Goal: Task Accomplishment & Management: Use online tool/utility

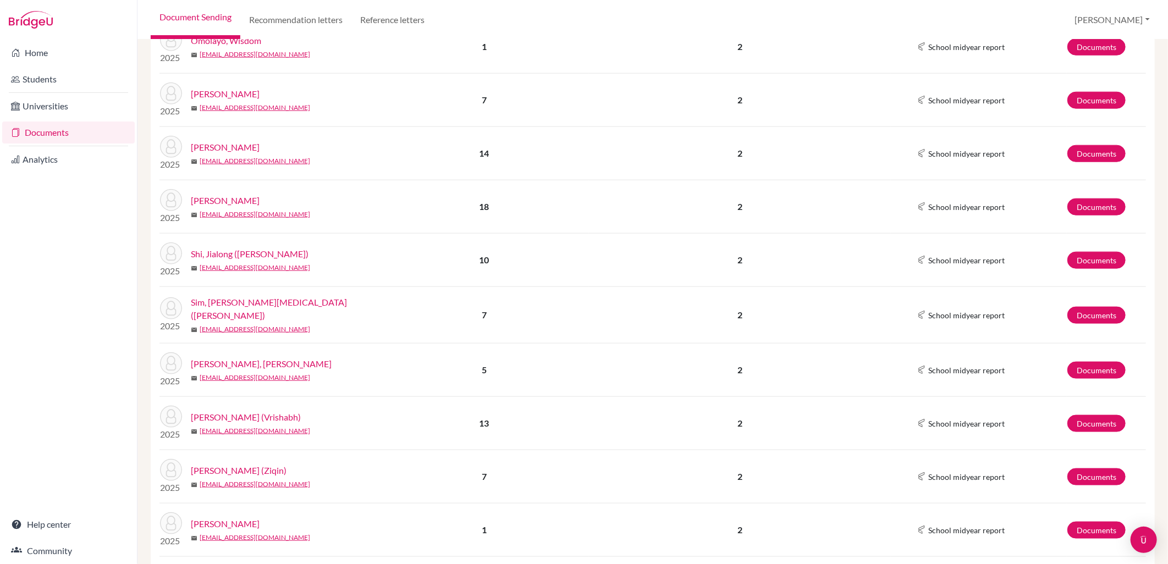
scroll to position [849, 0]
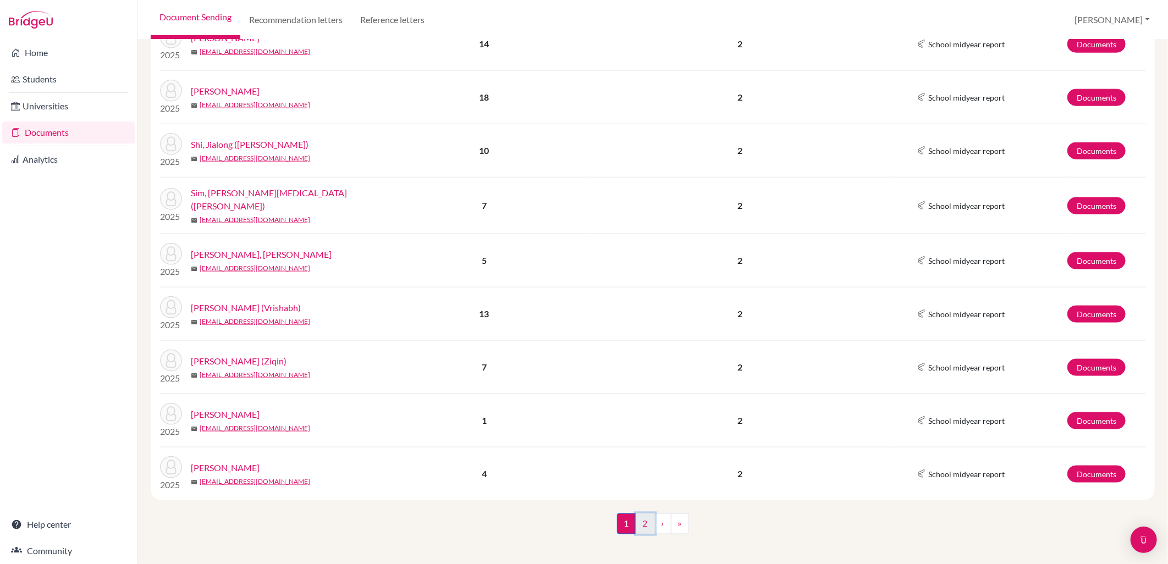
click at [636, 525] on link "2" at bounding box center [645, 524] width 19 height 21
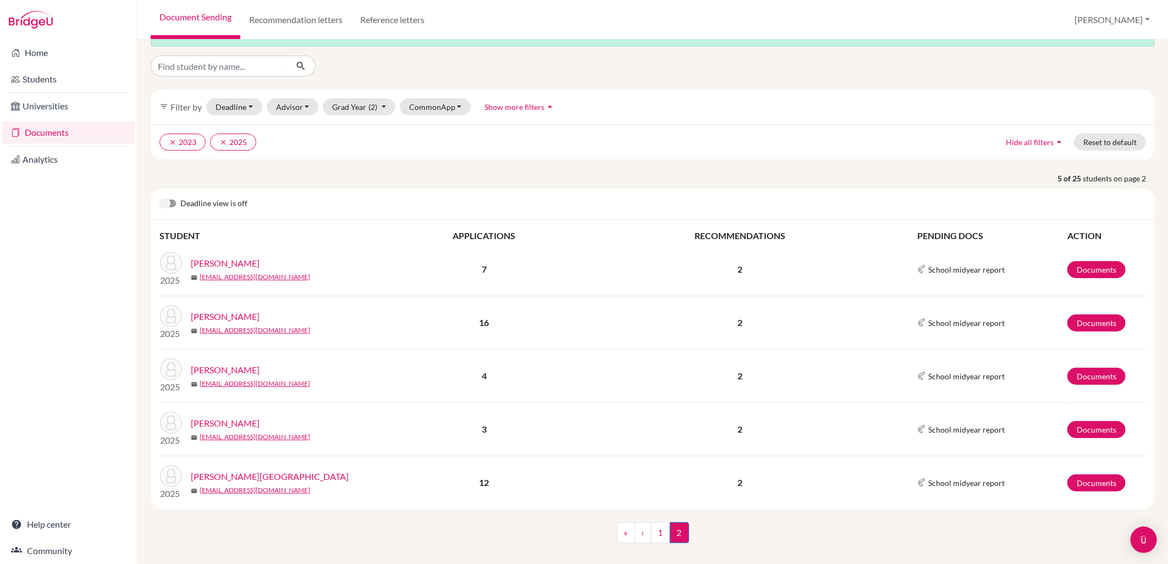
scroll to position [48, 0]
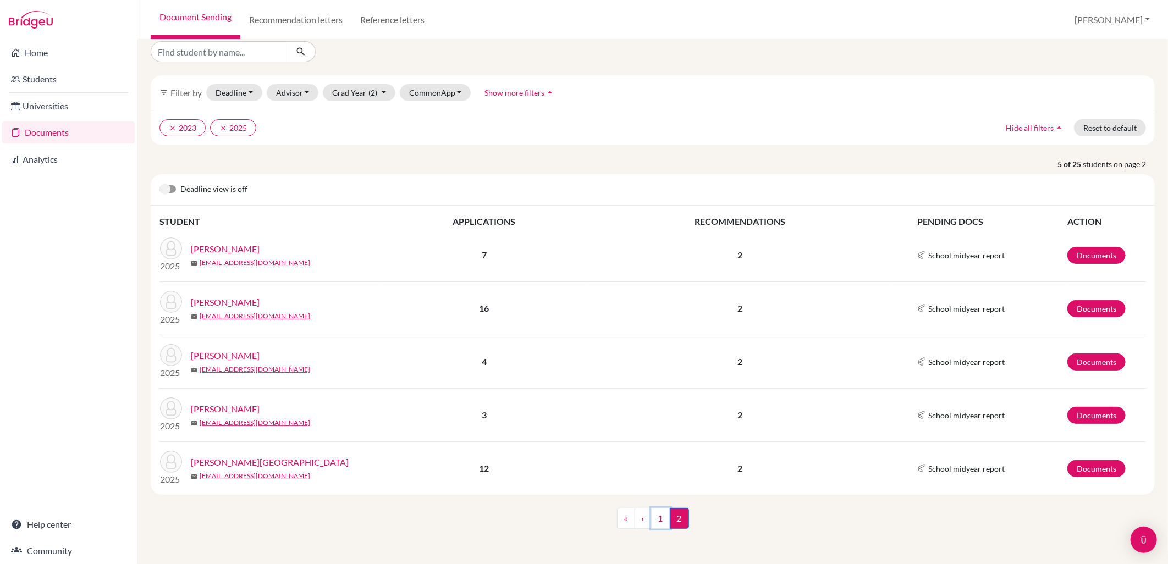
click at [662, 521] on link "1" at bounding box center [660, 518] width 19 height 21
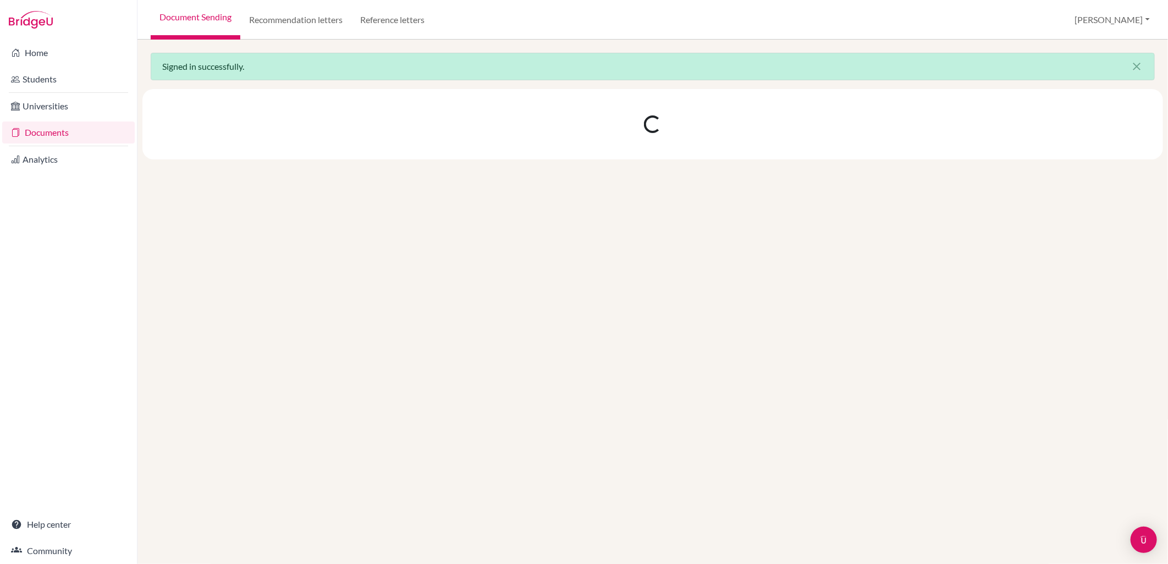
scroll to position [0, 0]
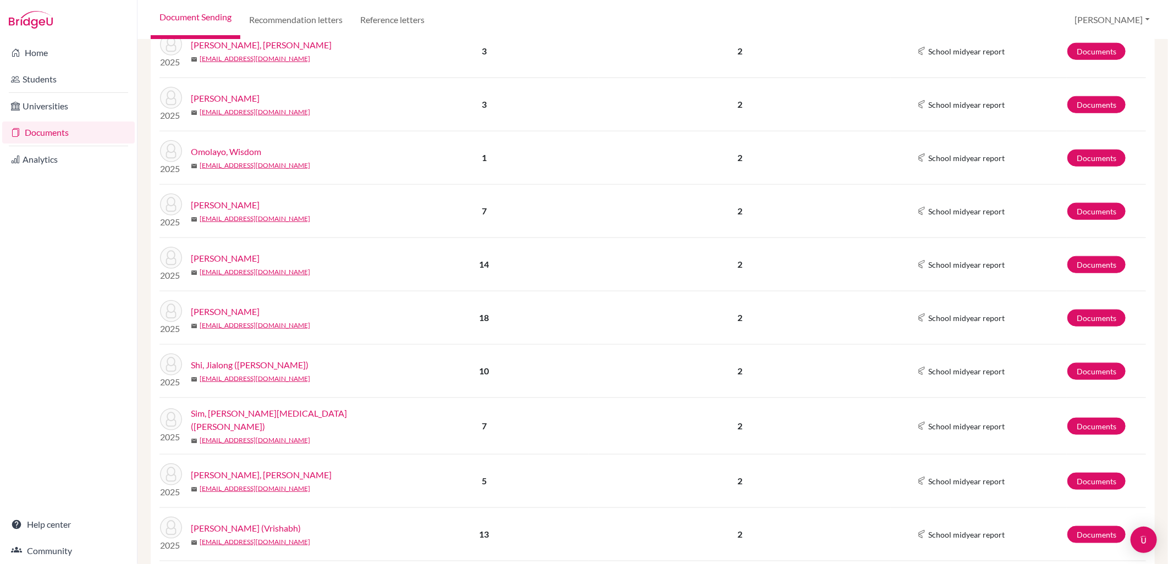
scroll to position [733, 0]
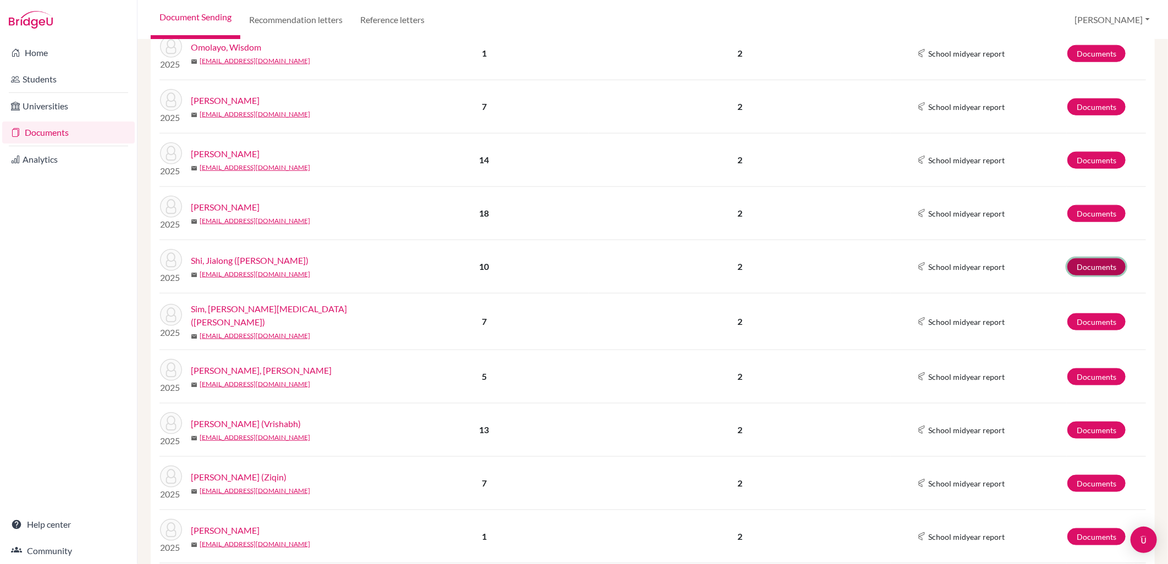
click at [1097, 261] on link "Documents" at bounding box center [1096, 266] width 58 height 17
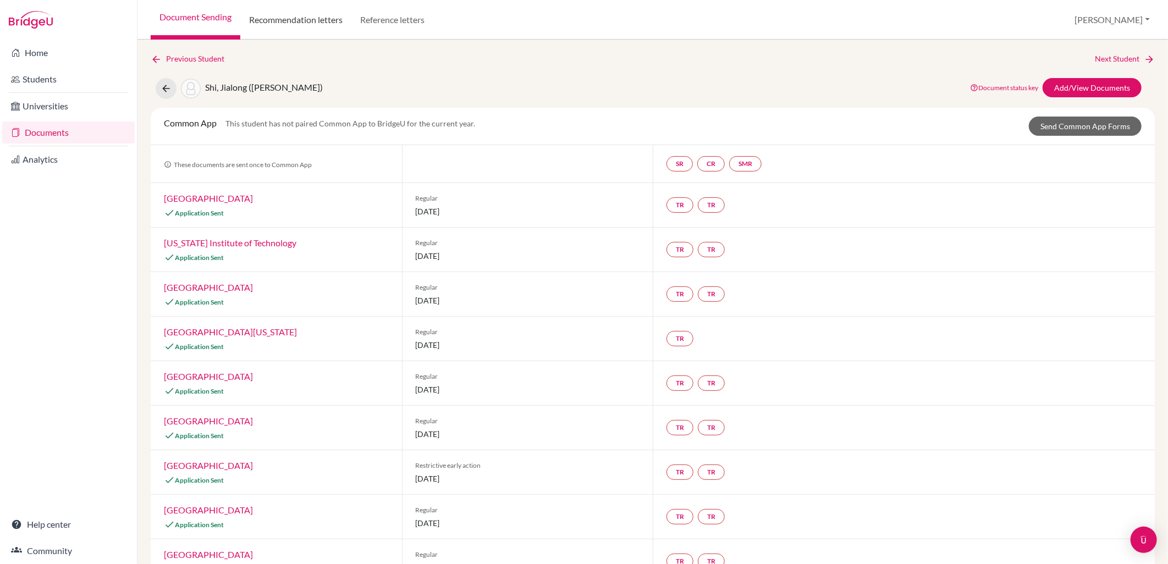
click at [301, 24] on link "Recommendation letters" at bounding box center [295, 20] width 111 height 40
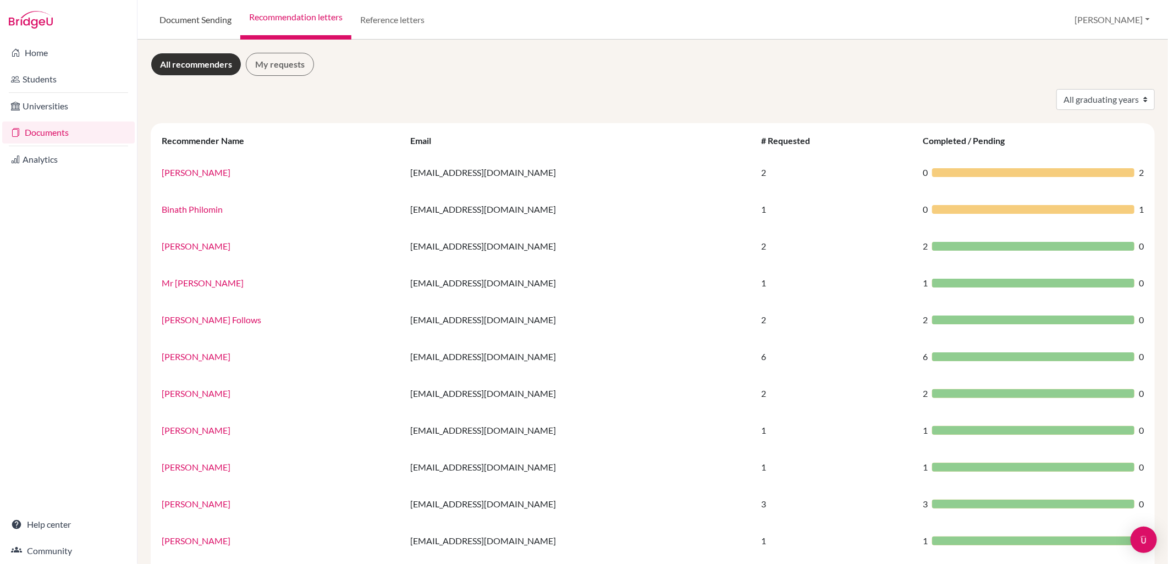
click at [207, 26] on link "Document Sending" at bounding box center [196, 20] width 90 height 40
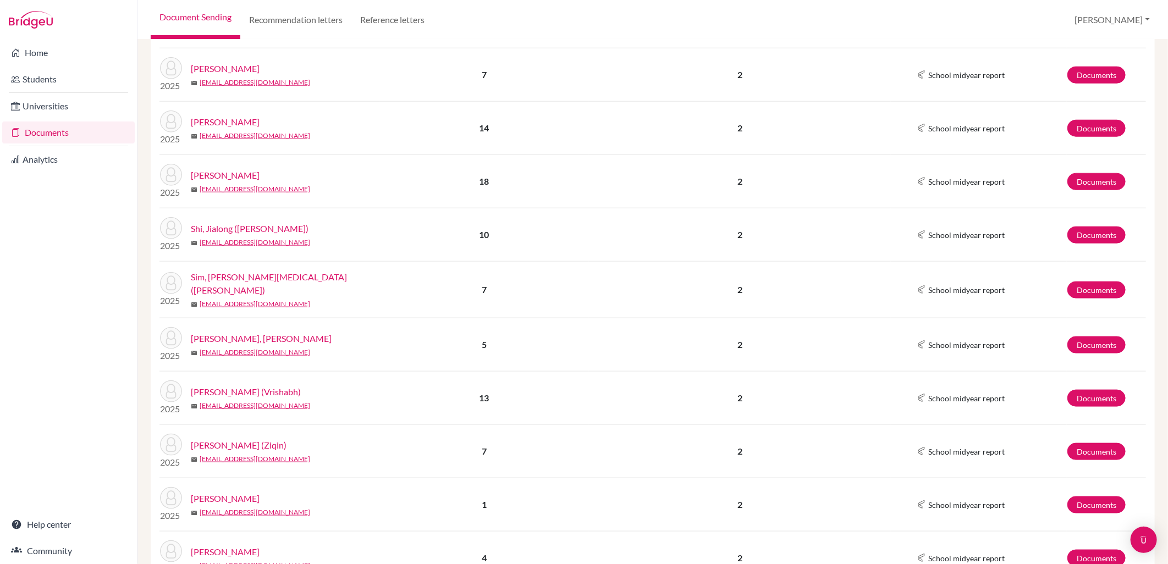
scroll to position [812, 0]
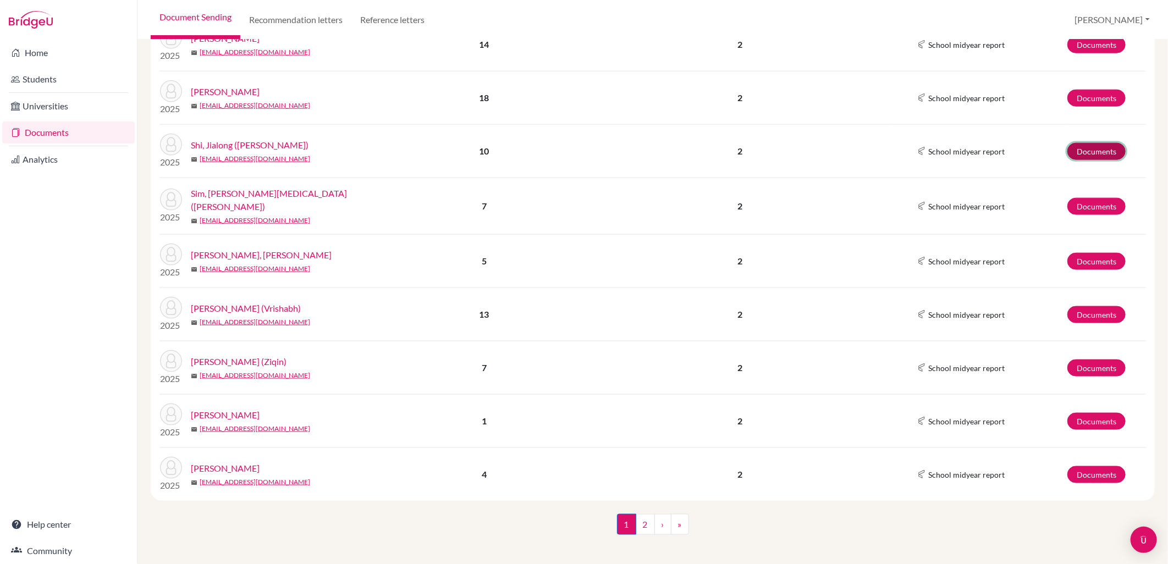
click at [1072, 147] on link "Documents" at bounding box center [1096, 151] width 58 height 17
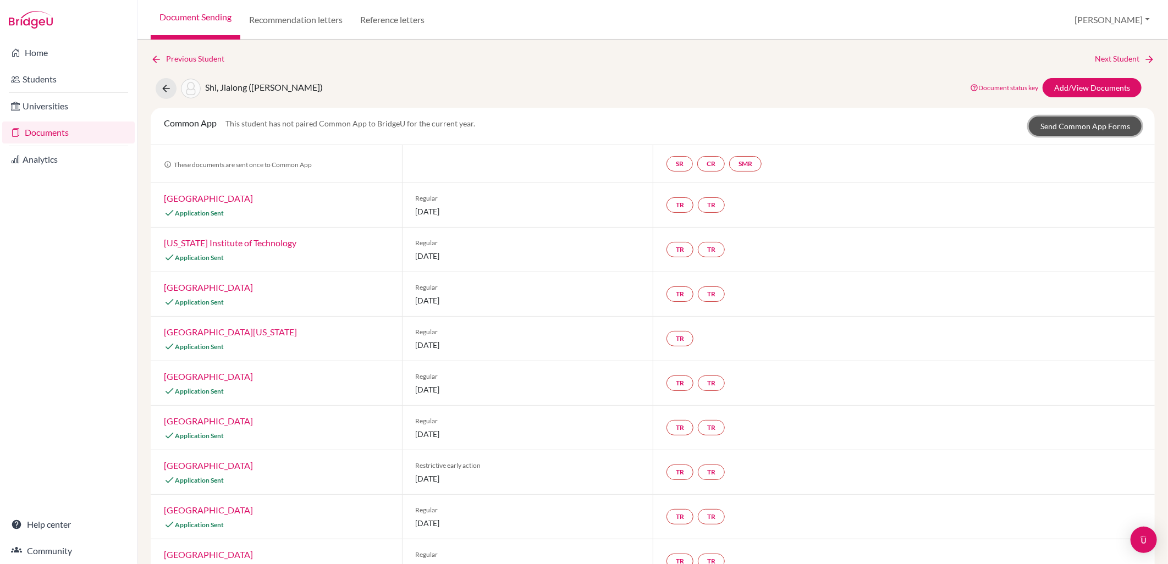
click at [1078, 129] on link "Send Common App Forms" at bounding box center [1085, 126] width 113 height 19
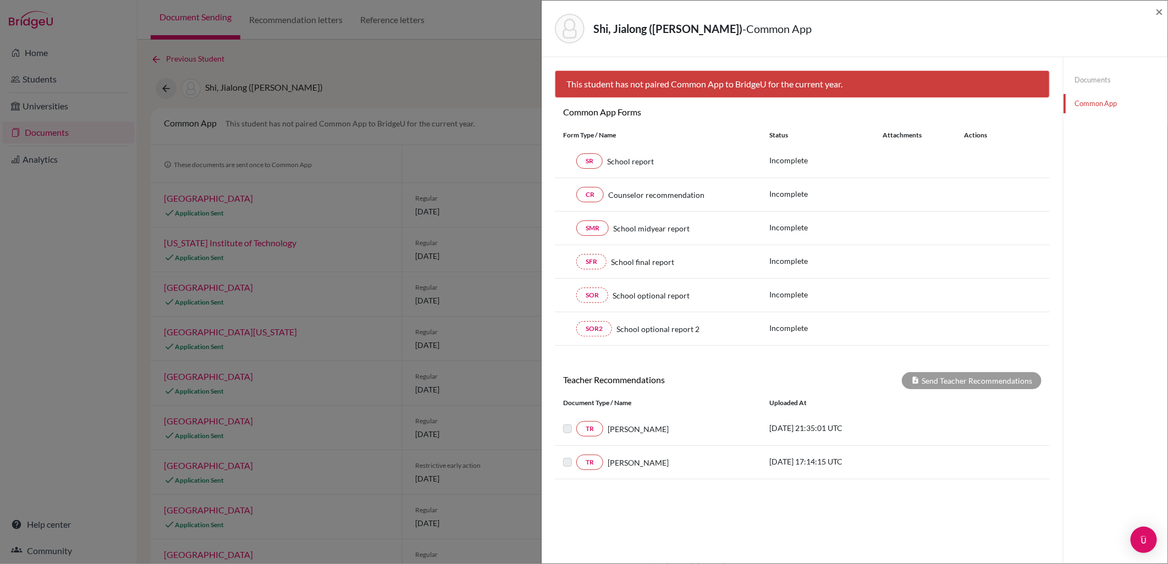
click at [1080, 81] on link "Documents" at bounding box center [1116, 79] width 104 height 19
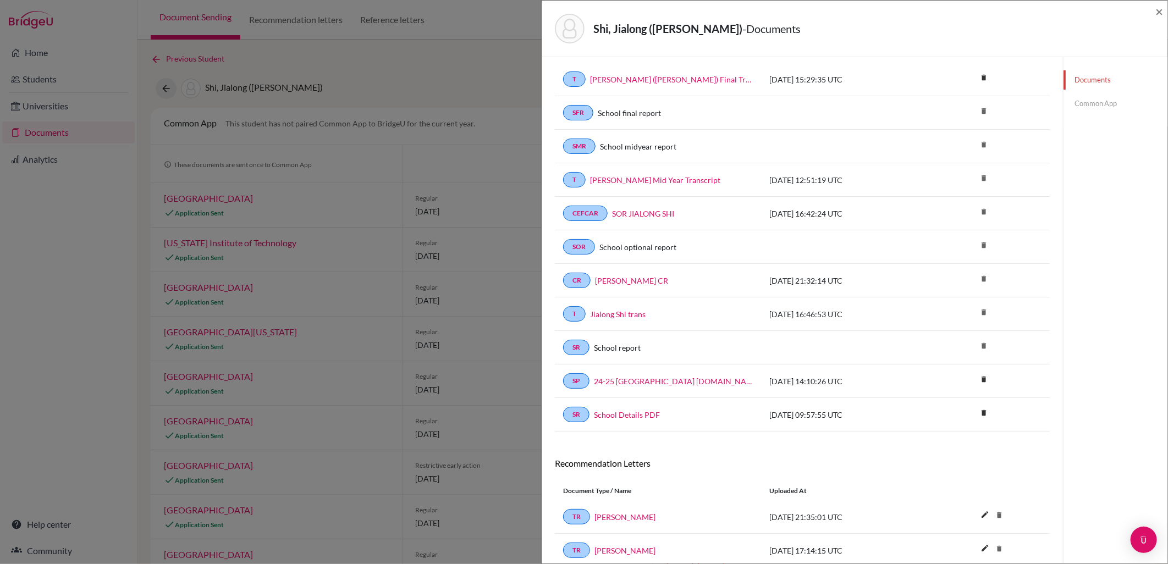
scroll to position [93, 0]
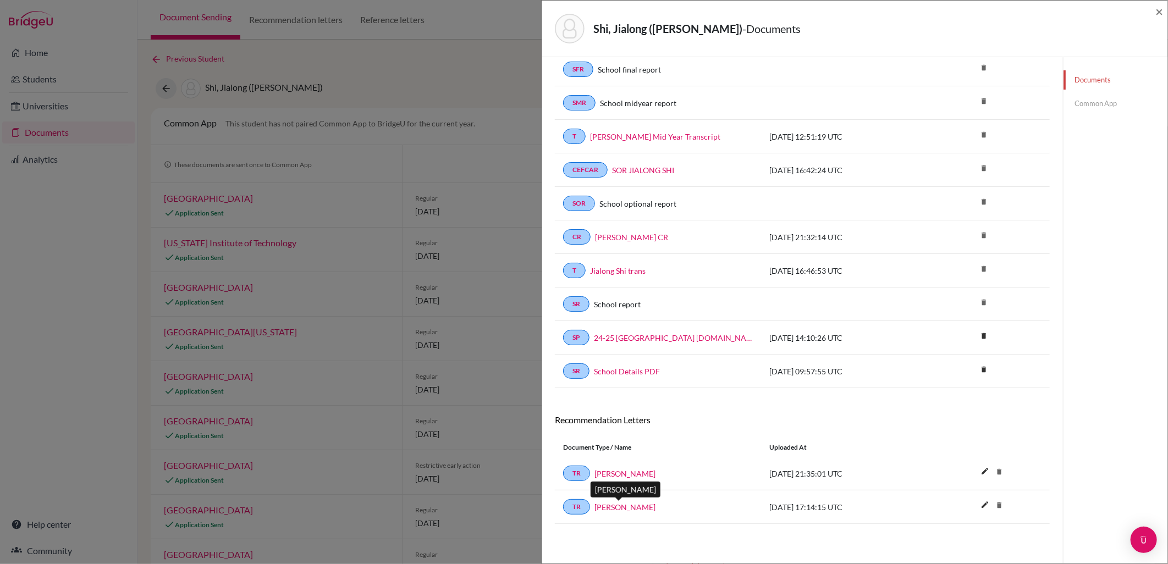
click at [636, 506] on link "William Guast" at bounding box center [624, 508] width 61 height 12
click at [631, 477] on link "Dominic Rowland" at bounding box center [624, 474] width 61 height 12
click at [1155, 6] on span "×" at bounding box center [1159, 11] width 8 height 16
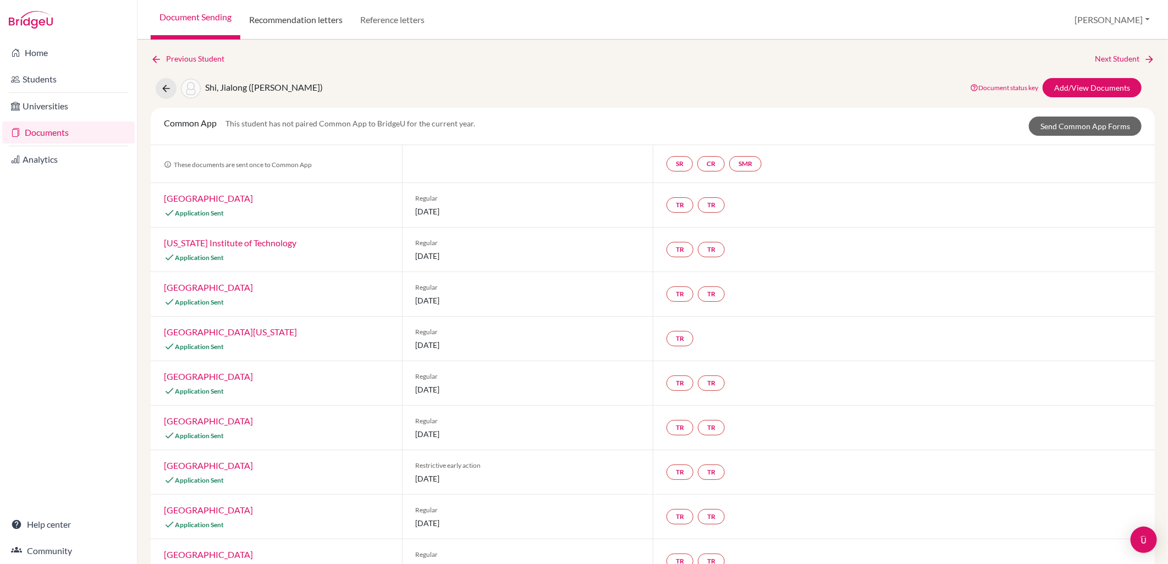
click at [255, 23] on link "Recommendation letters" at bounding box center [295, 20] width 111 height 40
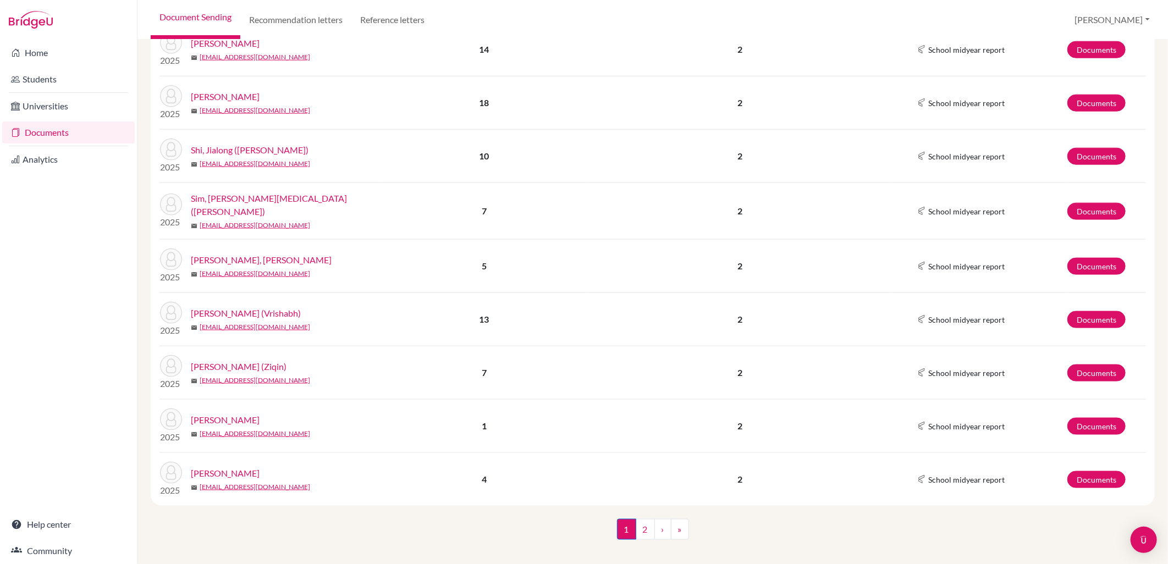
scroll to position [812, 0]
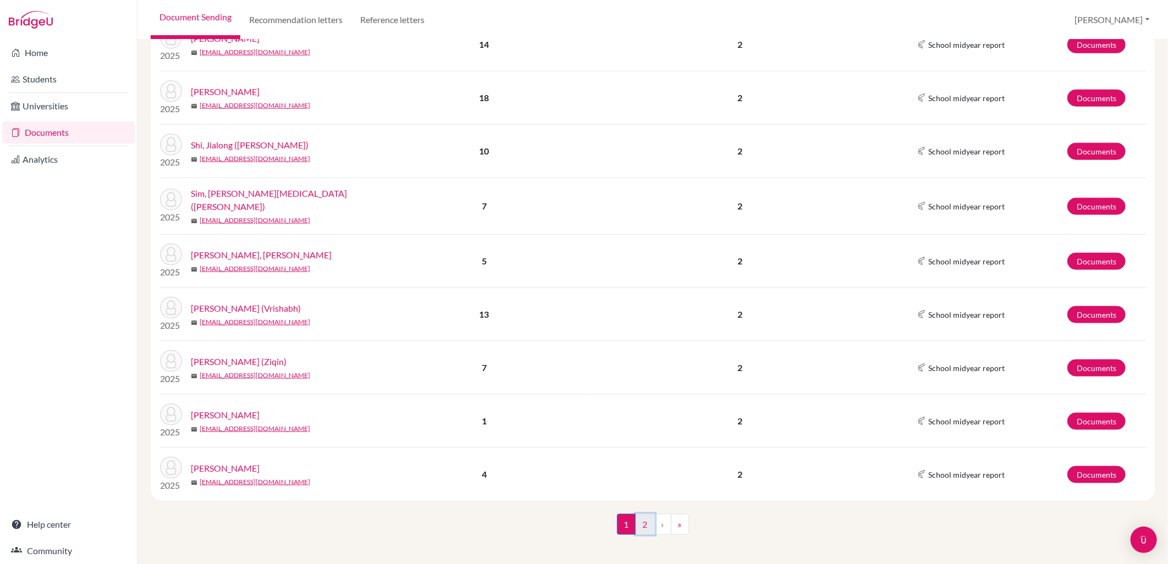
click at [644, 522] on link "2" at bounding box center [645, 524] width 19 height 21
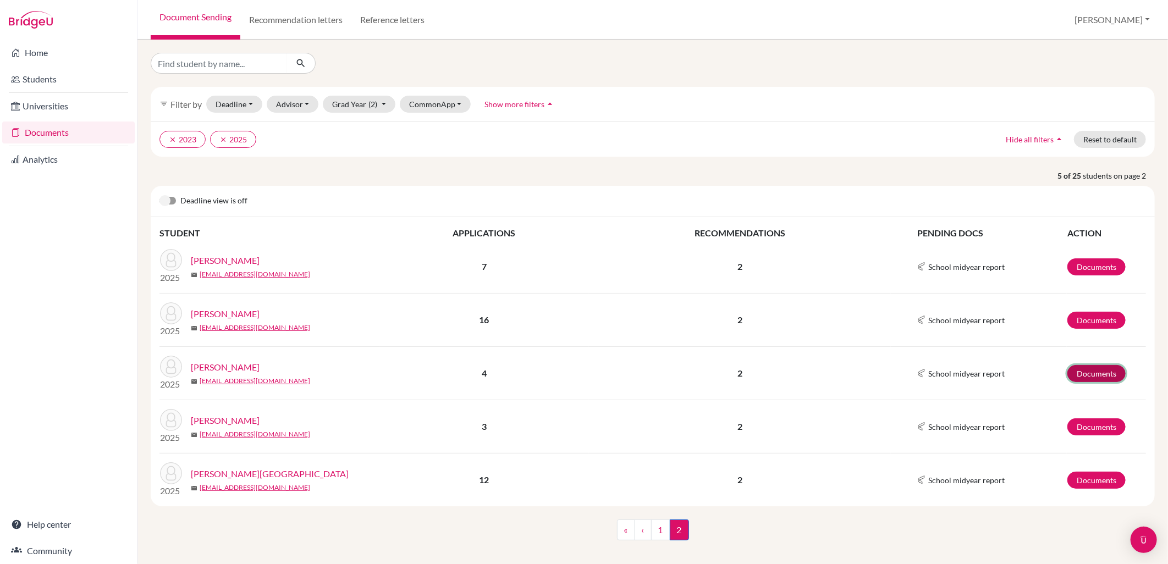
click at [1080, 374] on link "Documents" at bounding box center [1096, 373] width 58 height 17
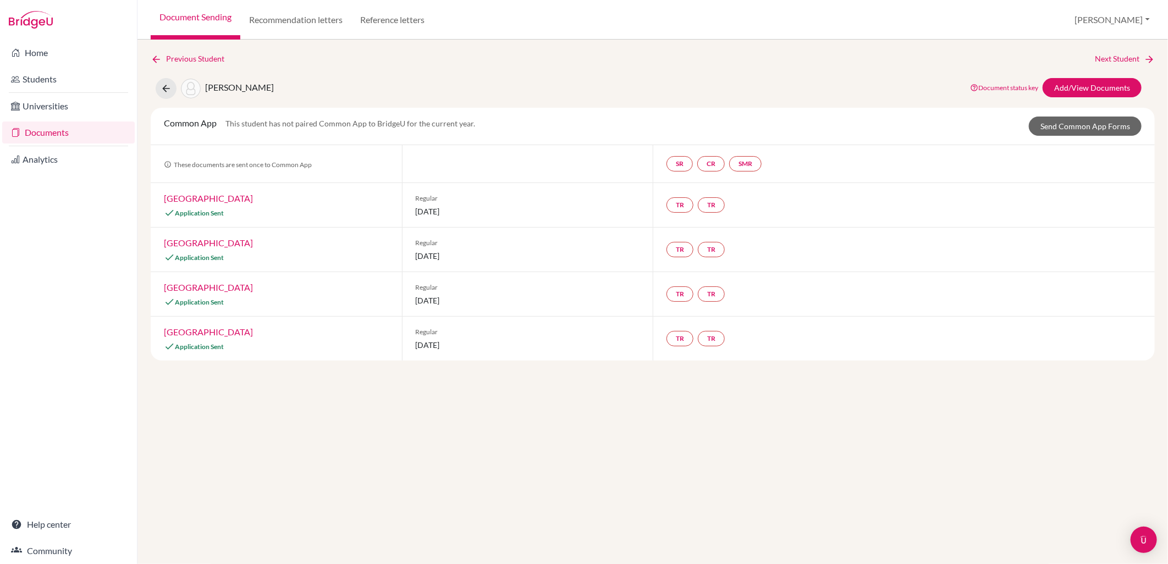
click at [1061, 114] on div "Common App This student has not paired Common App to BridgeU for the current ye…" at bounding box center [653, 126] width 1004 height 37
click at [1066, 128] on link "Send Common App Forms" at bounding box center [1085, 126] width 113 height 19
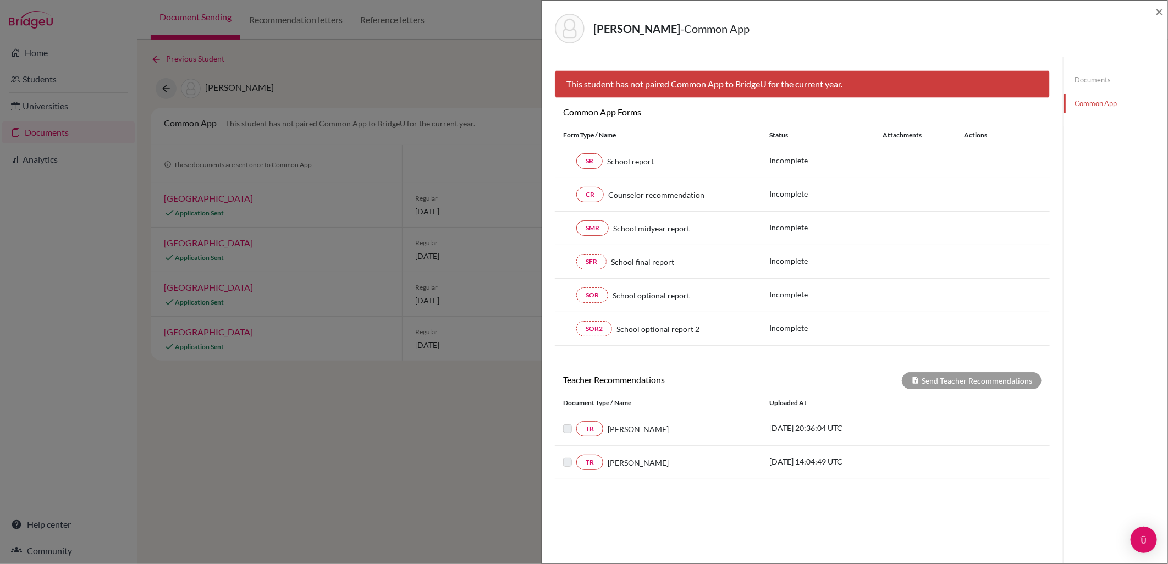
scroll to position [58, 0]
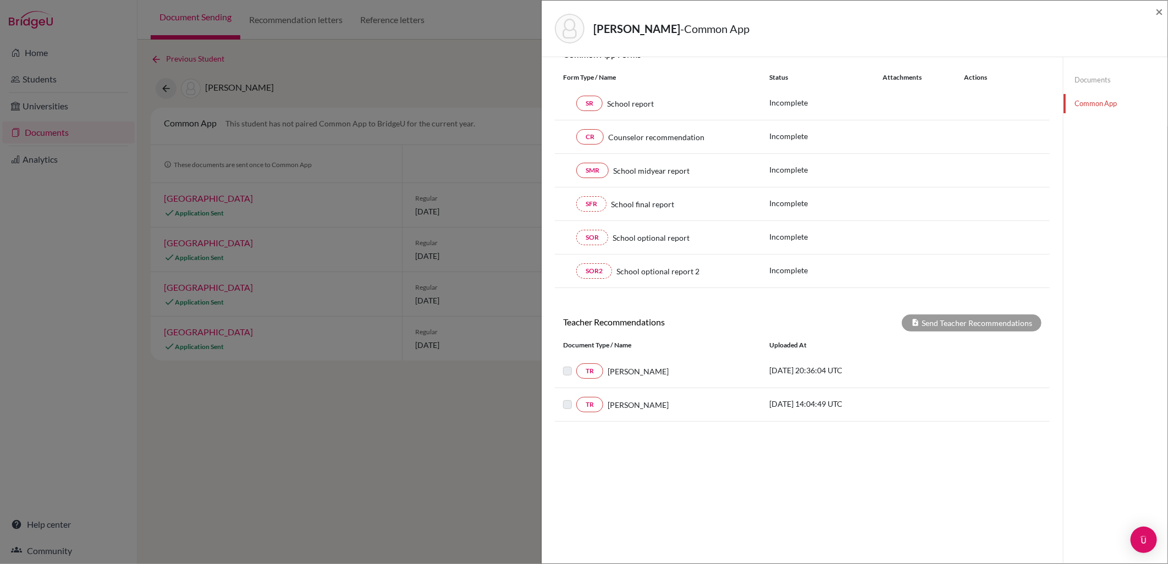
click at [1102, 81] on link "Documents" at bounding box center [1116, 79] width 104 height 19
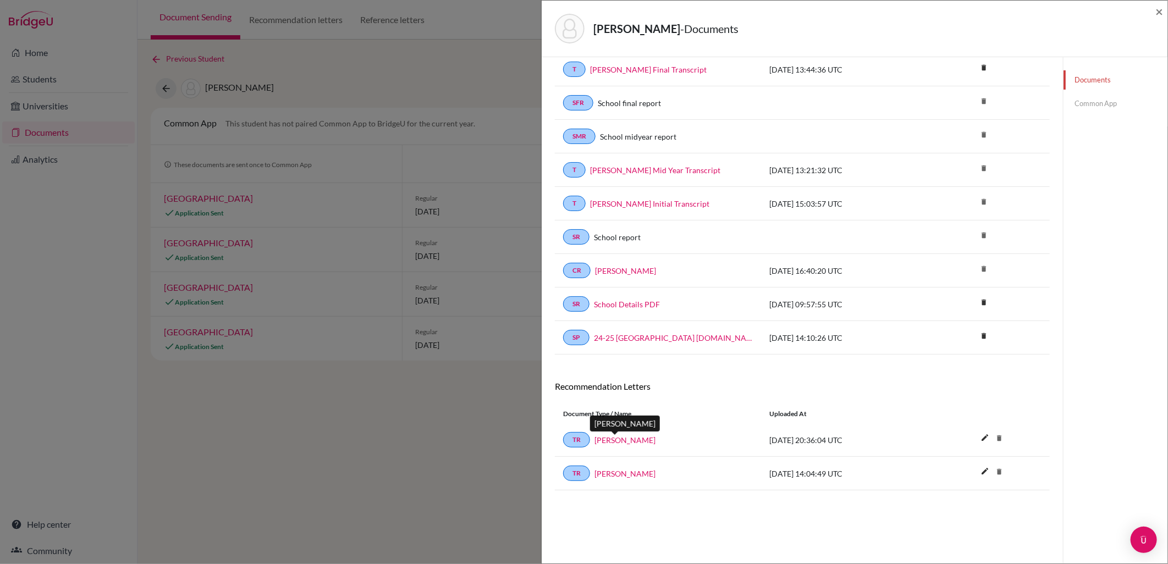
click at [623, 437] on link "Mr Rowland" at bounding box center [624, 440] width 61 height 12
click at [1158, 7] on span "×" at bounding box center [1159, 11] width 8 height 16
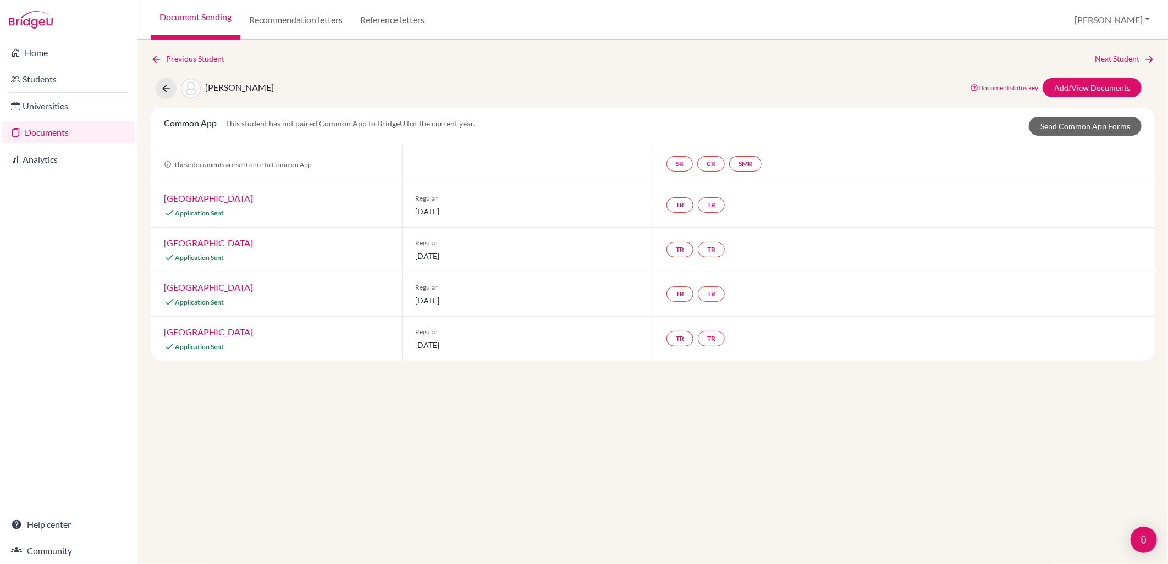
click at [194, 15] on link "Document Sending" at bounding box center [196, 20] width 90 height 40
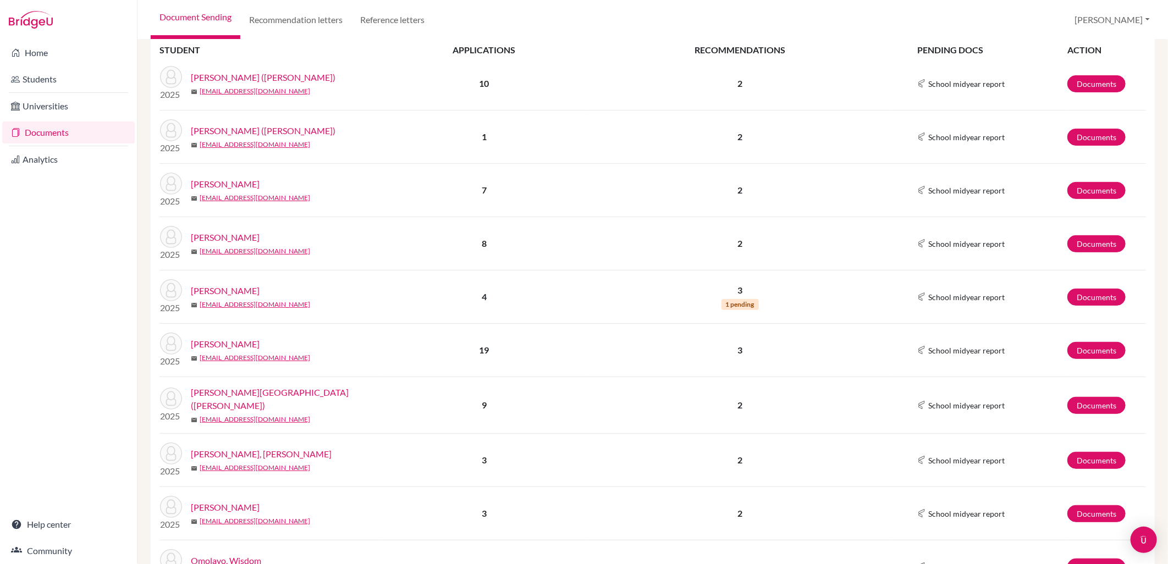
scroll to position [122, 0]
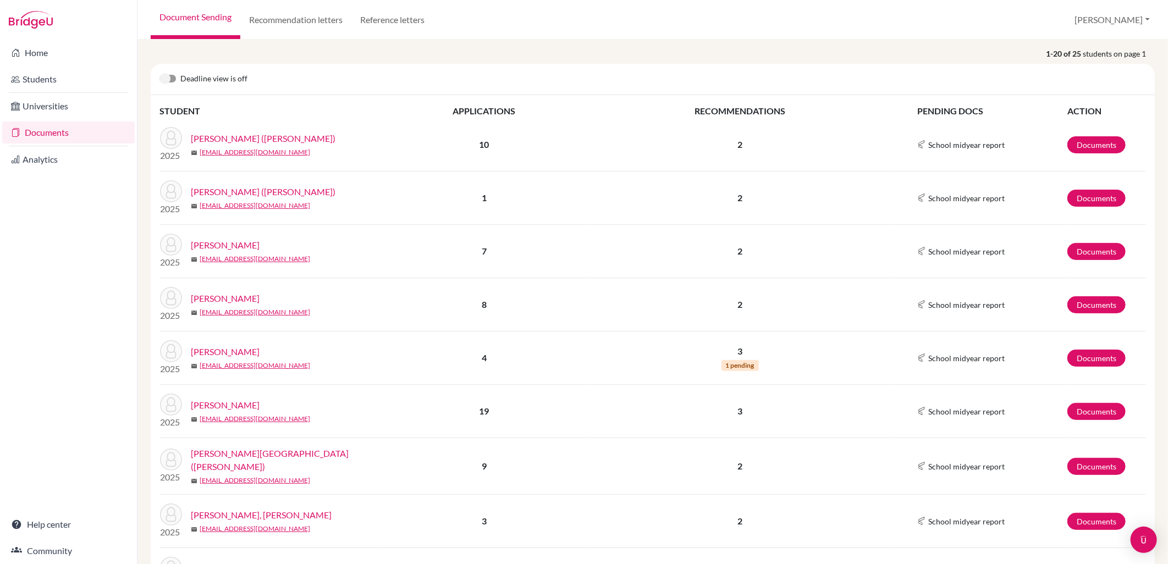
click at [1095, 157] on td "Documents" at bounding box center [1106, 144] width 79 height 53
click at [1093, 148] on link "Documents" at bounding box center [1096, 144] width 58 height 17
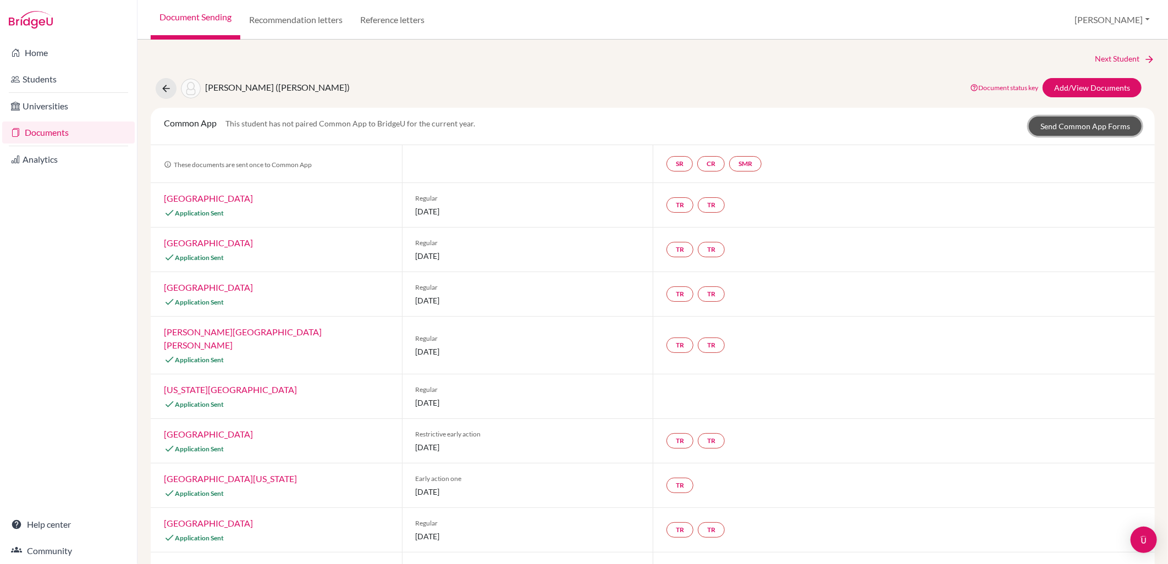
click at [1056, 130] on link "Send Common App Forms" at bounding box center [1085, 126] width 113 height 19
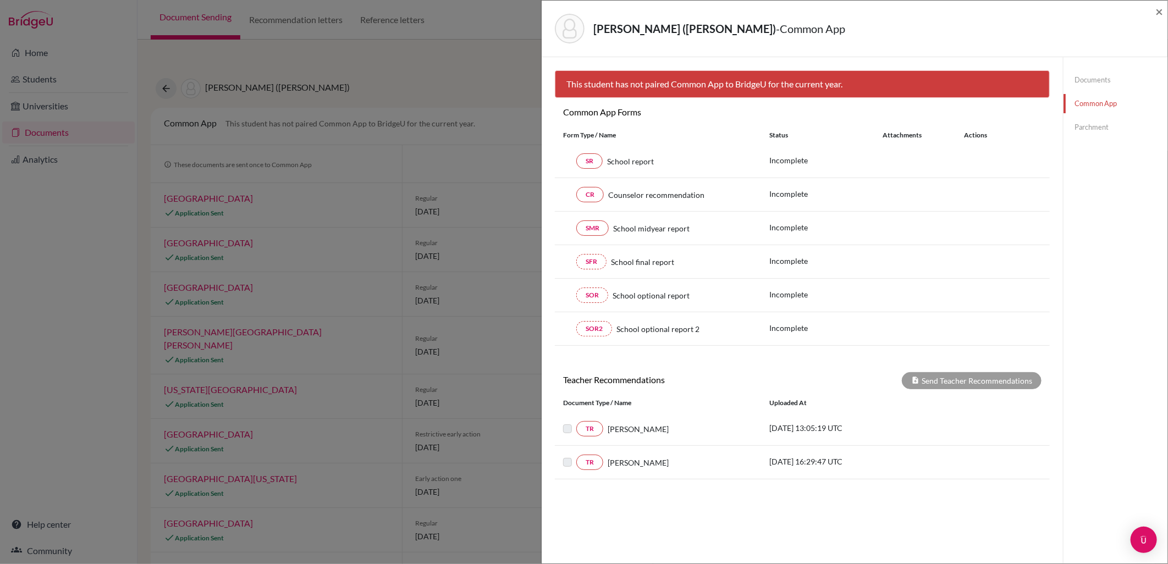
click at [1096, 125] on link "Parchment" at bounding box center [1116, 127] width 104 height 19
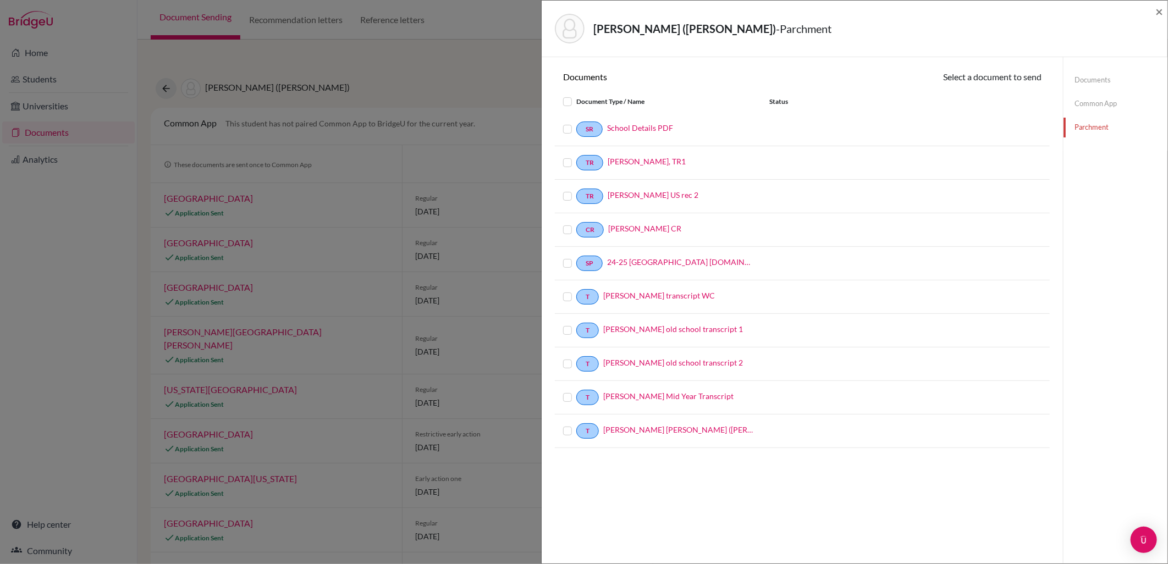
click at [1097, 106] on link "Common App" at bounding box center [1116, 103] width 104 height 19
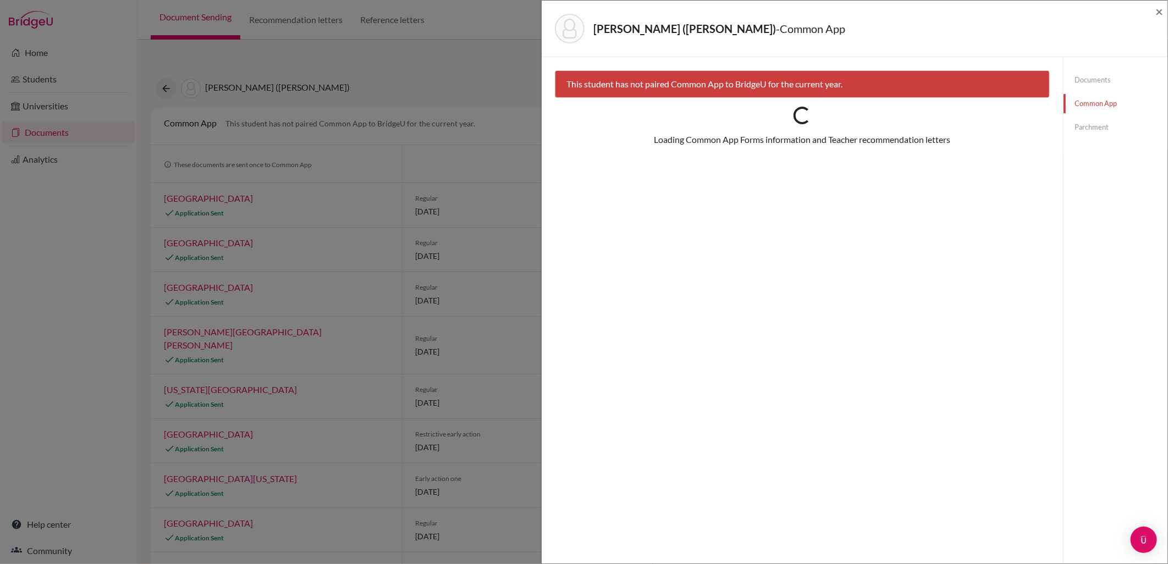
click at [1092, 76] on link "Documents" at bounding box center [1116, 79] width 104 height 19
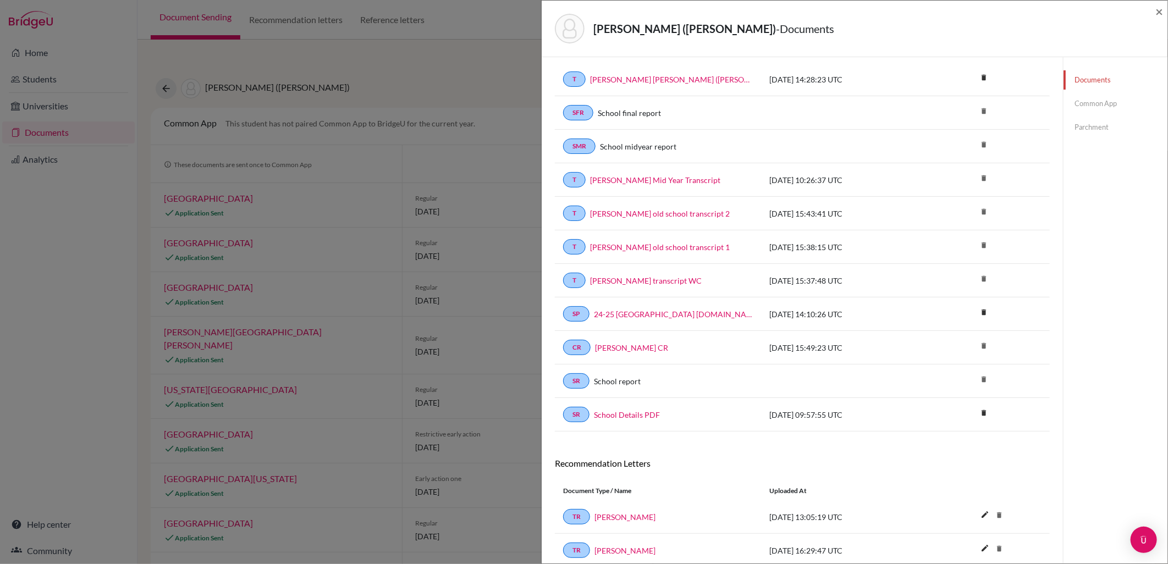
scroll to position [93, 0]
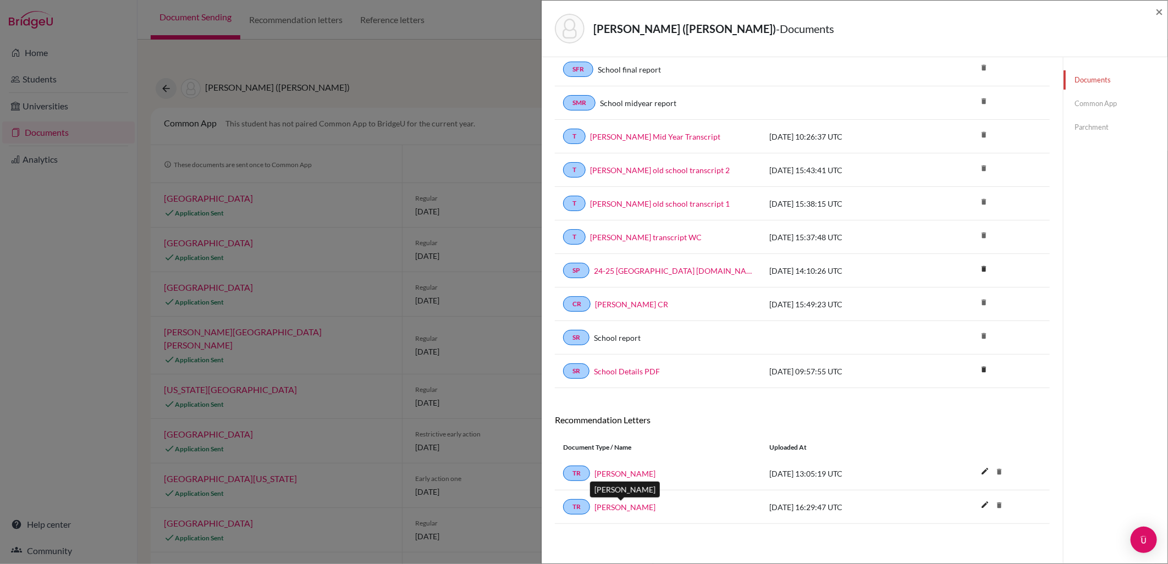
click at [628, 509] on link "[PERSON_NAME]" at bounding box center [624, 508] width 61 height 12
click at [1159, 9] on span "×" at bounding box center [1159, 11] width 8 height 16
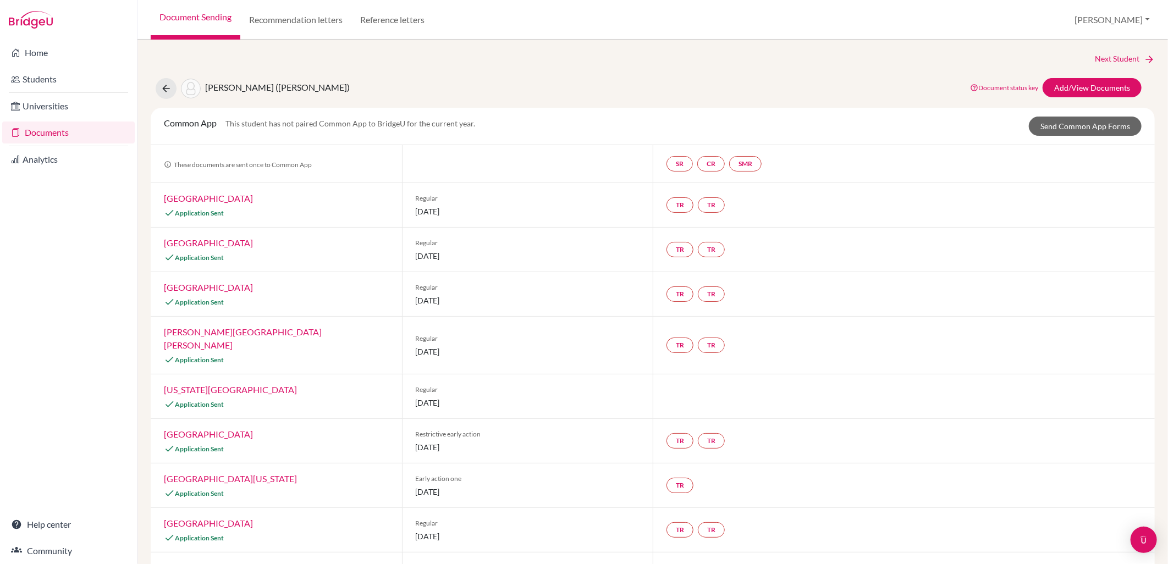
click at [88, 130] on link "Documents" at bounding box center [68, 133] width 133 height 22
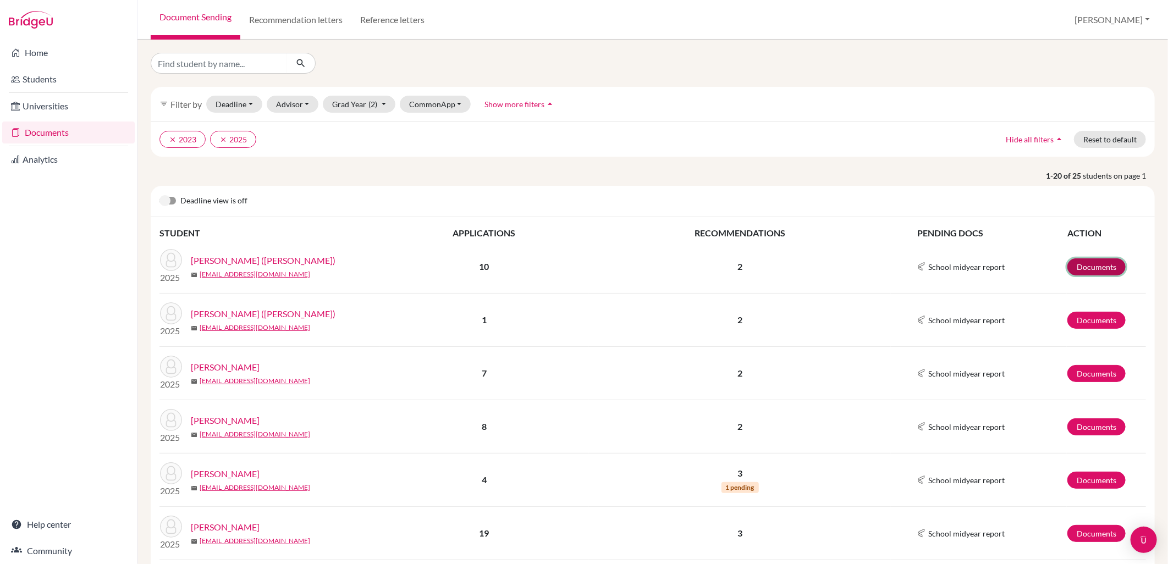
click at [1115, 266] on link "Documents" at bounding box center [1096, 266] width 58 height 17
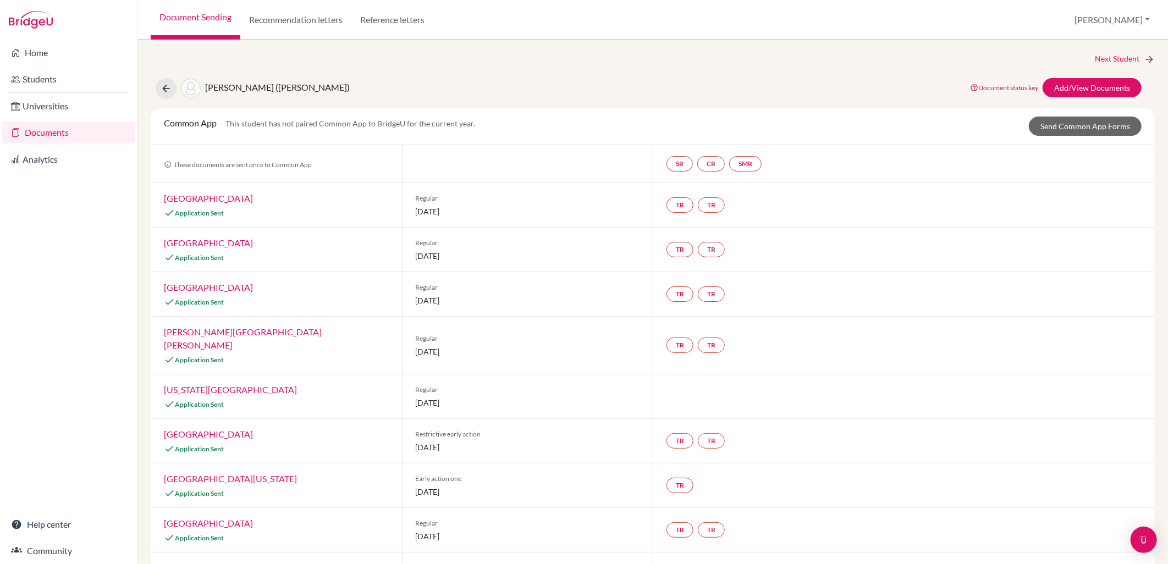
click at [1082, 114] on div "Common App This student has not paired Common App to BridgeU for the current ye…" at bounding box center [653, 126] width 1004 height 37
click at [1085, 123] on link "Send Common App Forms" at bounding box center [1085, 126] width 113 height 19
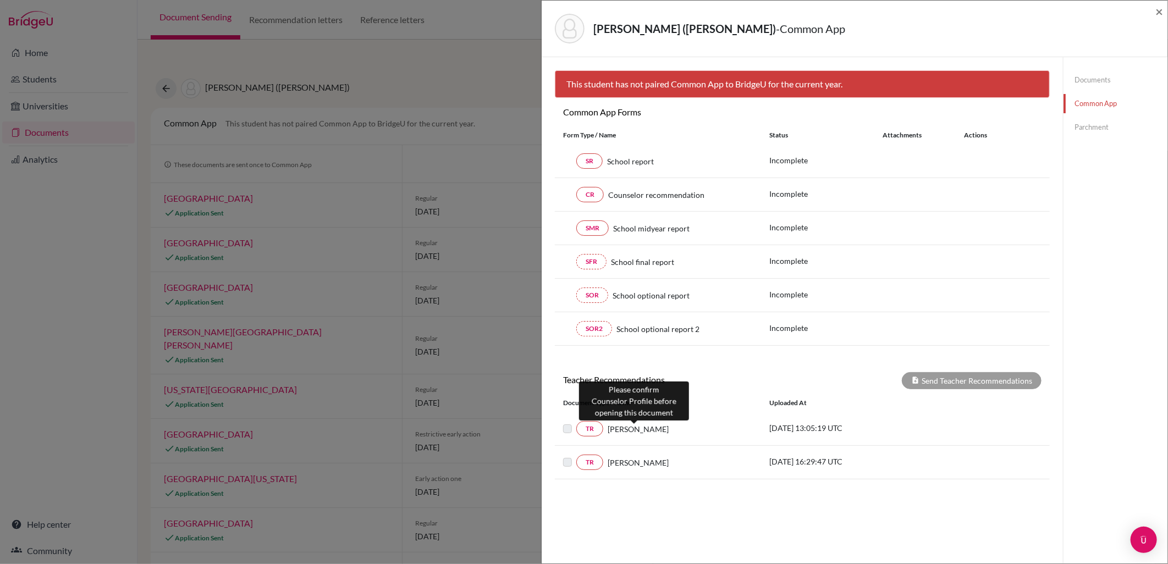
drag, startPoint x: 644, startPoint y: 430, endPoint x: 882, endPoint y: 288, distance: 277.2
click at [645, 430] on span "Nikhil Krishnan" at bounding box center [638, 429] width 61 height 12
click at [1095, 83] on link "Documents" at bounding box center [1116, 79] width 104 height 19
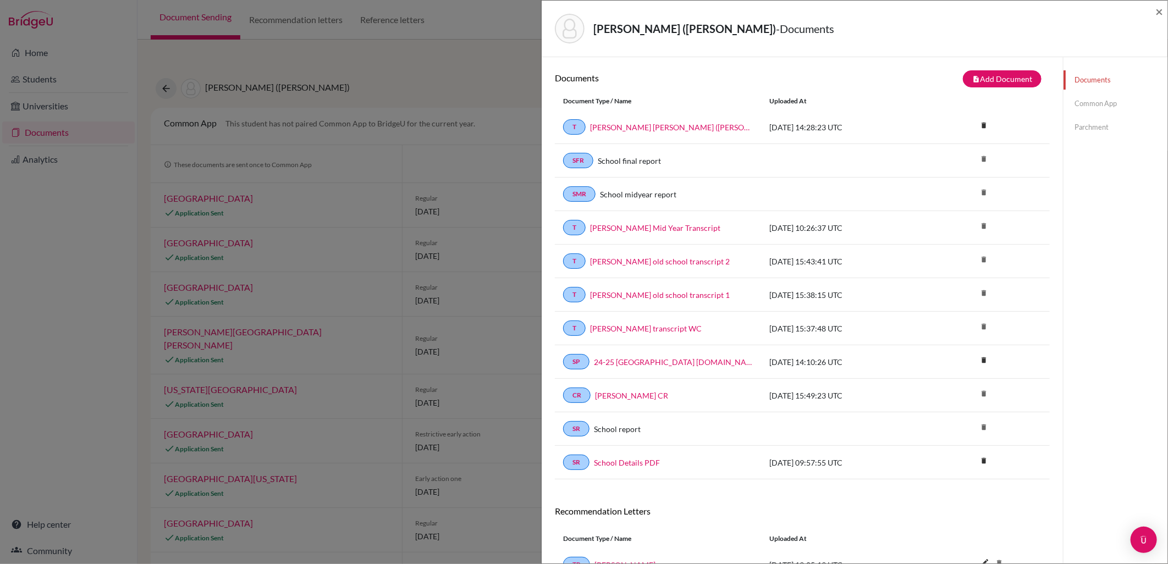
scroll to position [93, 0]
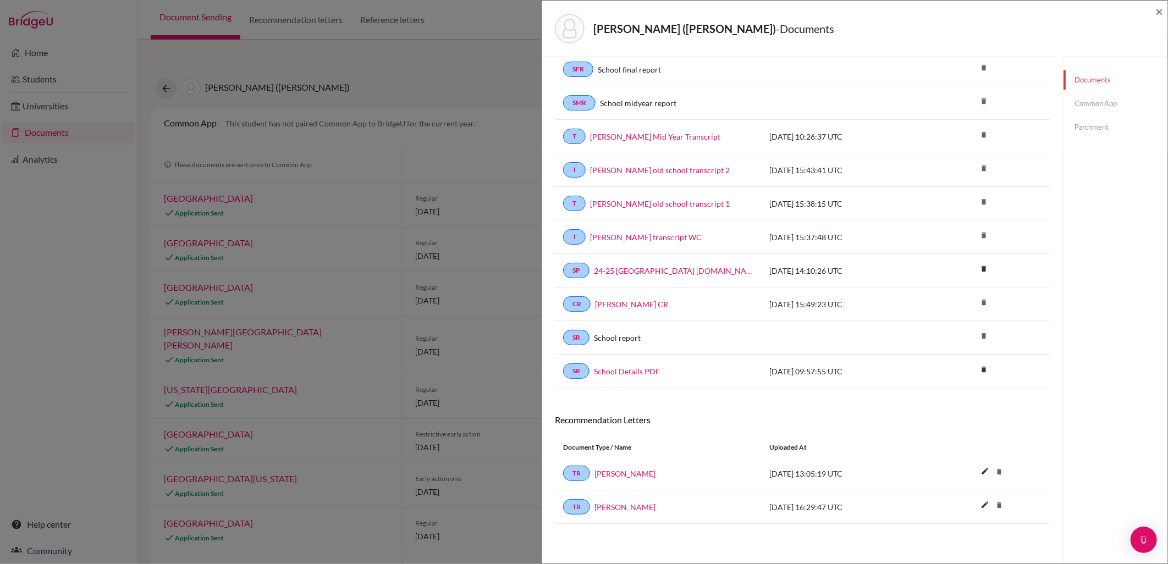
click at [633, 480] on div "TR Nikhil Krishnan" at bounding box center [658, 473] width 190 height 15
click at [632, 478] on link "Nikhil Krishnan" at bounding box center [624, 474] width 61 height 12
click at [1160, 6] on span "×" at bounding box center [1159, 11] width 8 height 16
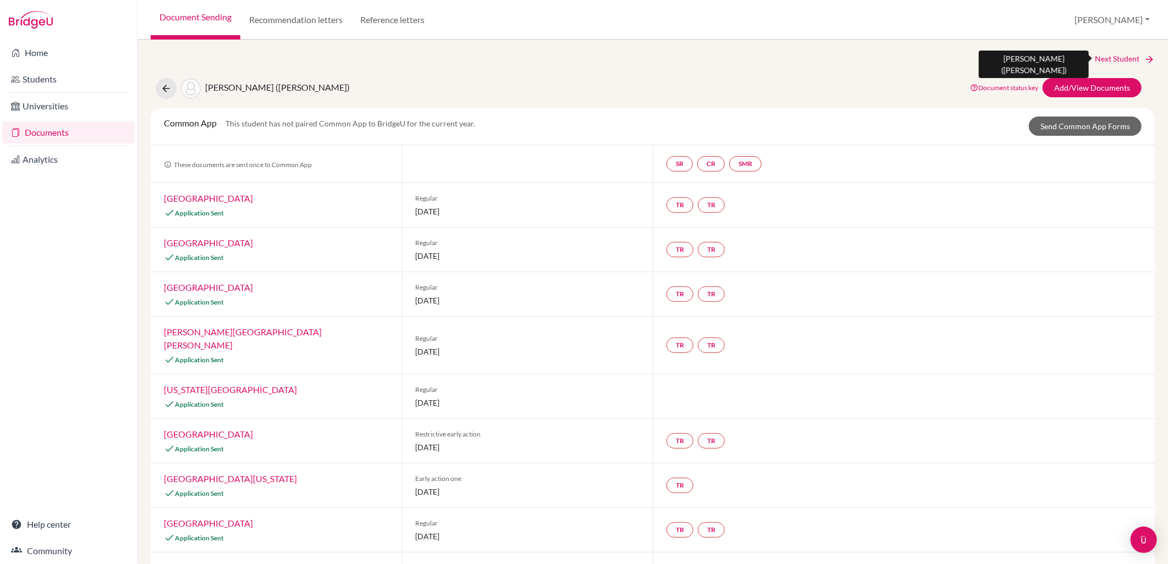
click at [1104, 60] on link "Next Student" at bounding box center [1125, 59] width 60 height 12
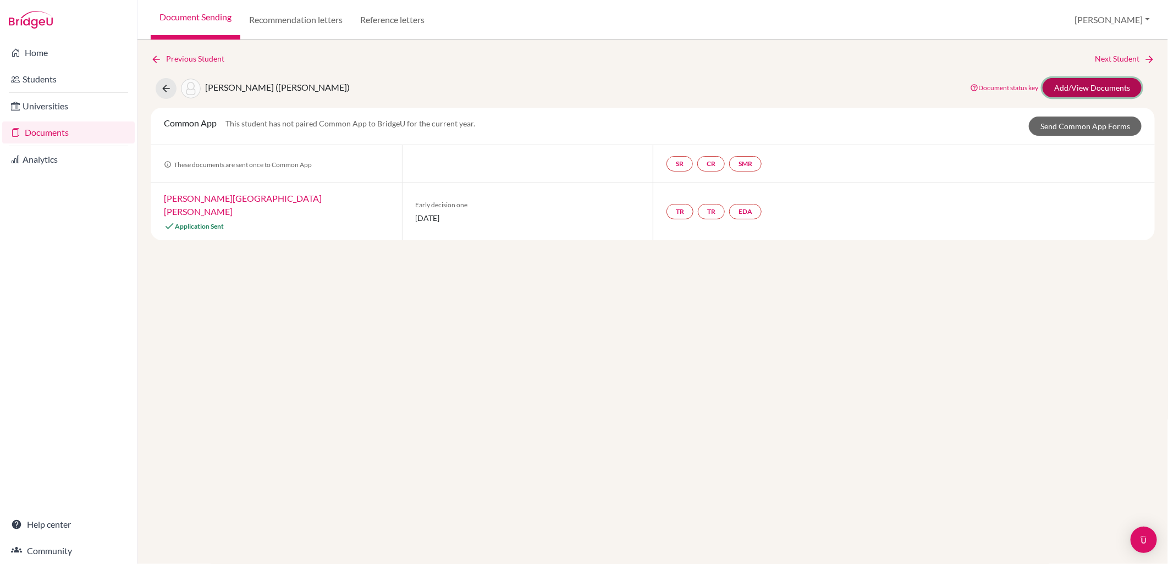
click at [1111, 91] on link "Add/View Documents" at bounding box center [1092, 87] width 99 height 19
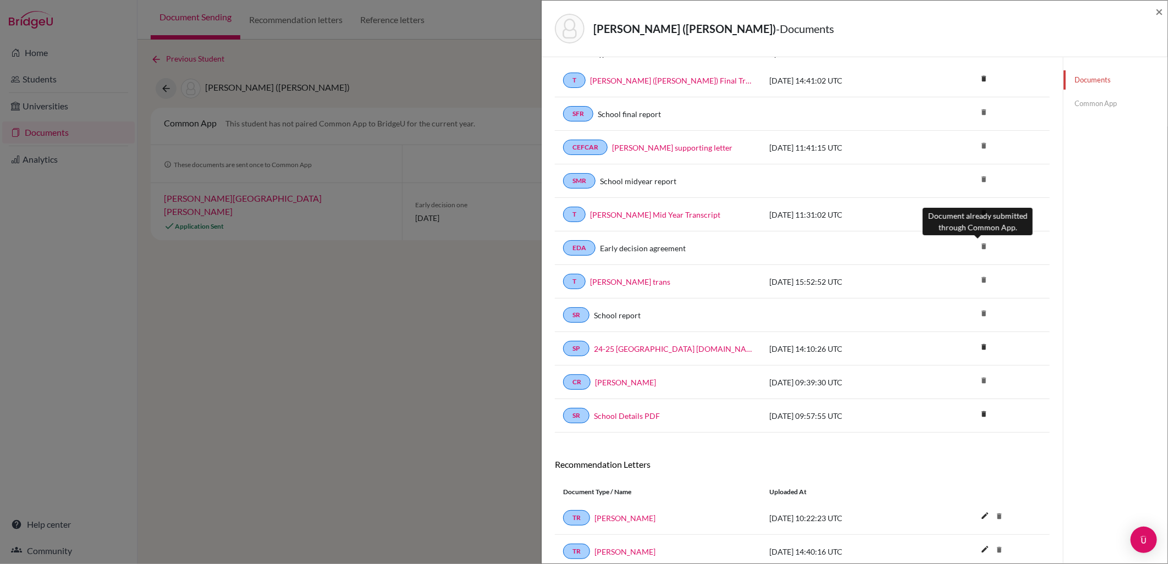
scroll to position [93, 0]
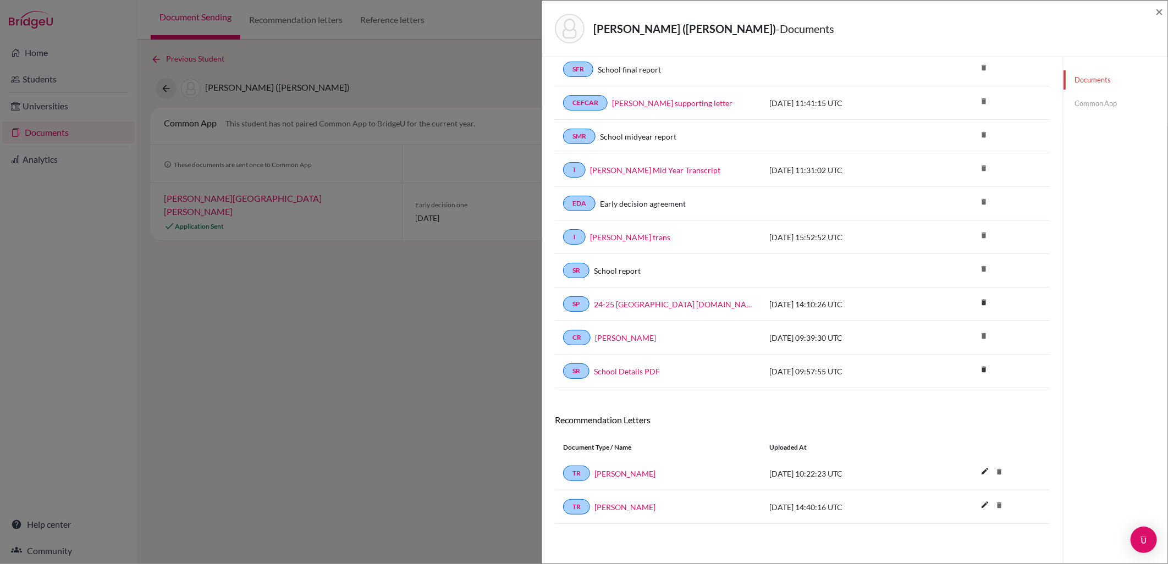
click at [1093, 99] on link "Common App" at bounding box center [1116, 103] width 104 height 19
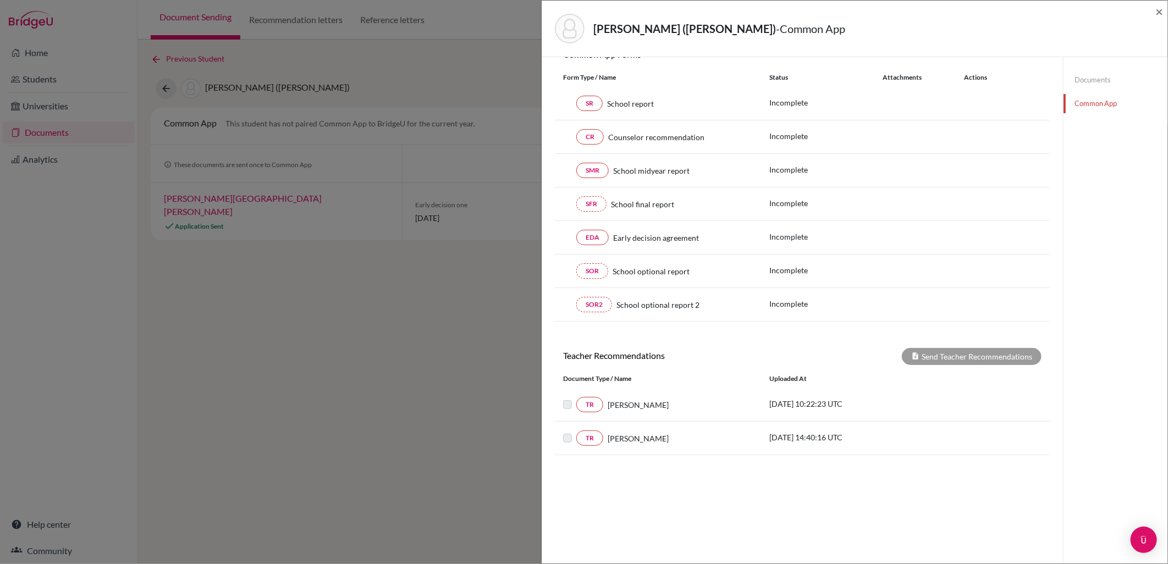
click at [1069, 78] on link "Documents" at bounding box center [1116, 79] width 104 height 19
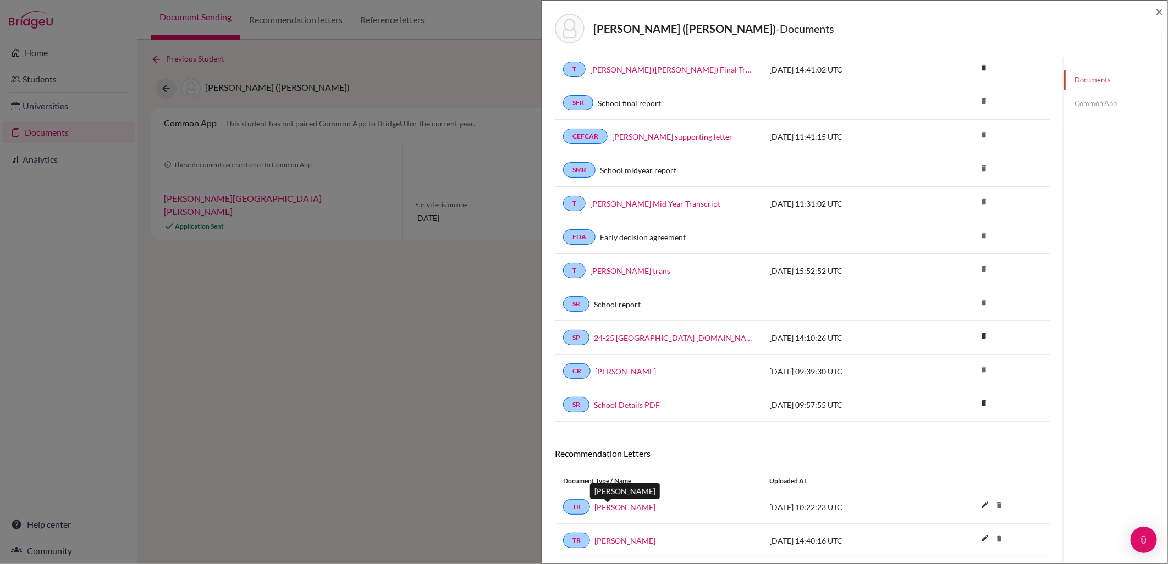
click at [614, 508] on link "Mr King" at bounding box center [624, 508] width 61 height 12
click at [1075, 99] on link "Common App" at bounding box center [1116, 103] width 104 height 19
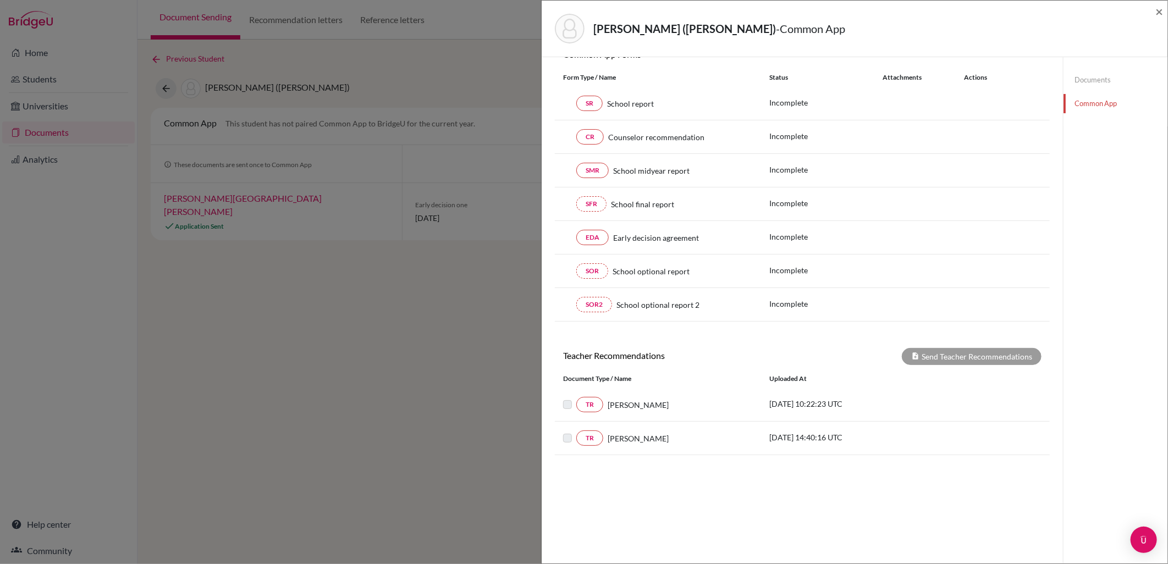
click at [1090, 81] on link "Documents" at bounding box center [1116, 79] width 104 height 19
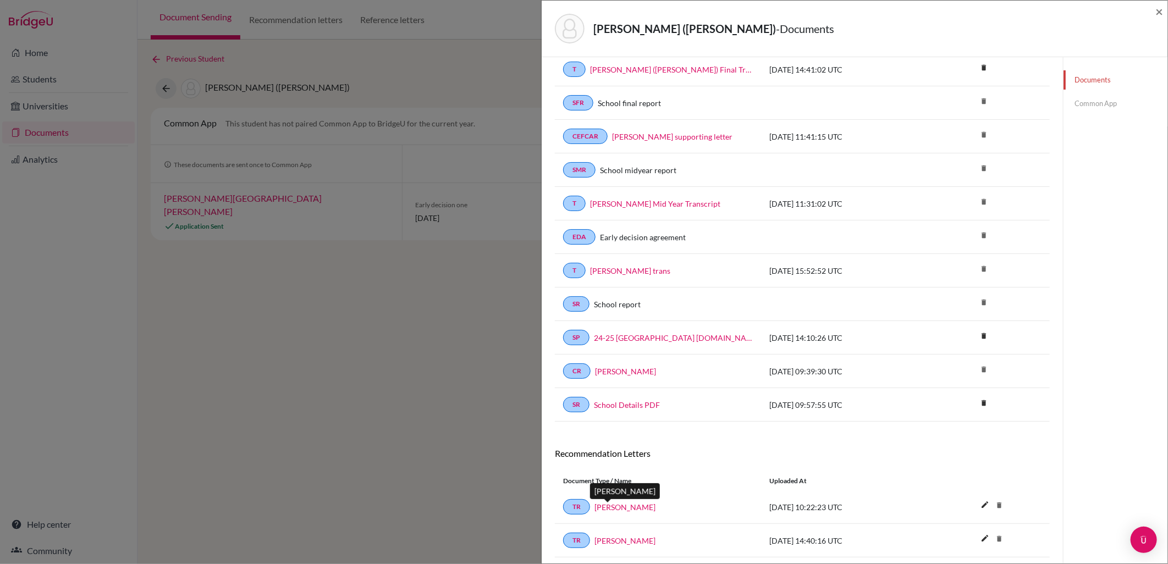
click at [603, 505] on link "Mr King" at bounding box center [624, 508] width 61 height 12
click at [612, 543] on link "Mr Fraser" at bounding box center [624, 541] width 61 height 12
click at [1158, 12] on span "×" at bounding box center [1159, 11] width 8 height 16
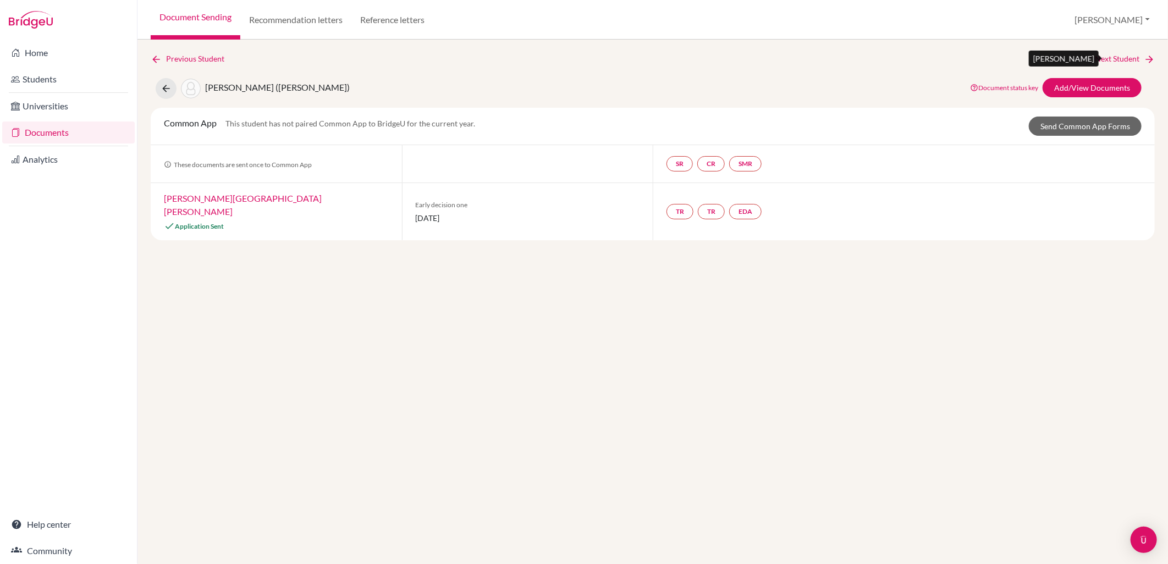
click at [1116, 60] on link "Next Student" at bounding box center [1125, 59] width 60 height 12
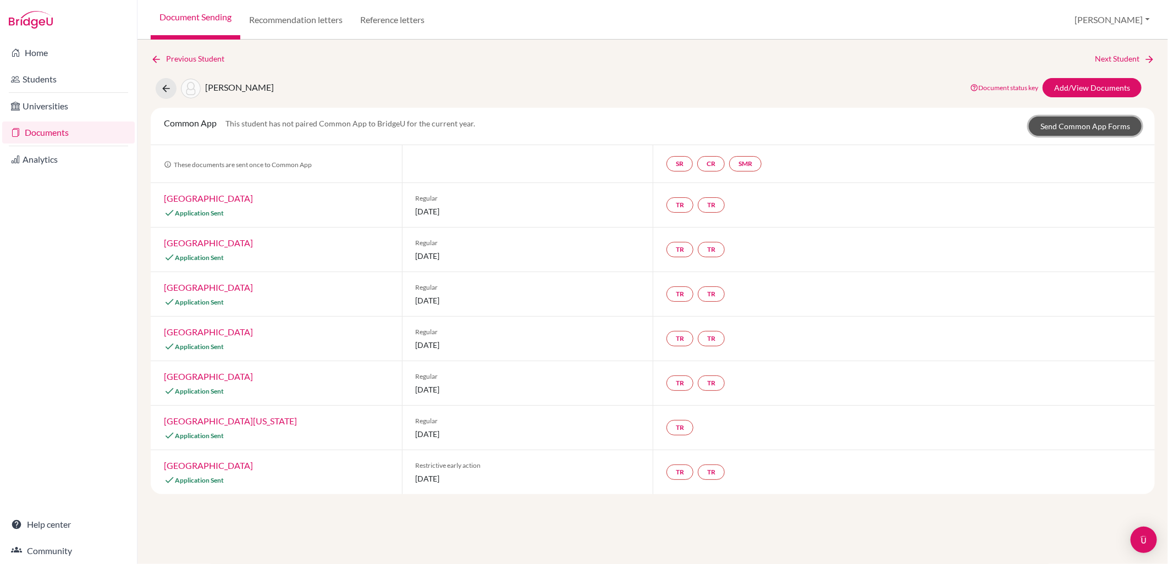
click at [1090, 124] on link "Send Common App Forms" at bounding box center [1085, 126] width 113 height 19
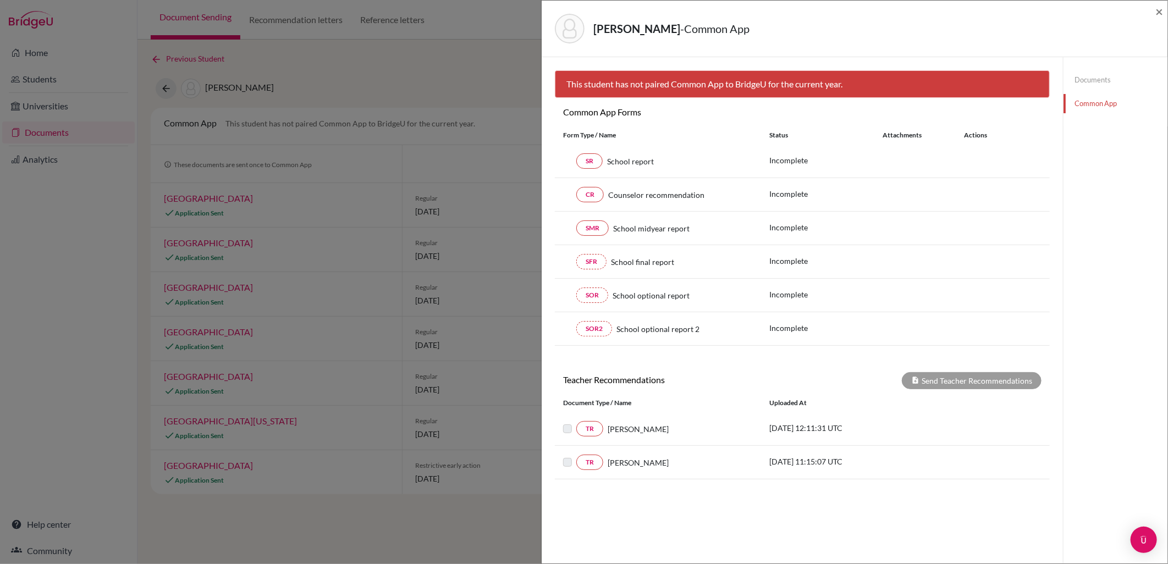
click at [1104, 80] on link "Documents" at bounding box center [1116, 79] width 104 height 19
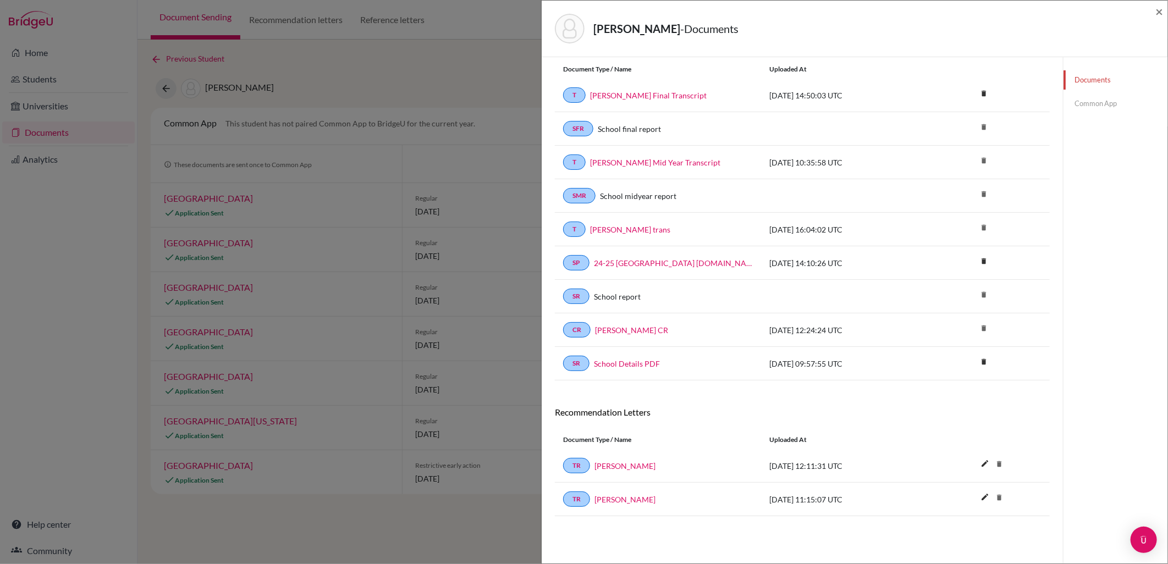
scroll to position [58, 0]
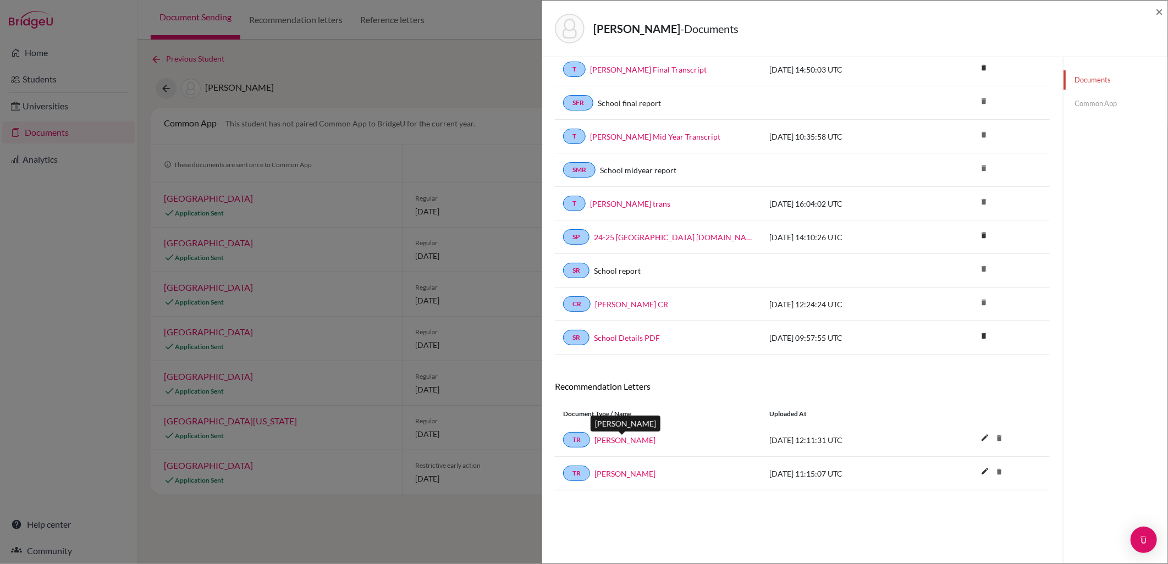
click at [645, 440] on link "Tom Flowerdew" at bounding box center [624, 440] width 61 height 12
click at [616, 472] on link "Daniel Reeve" at bounding box center [624, 474] width 61 height 12
click at [1160, 7] on span "×" at bounding box center [1159, 11] width 8 height 16
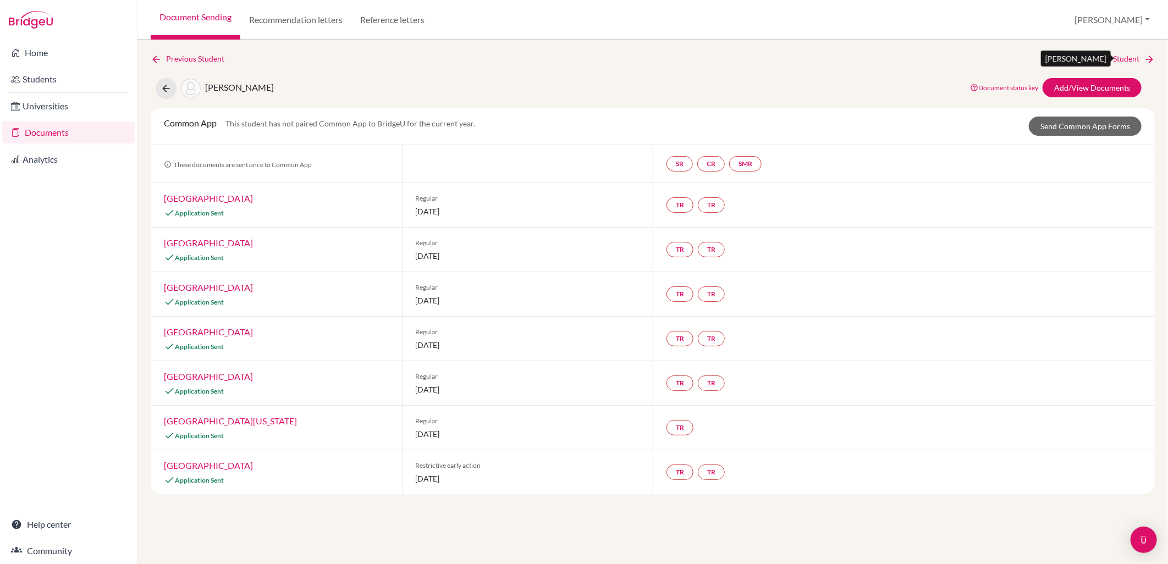
click at [1119, 59] on link "Next Student" at bounding box center [1125, 59] width 60 height 12
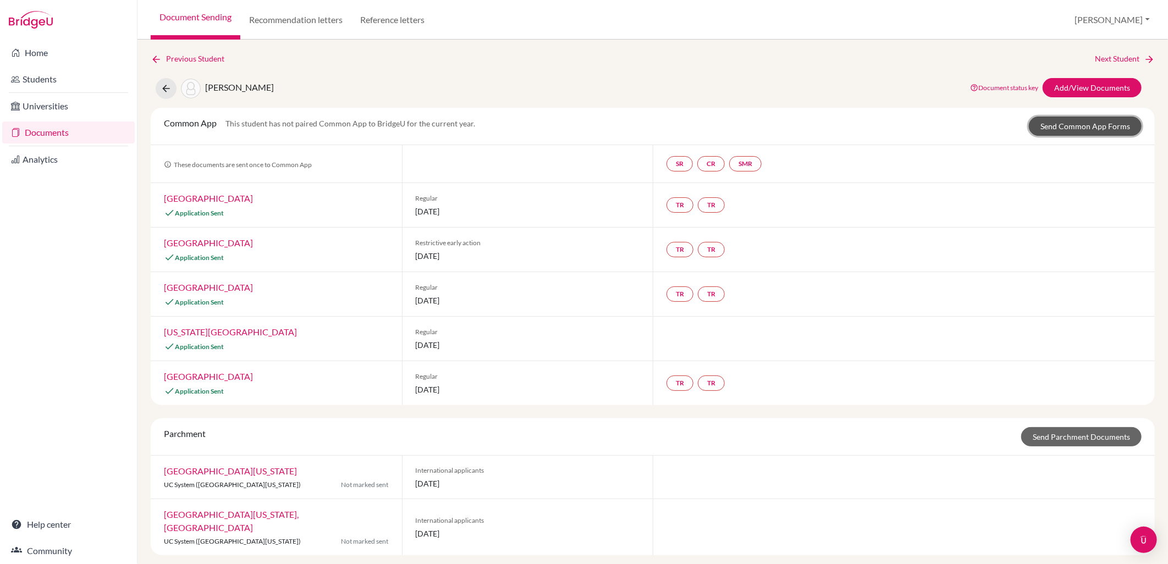
click at [1071, 126] on link "Send Common App Forms" at bounding box center [1085, 126] width 113 height 19
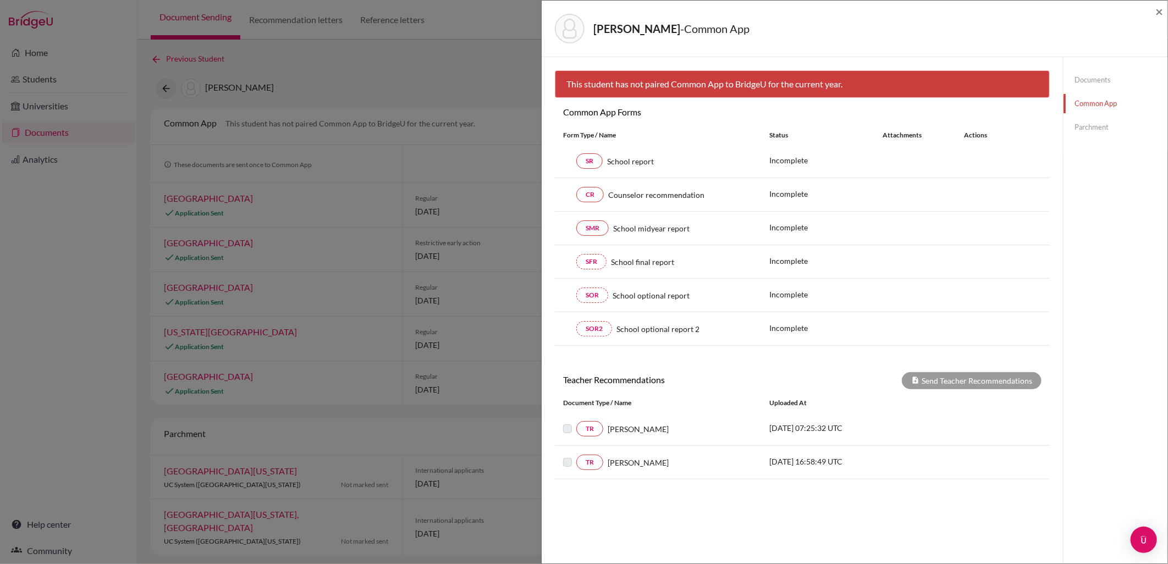
click at [1084, 81] on link "Documents" at bounding box center [1116, 79] width 104 height 19
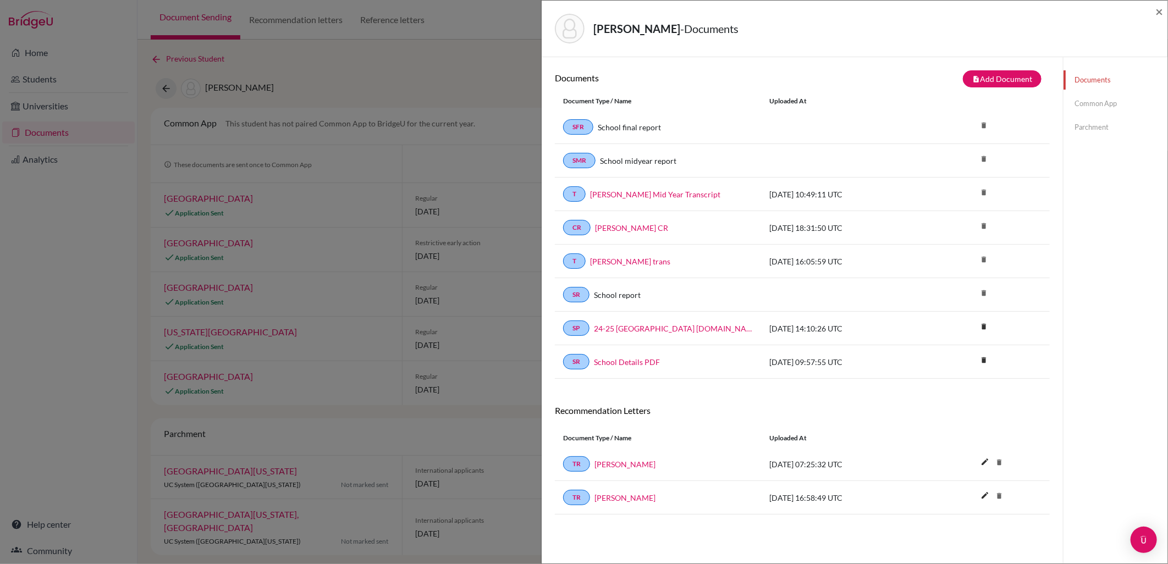
scroll to position [58, 0]
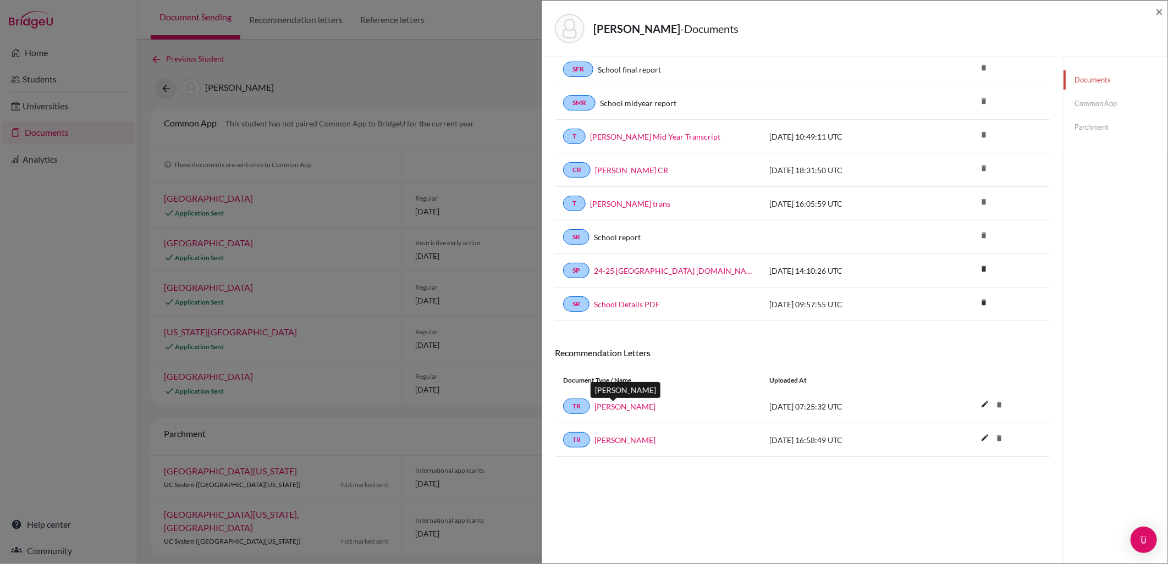
click at [625, 408] on link "Mr. Rogers" at bounding box center [624, 407] width 61 height 12
click at [1163, 12] on div "Hall, Felix - Documents ×" at bounding box center [855, 29] width 626 height 57
click at [1158, 12] on span "×" at bounding box center [1159, 11] width 8 height 16
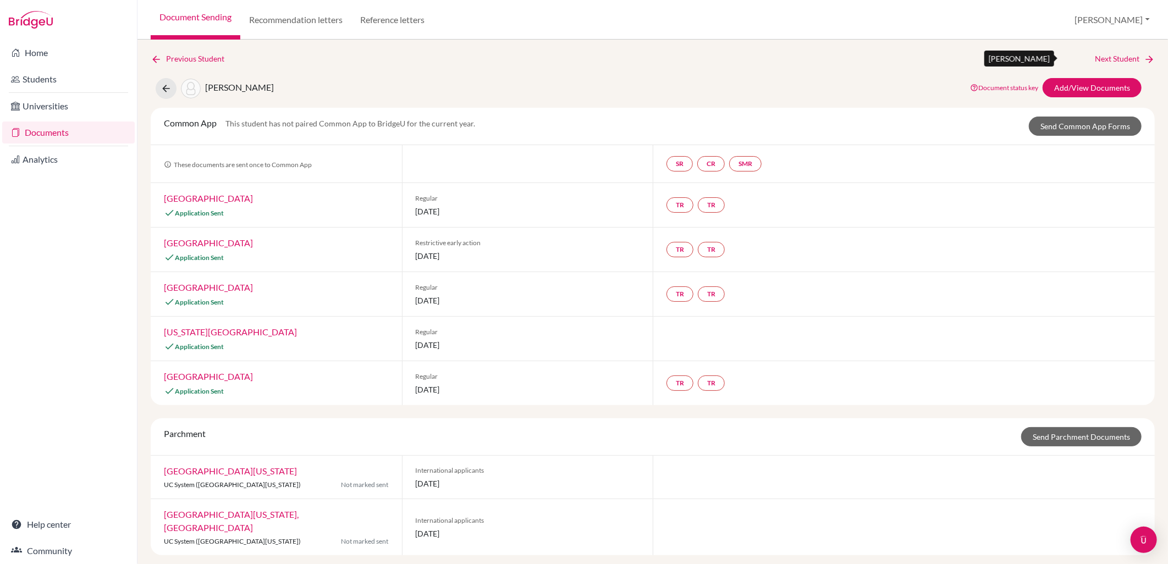
click at [1124, 56] on link "Next Student" at bounding box center [1125, 59] width 60 height 12
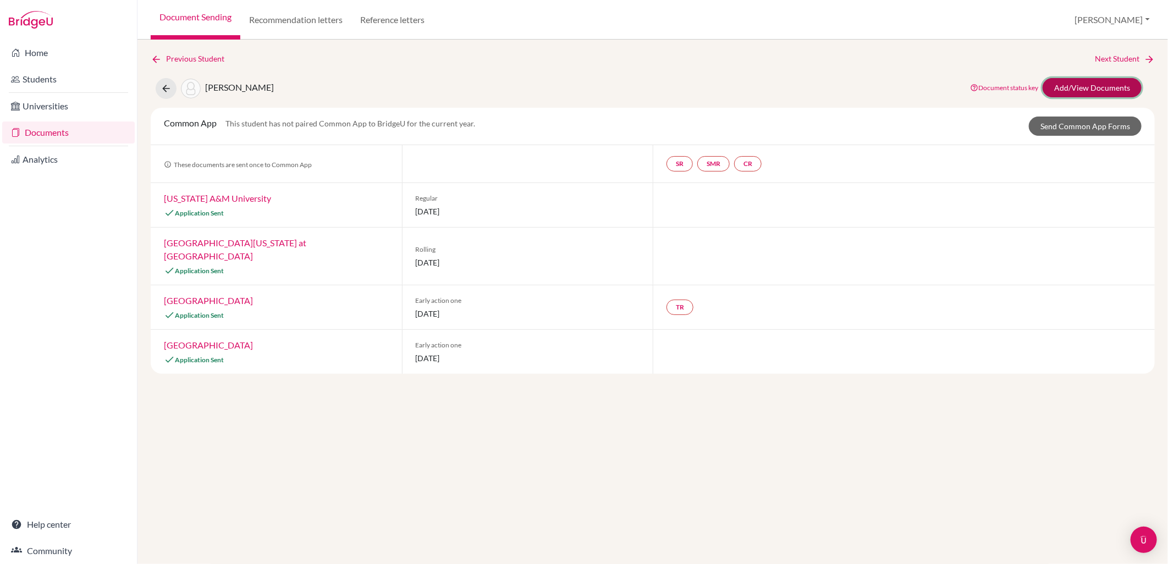
click at [1116, 85] on link "Add/View Documents" at bounding box center [1092, 87] width 99 height 19
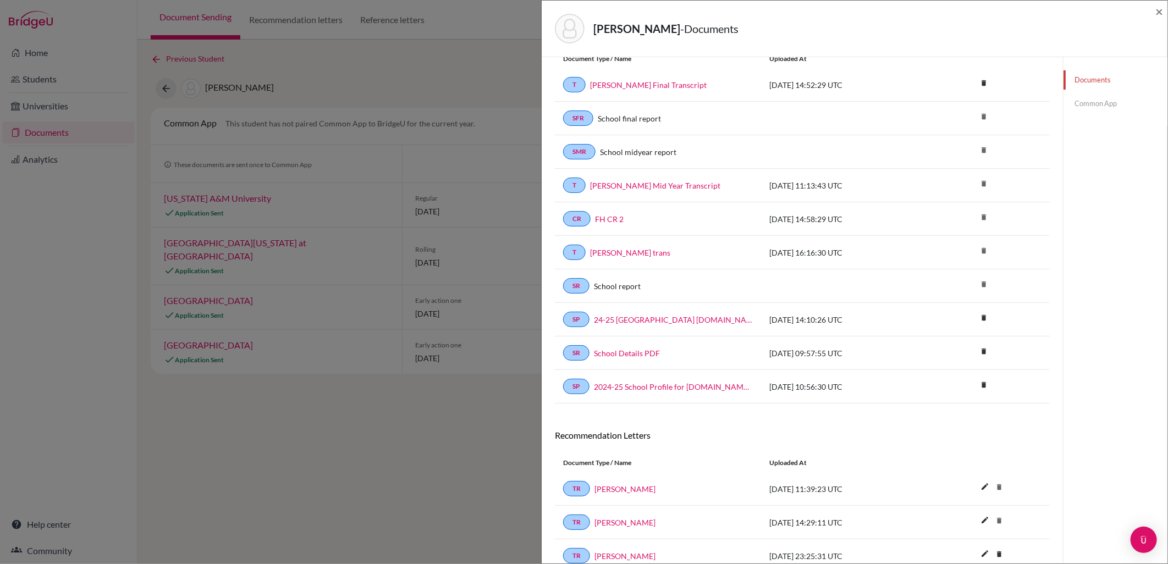
scroll to position [93, 0]
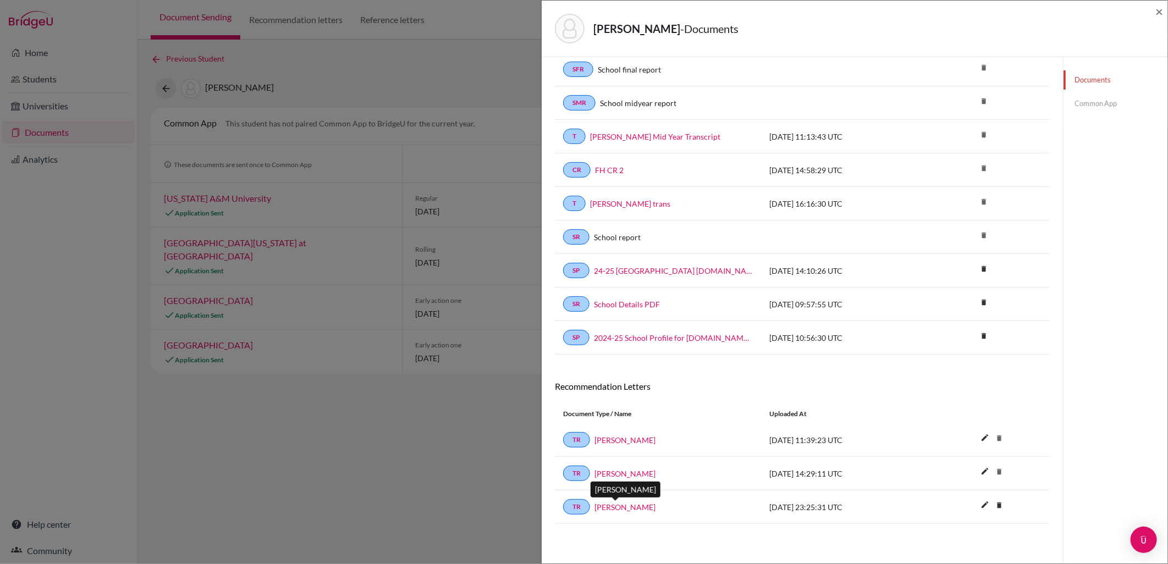
click at [629, 508] on link "Mr Williams" at bounding box center [624, 508] width 61 height 12
click at [1158, 8] on span "×" at bounding box center [1159, 11] width 8 height 16
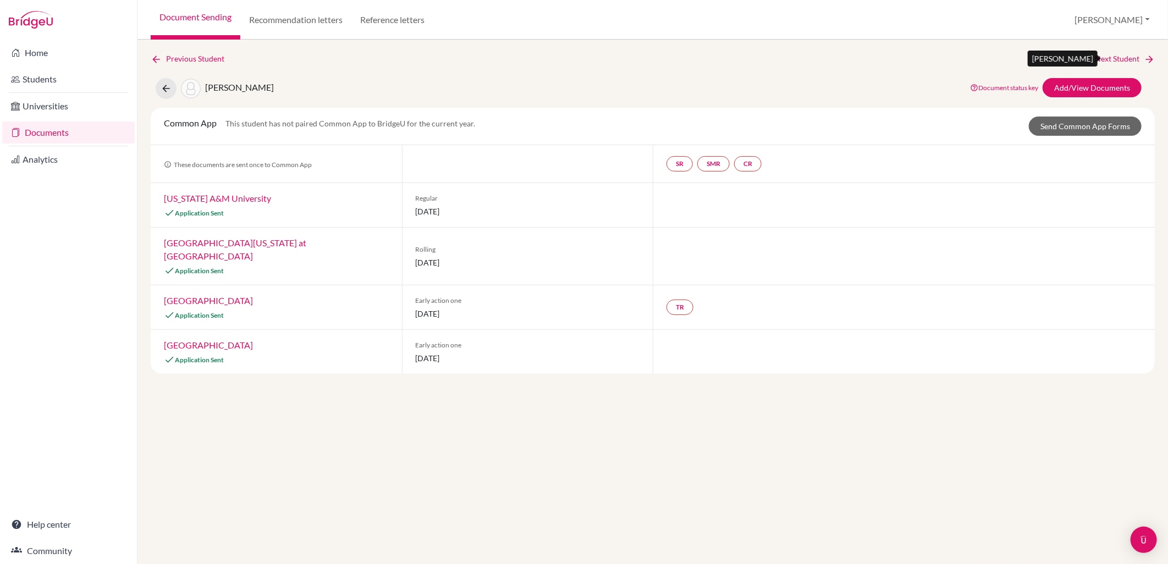
click at [1137, 54] on link "Next Student" at bounding box center [1125, 59] width 60 height 12
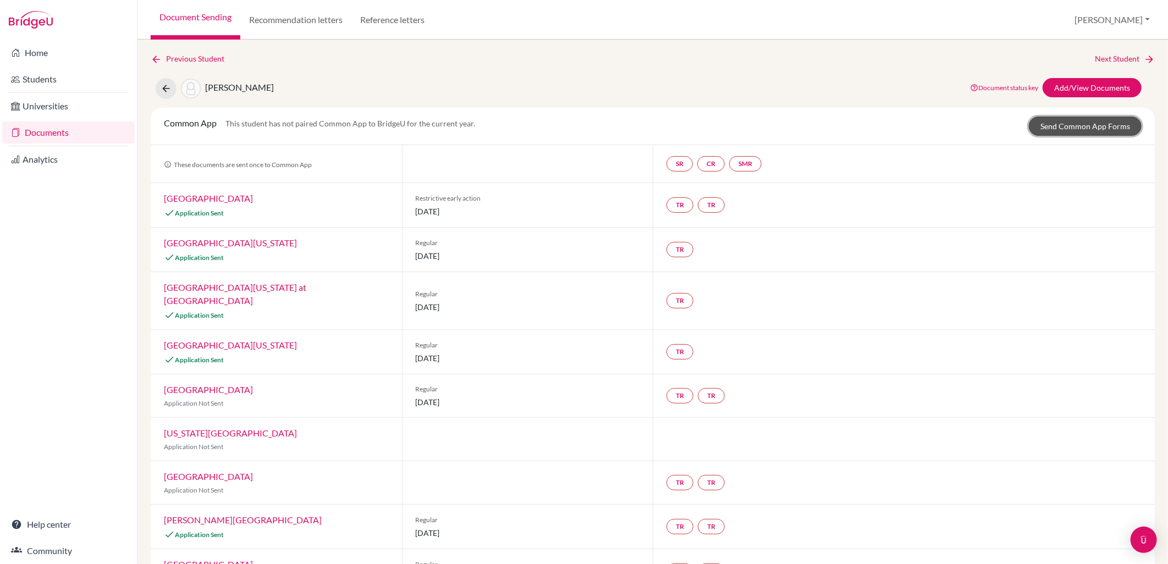
click at [1105, 127] on link "Send Common App Forms" at bounding box center [1085, 126] width 113 height 19
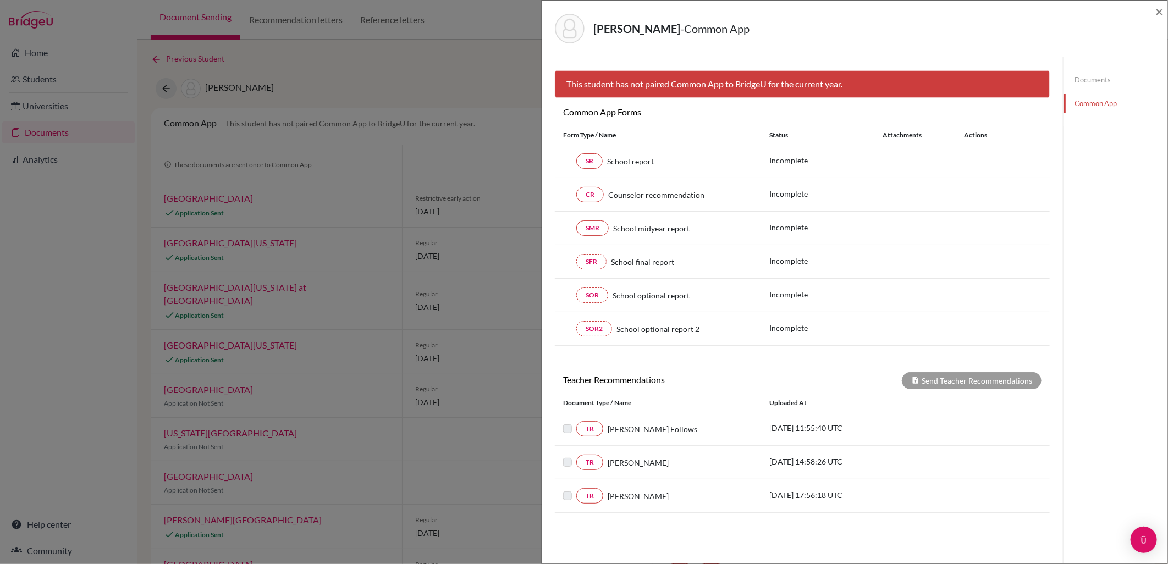
click at [1076, 70] on link "Documents" at bounding box center [1116, 79] width 104 height 19
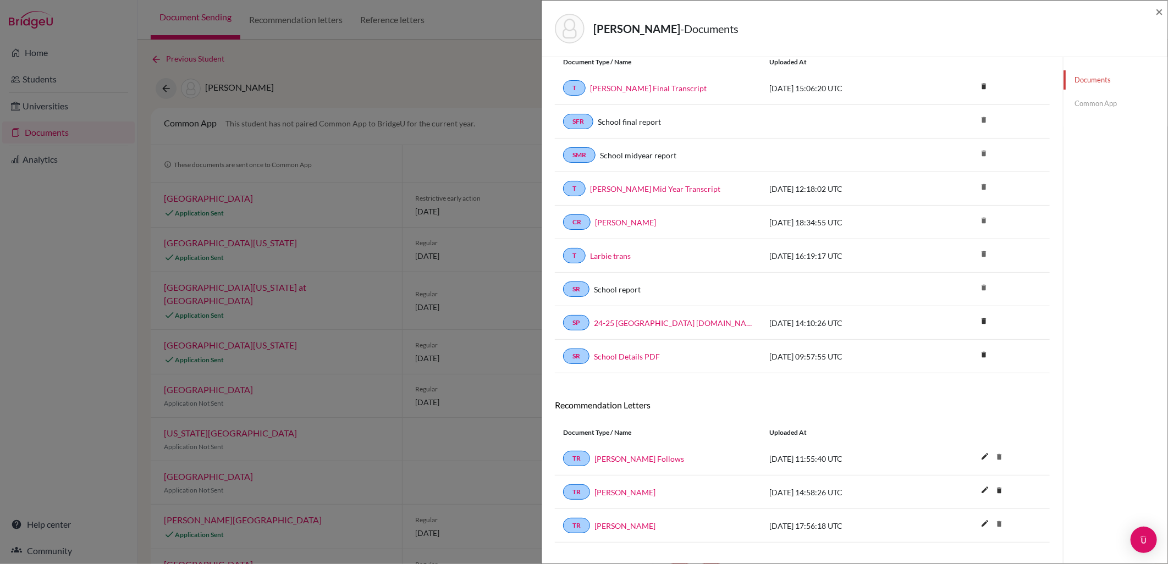
scroll to position [59, 0]
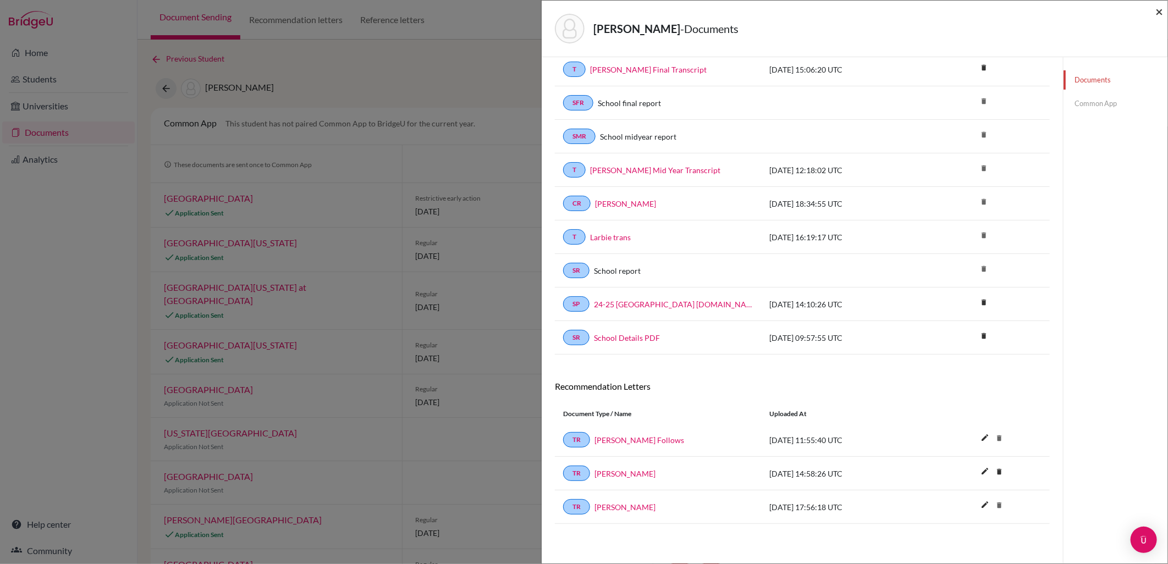
click at [1162, 9] on span "×" at bounding box center [1159, 11] width 8 height 16
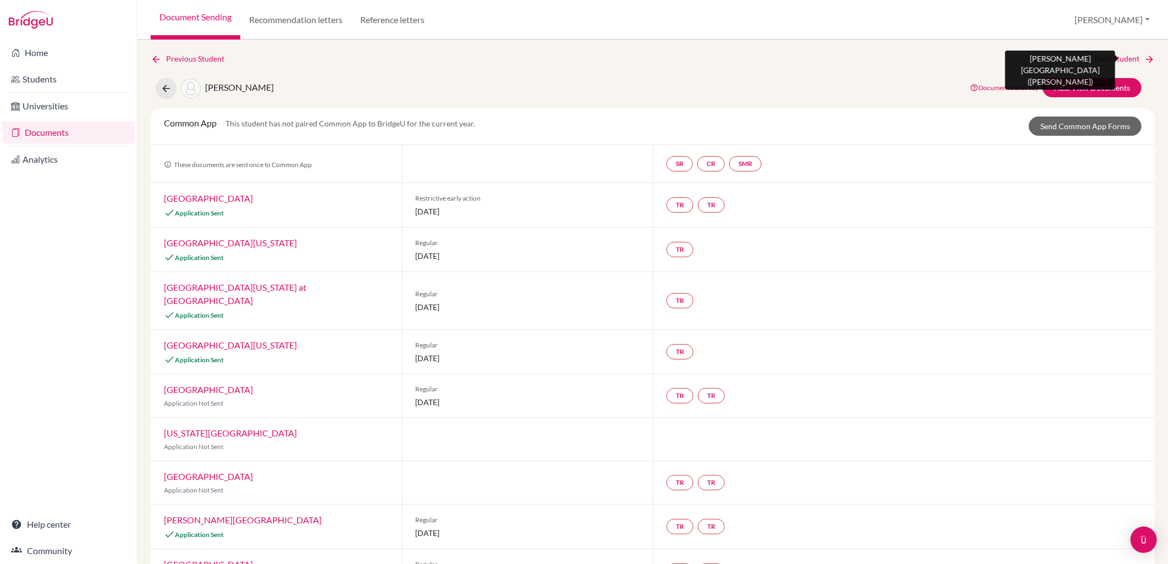
click at [1120, 57] on link "Next Student" at bounding box center [1125, 59] width 60 height 12
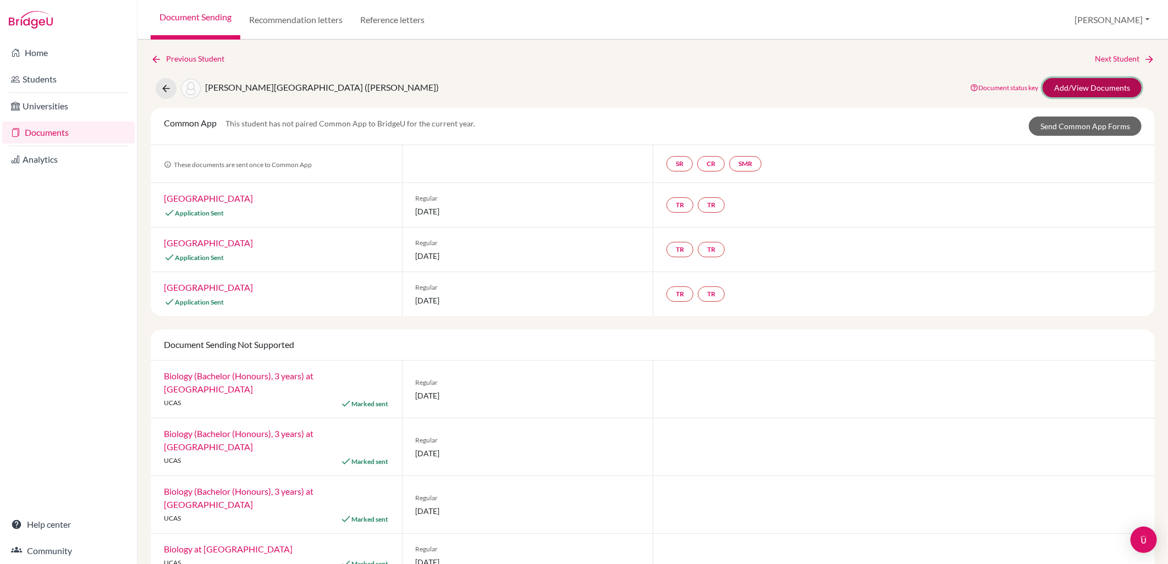
click at [1104, 94] on link "Add/View Documents" at bounding box center [1092, 87] width 99 height 19
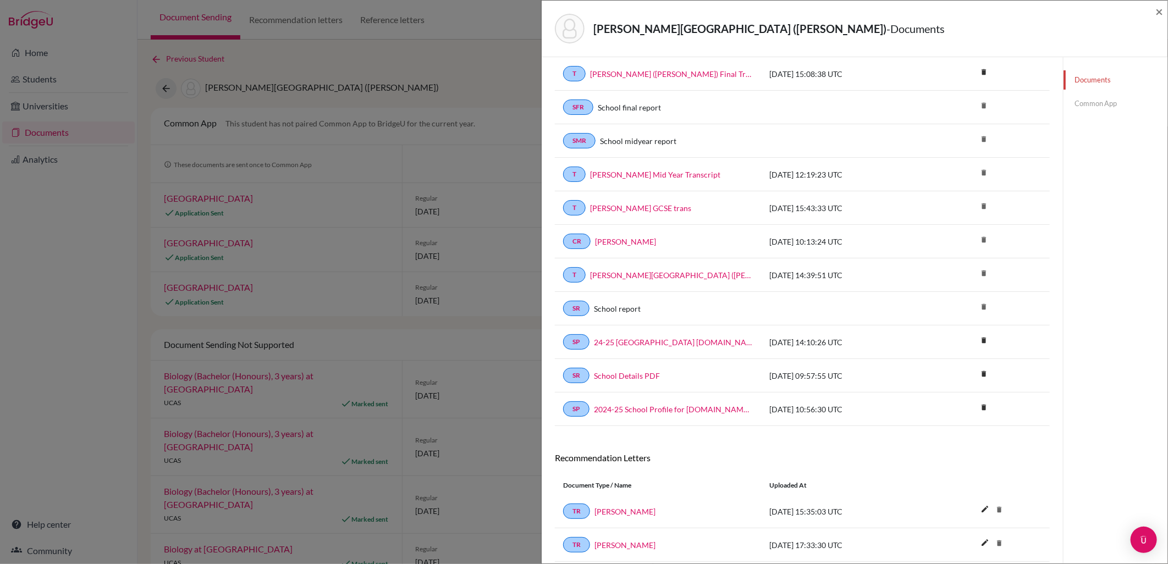
scroll to position [93, 0]
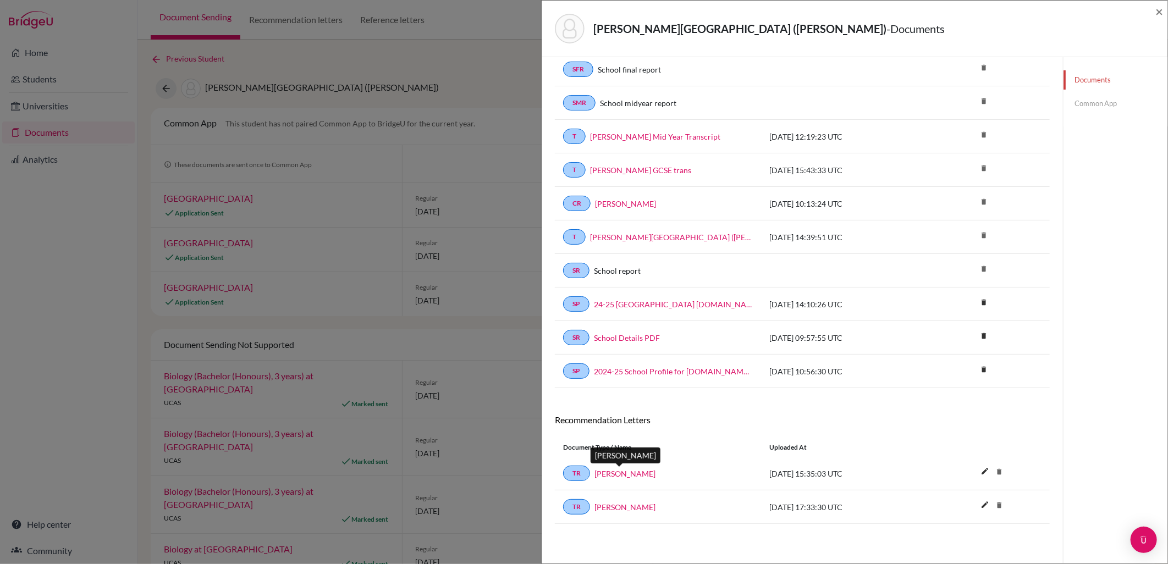
click at [631, 474] on link "Edmund Lewis" at bounding box center [624, 474] width 61 height 12
click at [1158, 9] on span "×" at bounding box center [1159, 11] width 8 height 16
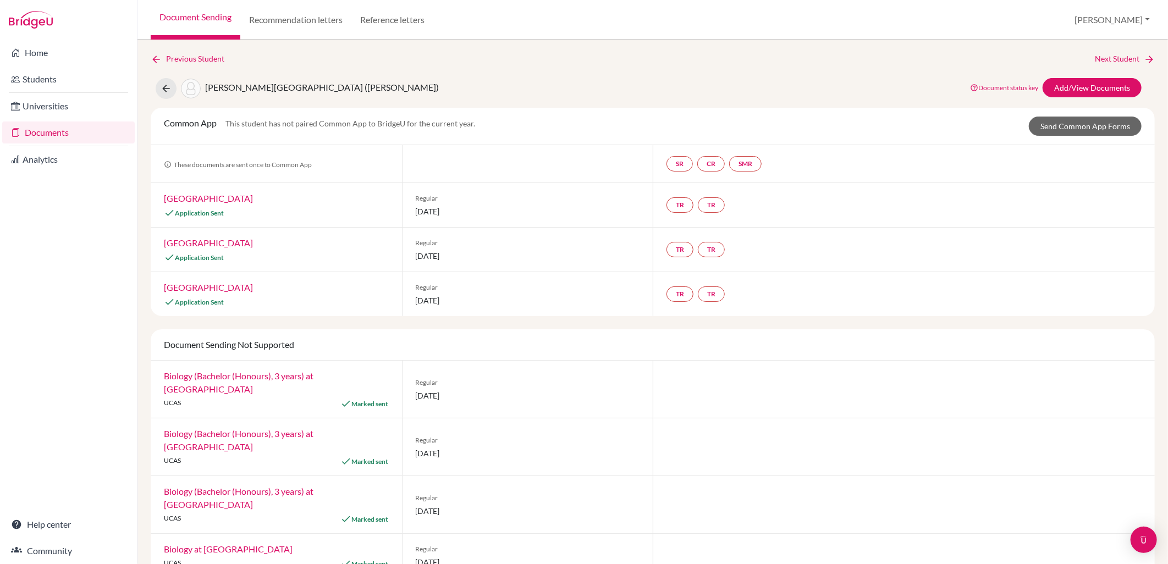
click at [1108, 51] on div "Previous Student Next Student Marsh, Kina (Ella) Document status key TR Require…" at bounding box center [652, 302] width 1031 height 525
click at [1108, 58] on link "Next Student" at bounding box center [1125, 59] width 60 height 12
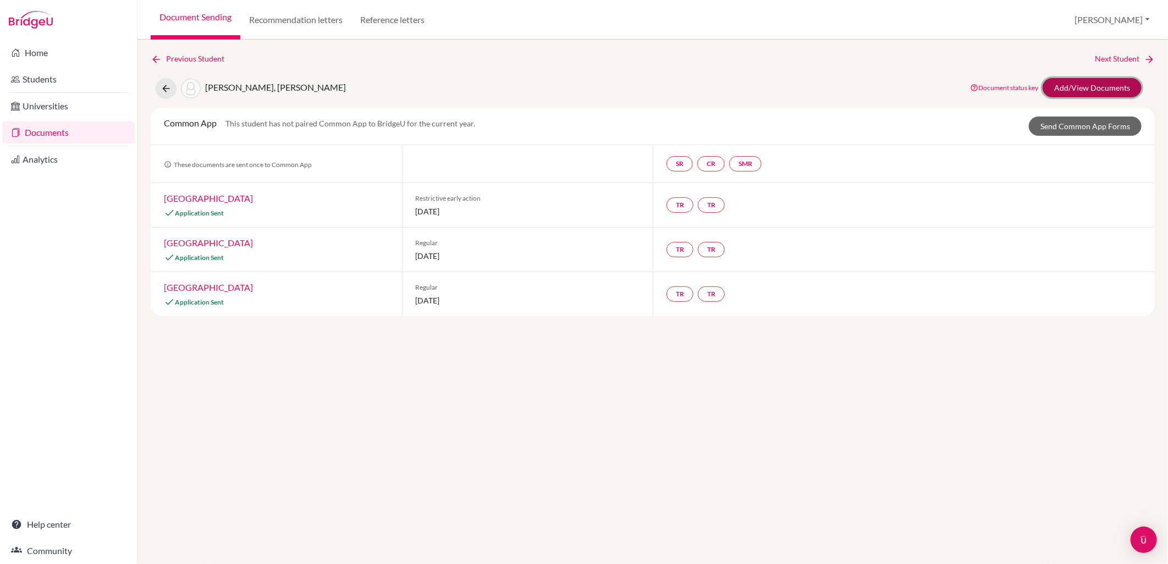
click at [1101, 89] on link "Add/View Documents" at bounding box center [1092, 87] width 99 height 19
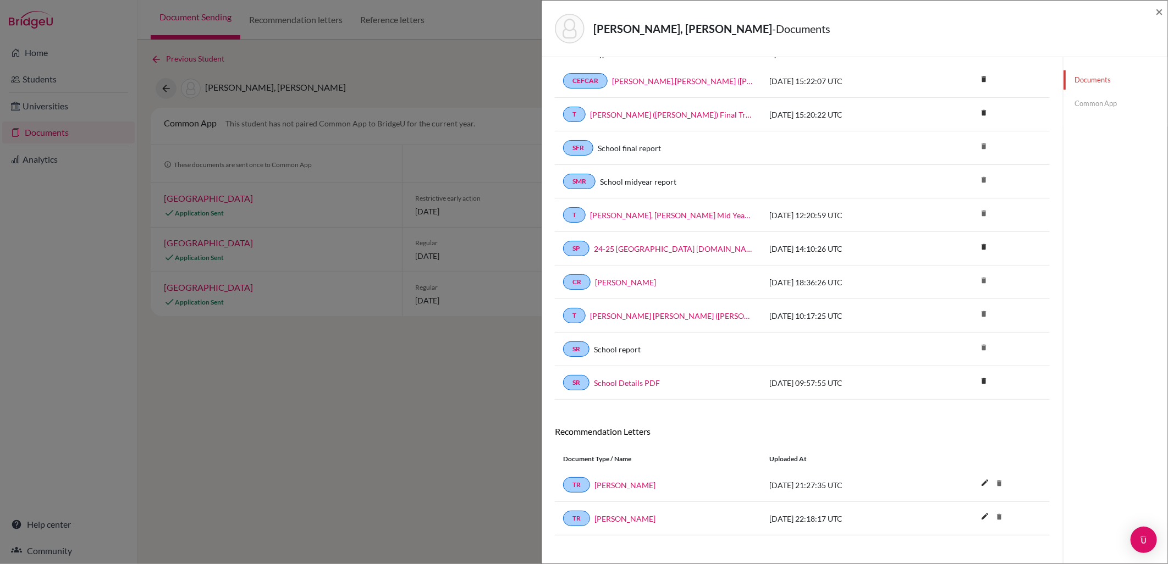
scroll to position [59, 0]
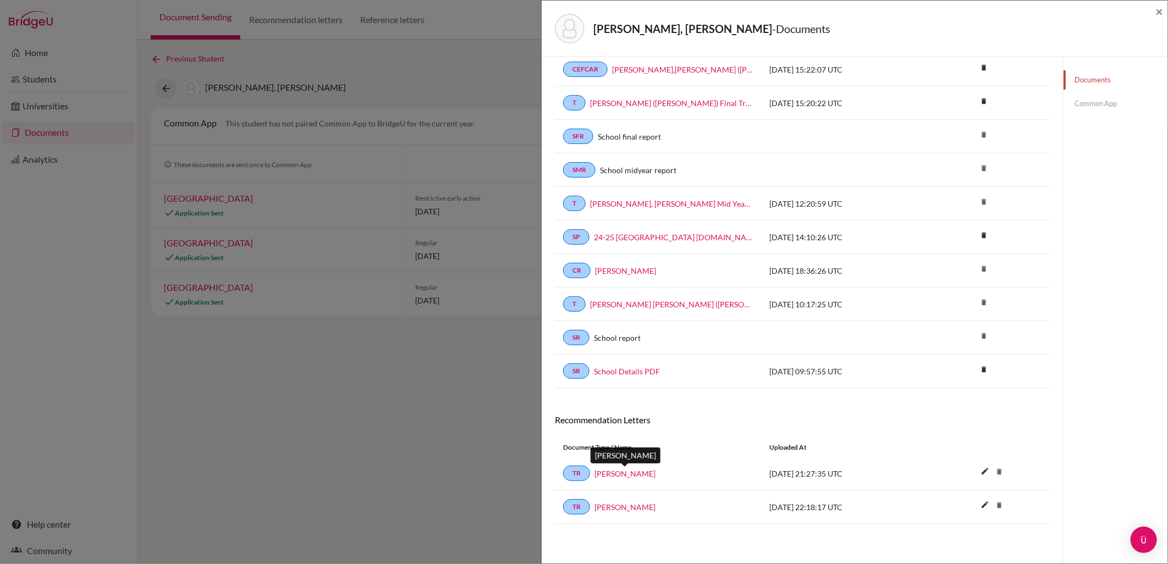
click at [648, 473] on link "Dominic Rowland" at bounding box center [624, 474] width 61 height 12
click at [1112, 102] on link "Common App" at bounding box center [1116, 103] width 104 height 19
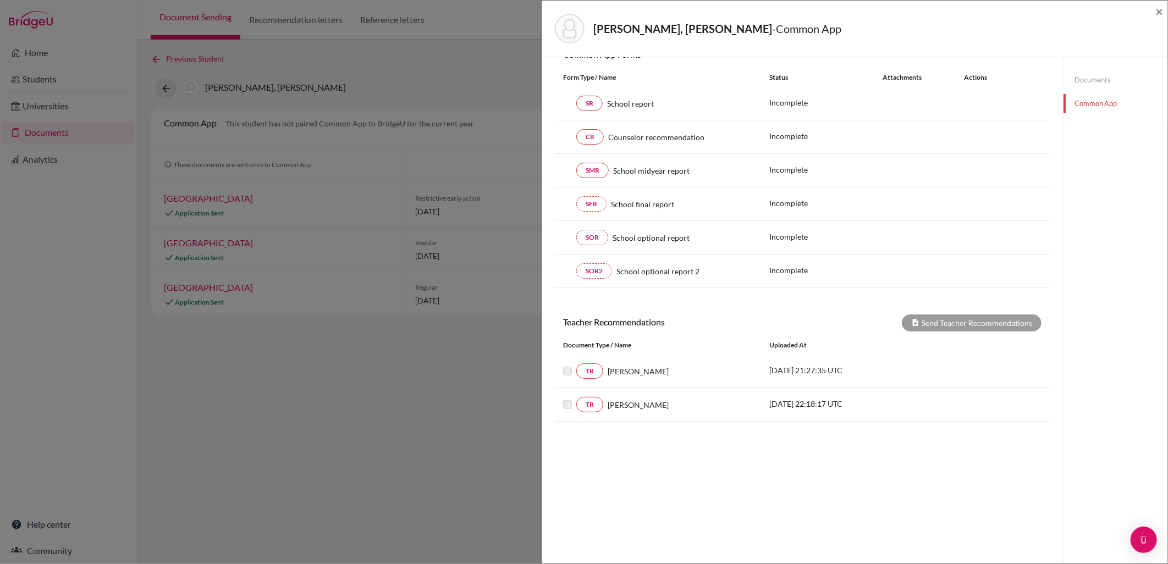
click at [1099, 83] on link "Documents" at bounding box center [1116, 79] width 104 height 19
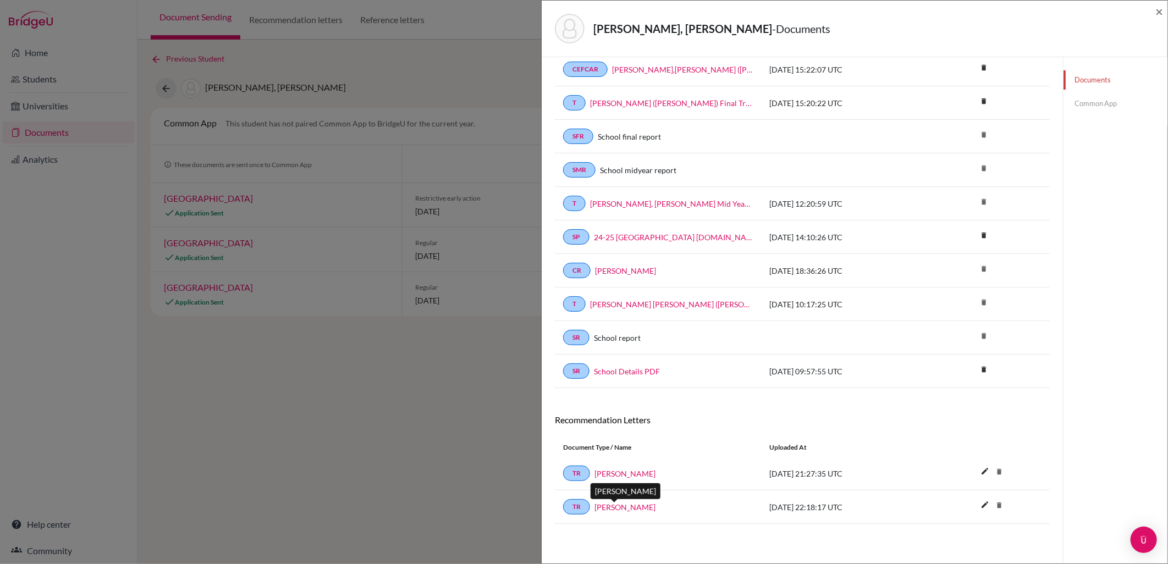
click at [619, 512] on link "Joye Abiola" at bounding box center [624, 508] width 61 height 12
click at [1159, 12] on span "×" at bounding box center [1159, 11] width 8 height 16
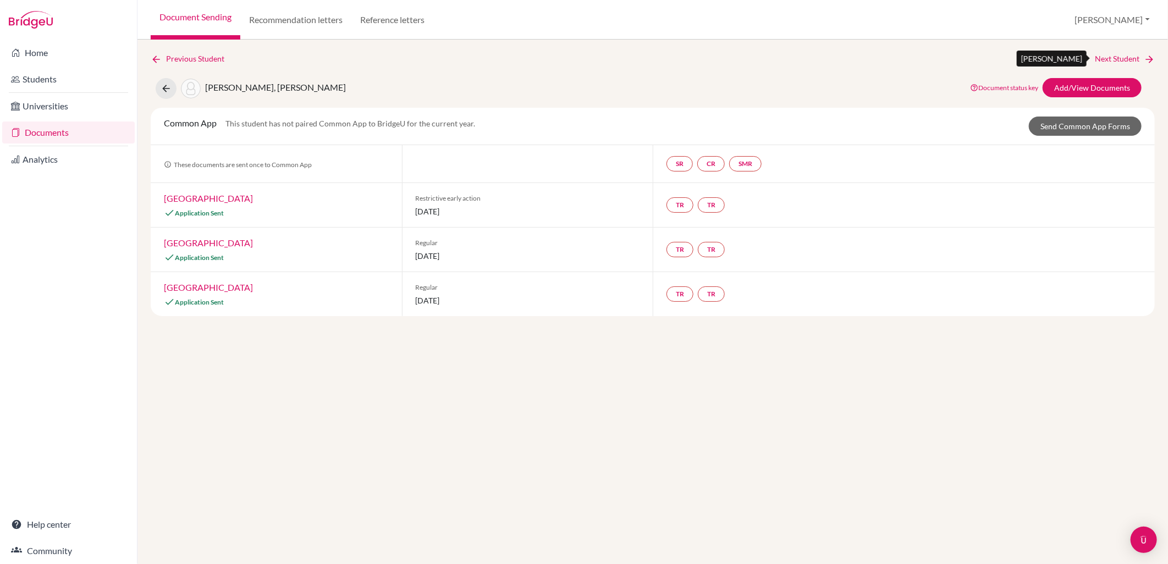
click at [1122, 61] on link "Next Student" at bounding box center [1125, 59] width 60 height 12
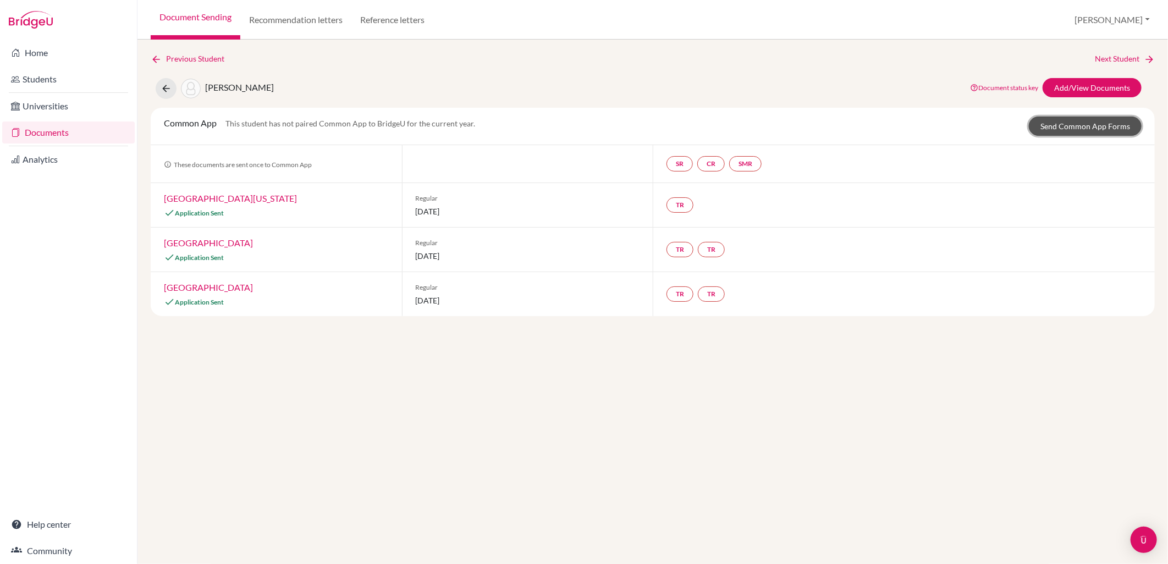
click at [1059, 126] on link "Send Common App Forms" at bounding box center [1085, 126] width 113 height 19
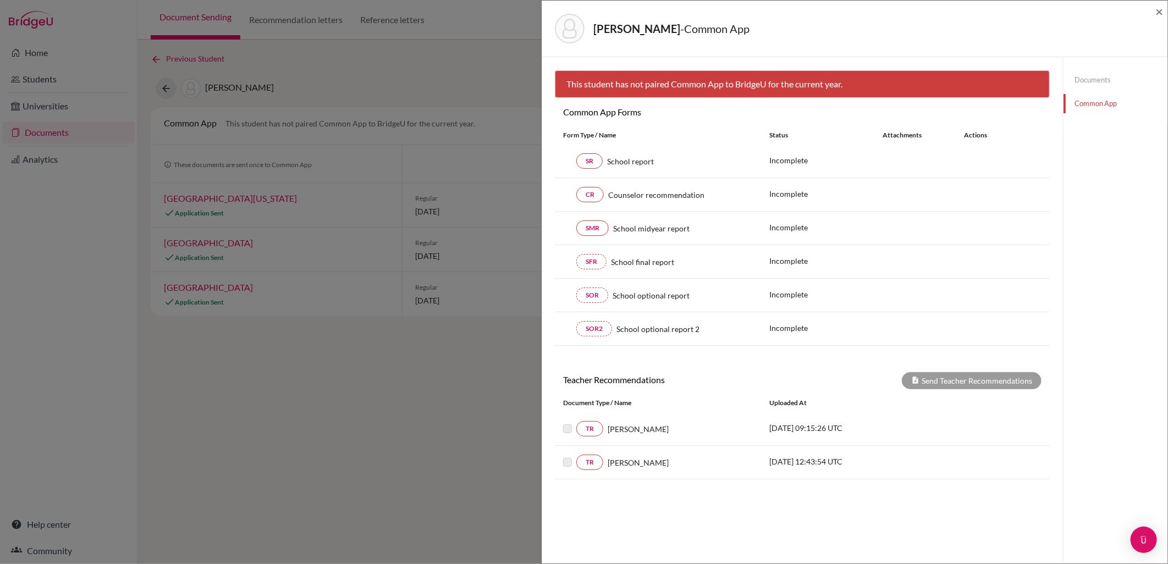
click at [1083, 85] on link "Documents" at bounding box center [1116, 79] width 104 height 19
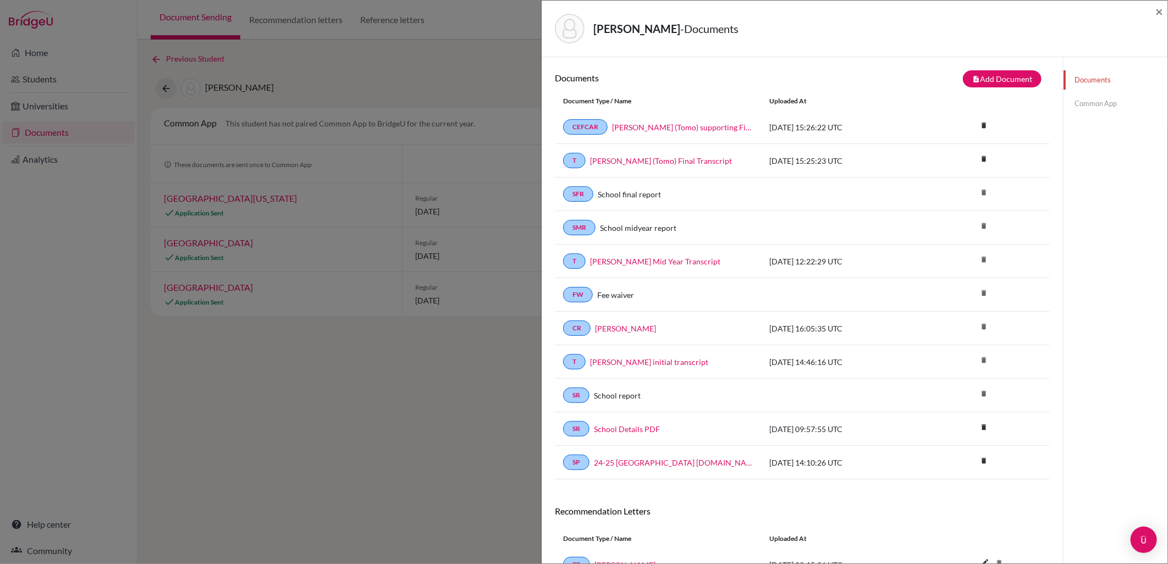
scroll to position [93, 0]
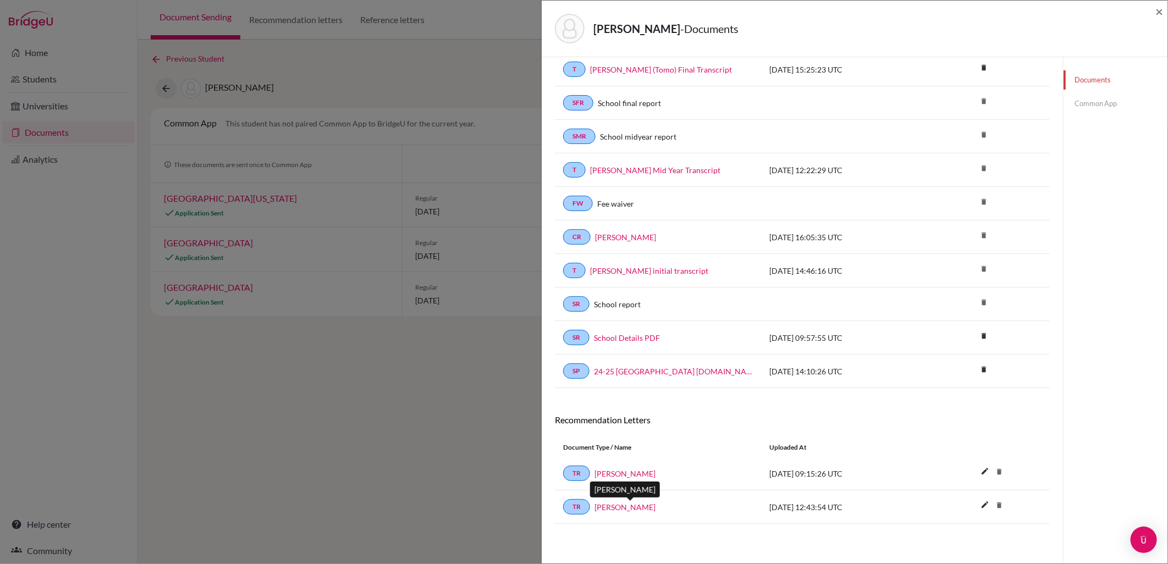
click at [633, 502] on link "Benjamin Pennington" at bounding box center [624, 508] width 61 height 12
click at [1161, 6] on span "×" at bounding box center [1159, 11] width 8 height 16
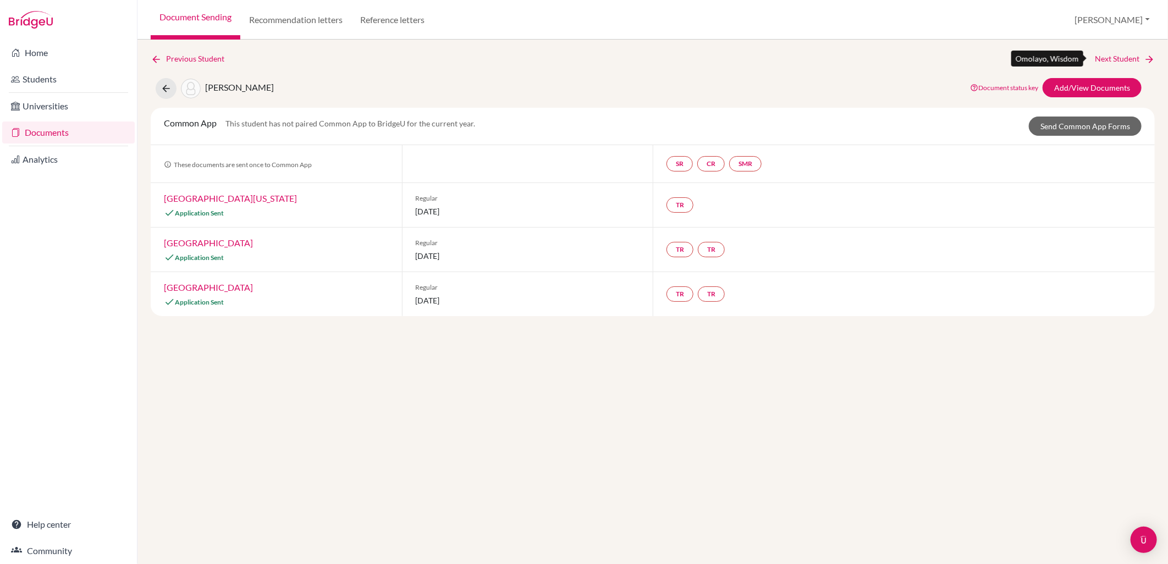
click at [1118, 53] on link "Next Student" at bounding box center [1125, 59] width 60 height 12
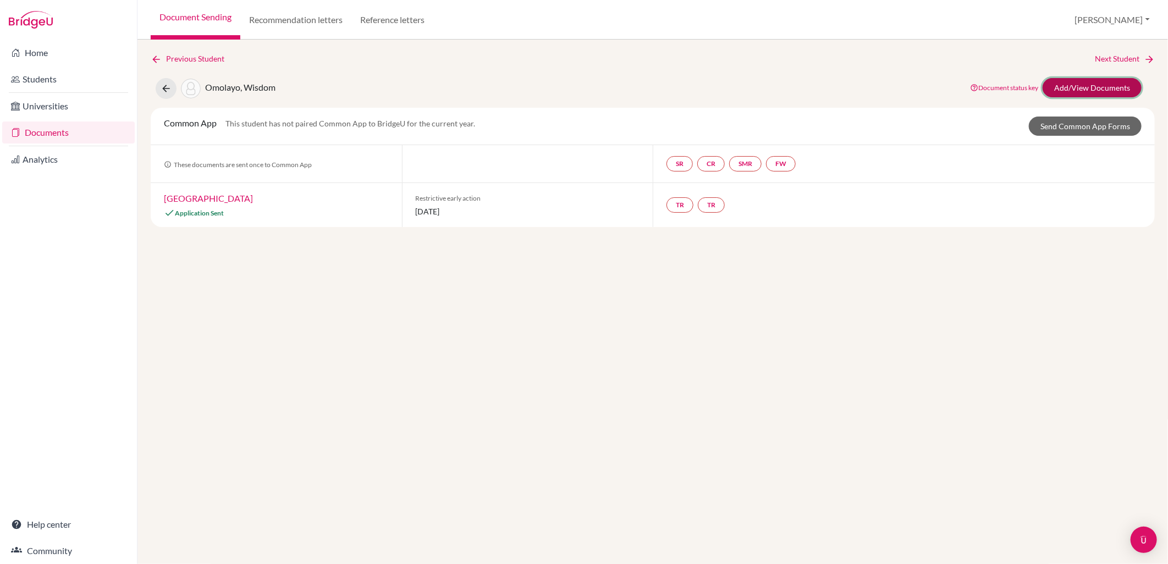
click at [1103, 87] on link "Add/View Documents" at bounding box center [1092, 87] width 99 height 19
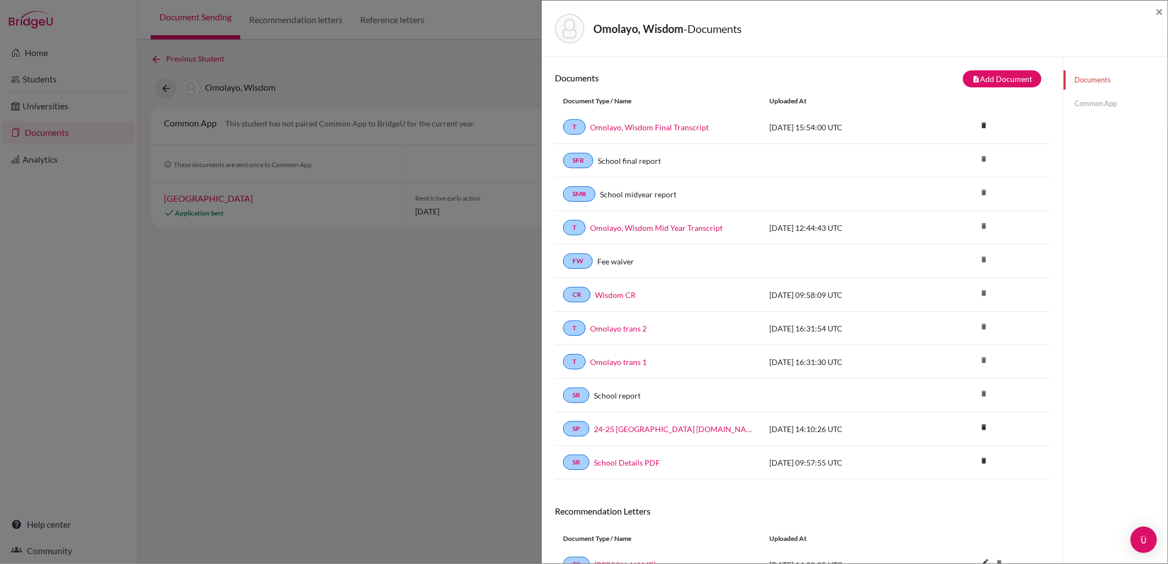
click at [1108, 101] on link "Common App" at bounding box center [1116, 103] width 104 height 19
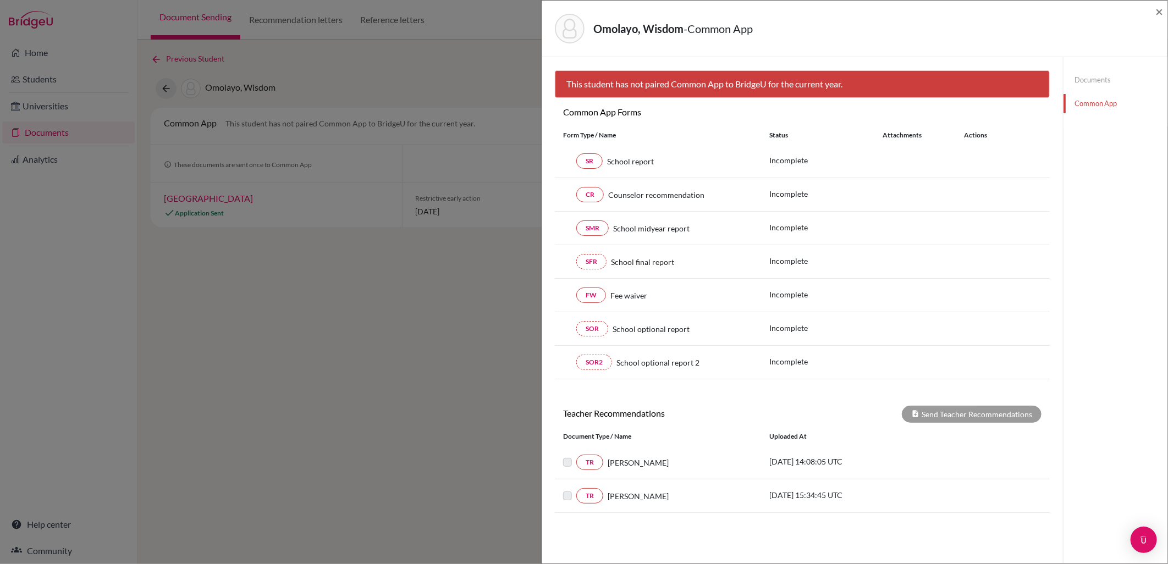
click at [1100, 83] on link "Documents" at bounding box center [1116, 79] width 104 height 19
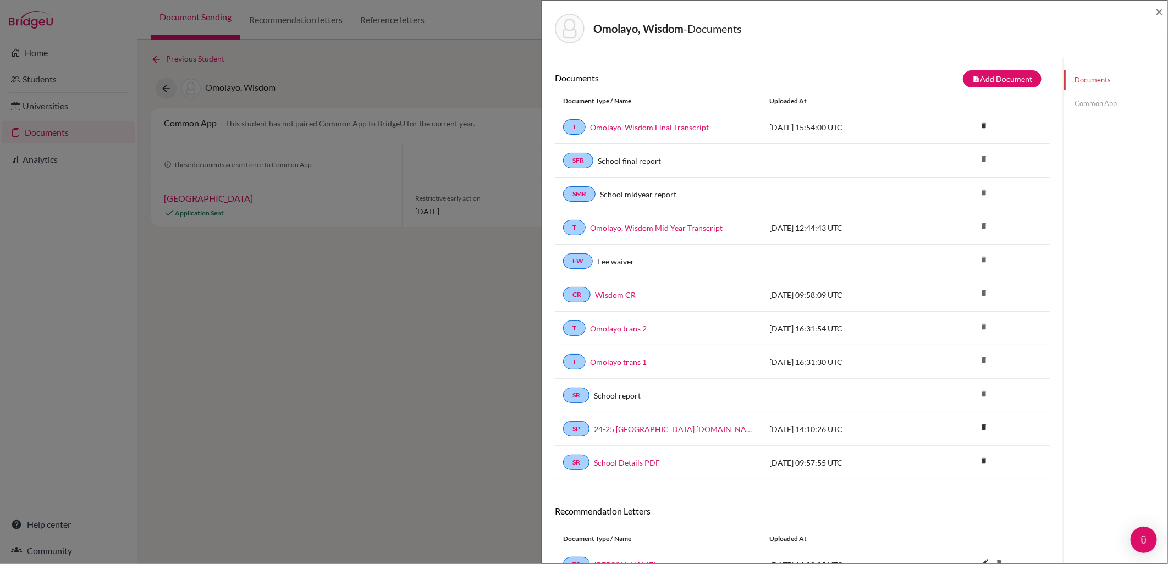
click at [1100, 117] on div "Documents Common App" at bounding box center [1116, 91] width 104 height 69
click at [1100, 108] on link "Common App" at bounding box center [1116, 103] width 104 height 19
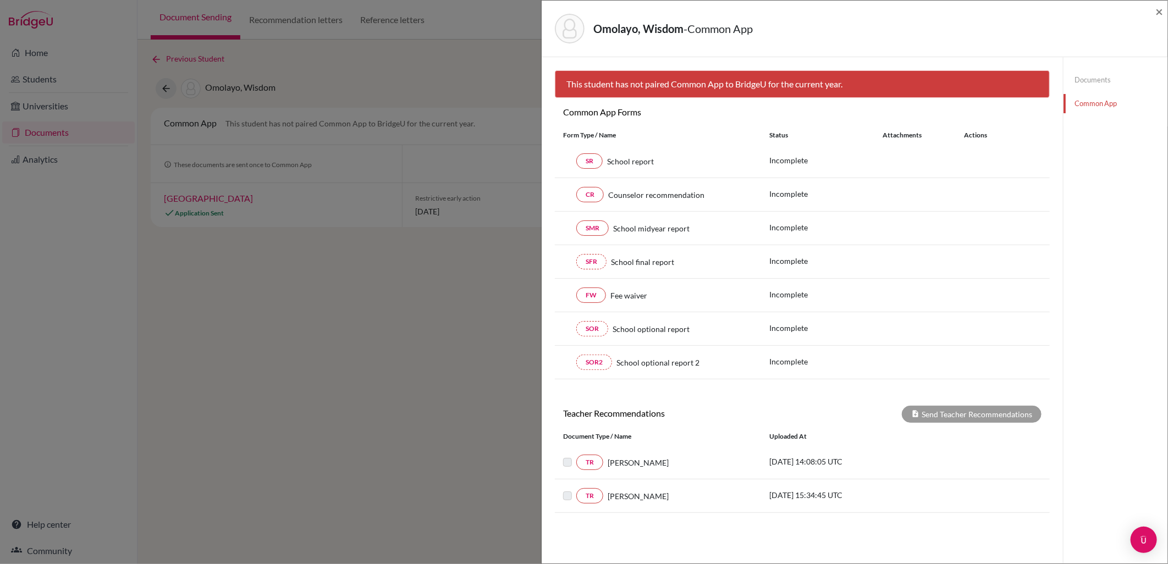
click at [1089, 78] on link "Documents" at bounding box center [1116, 79] width 104 height 19
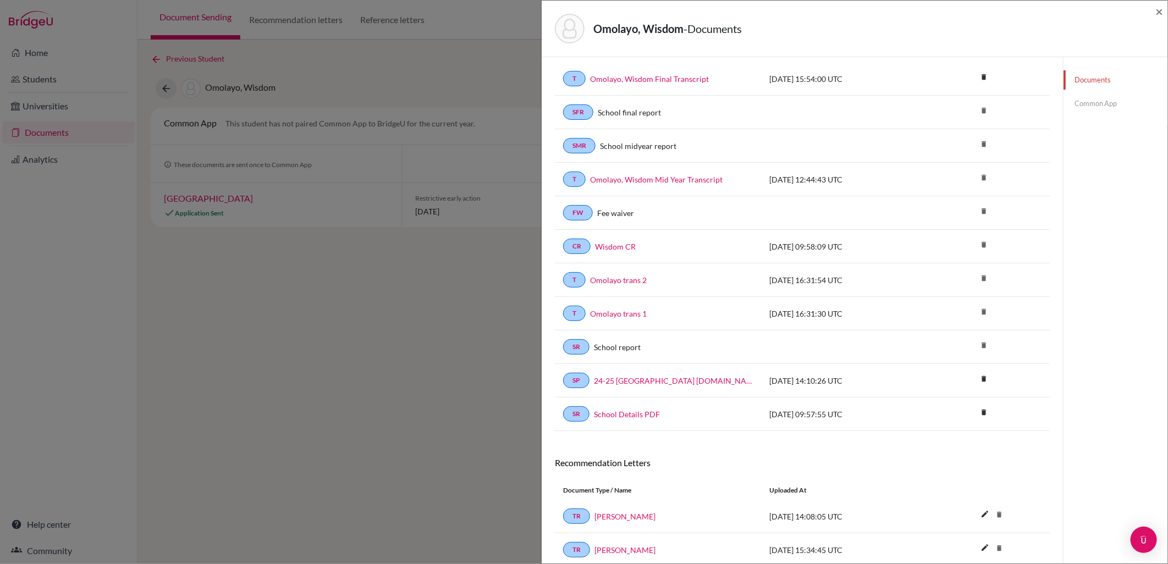
scroll to position [93, 0]
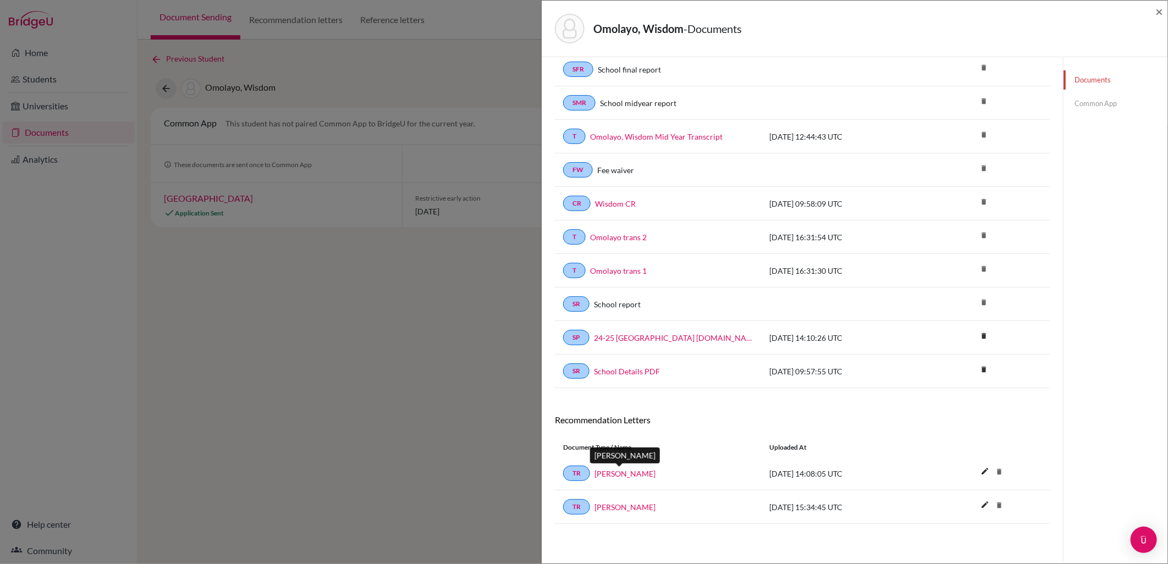
click at [631, 470] on link "Thomas Prince" at bounding box center [624, 474] width 61 height 12
click at [1159, 12] on span "×" at bounding box center [1159, 11] width 8 height 16
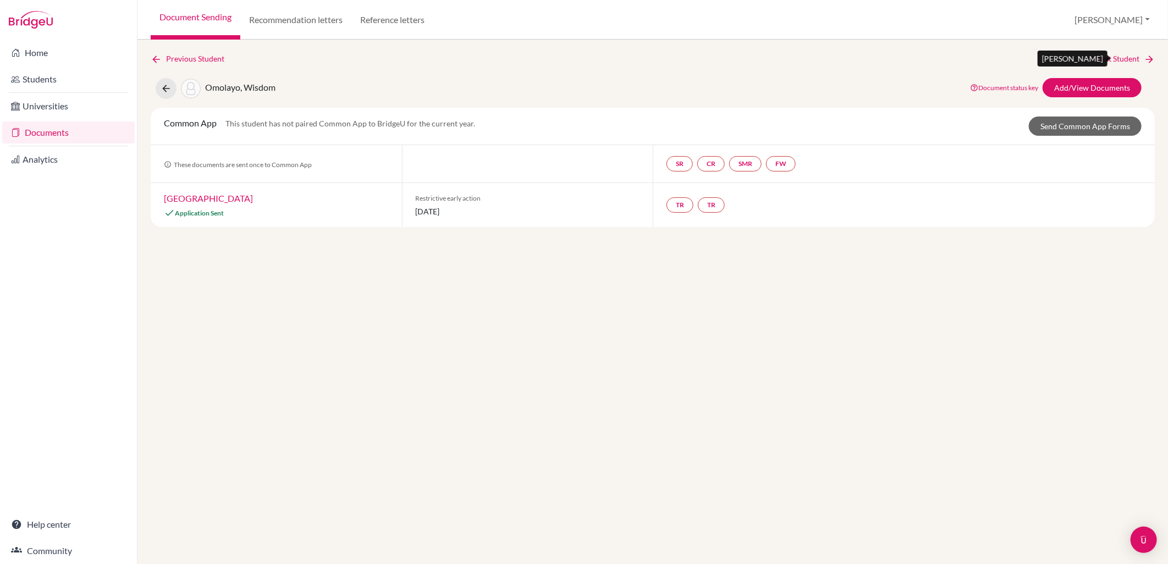
click at [1126, 59] on link "Next Student" at bounding box center [1125, 59] width 60 height 12
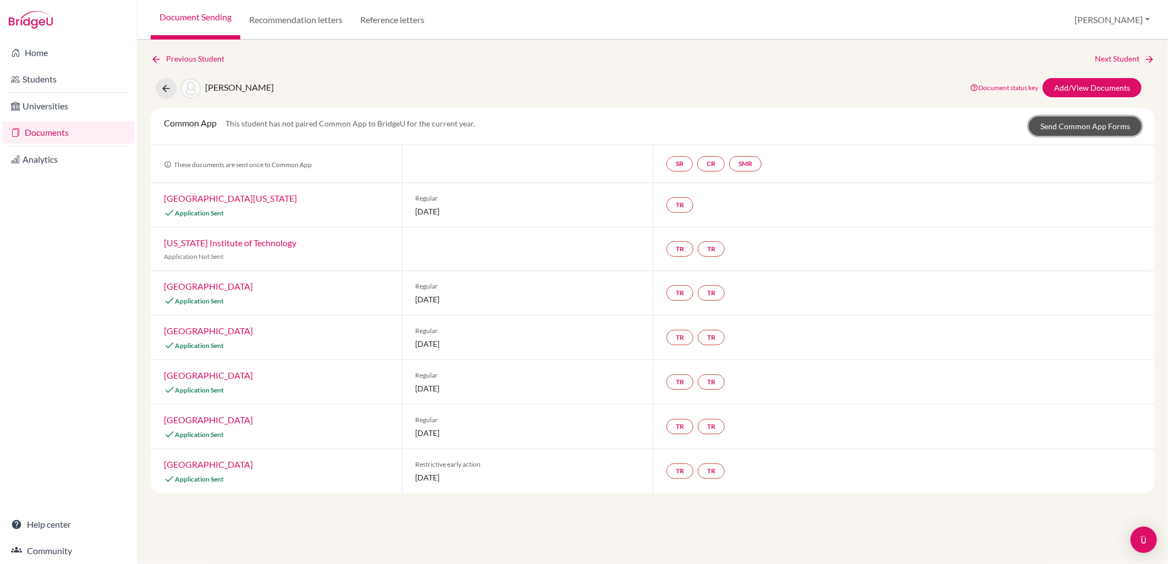
click at [1110, 129] on link "Send Common App Forms" at bounding box center [1085, 126] width 113 height 19
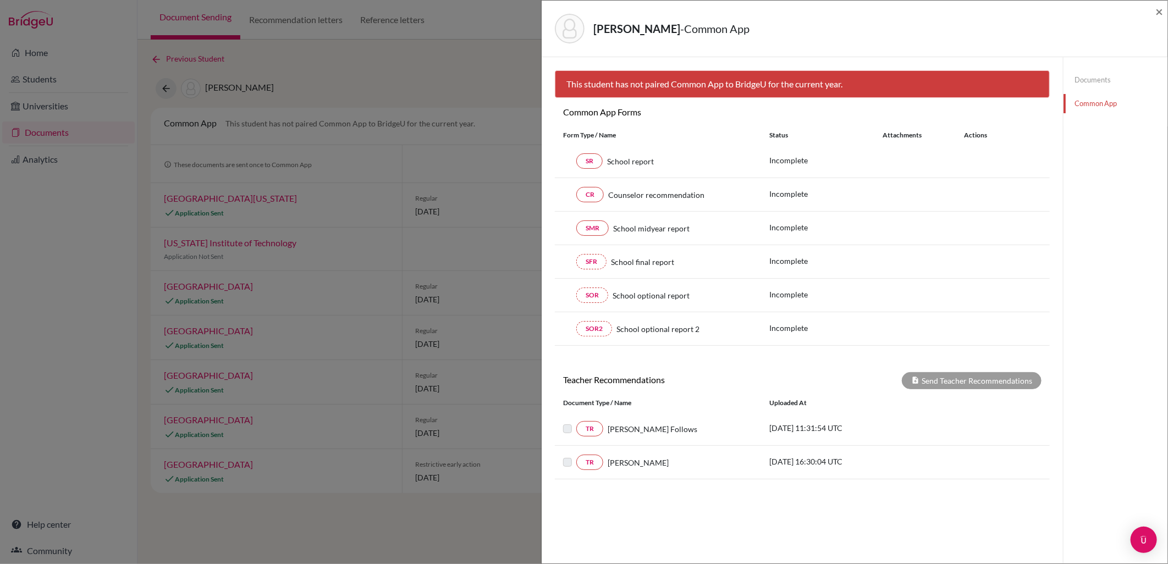
click at [1097, 73] on link "Documents" at bounding box center [1116, 79] width 104 height 19
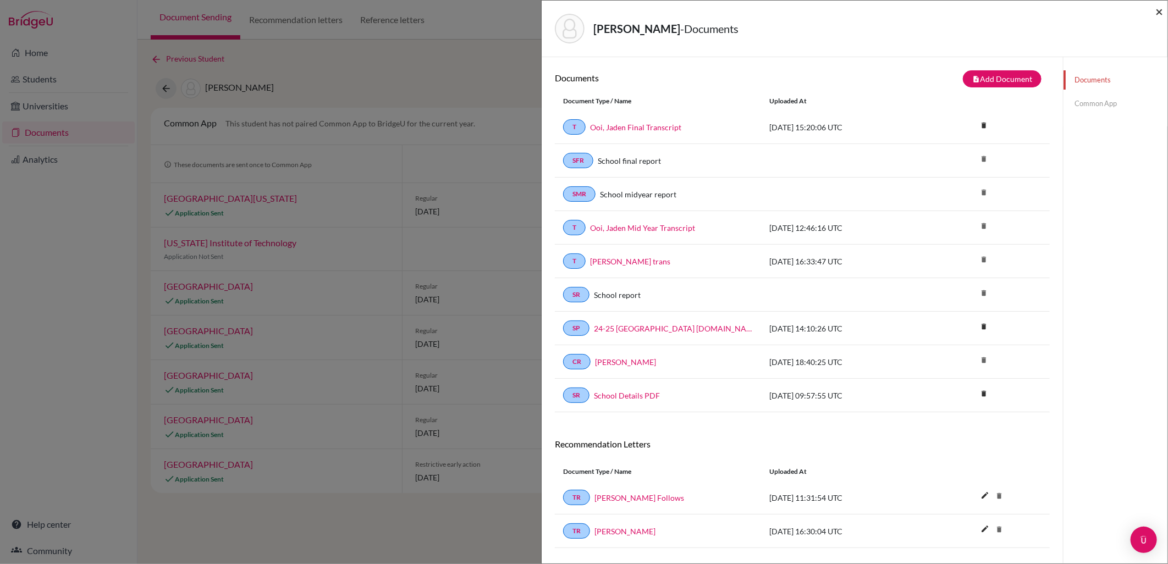
click at [1161, 7] on span "×" at bounding box center [1159, 11] width 8 height 16
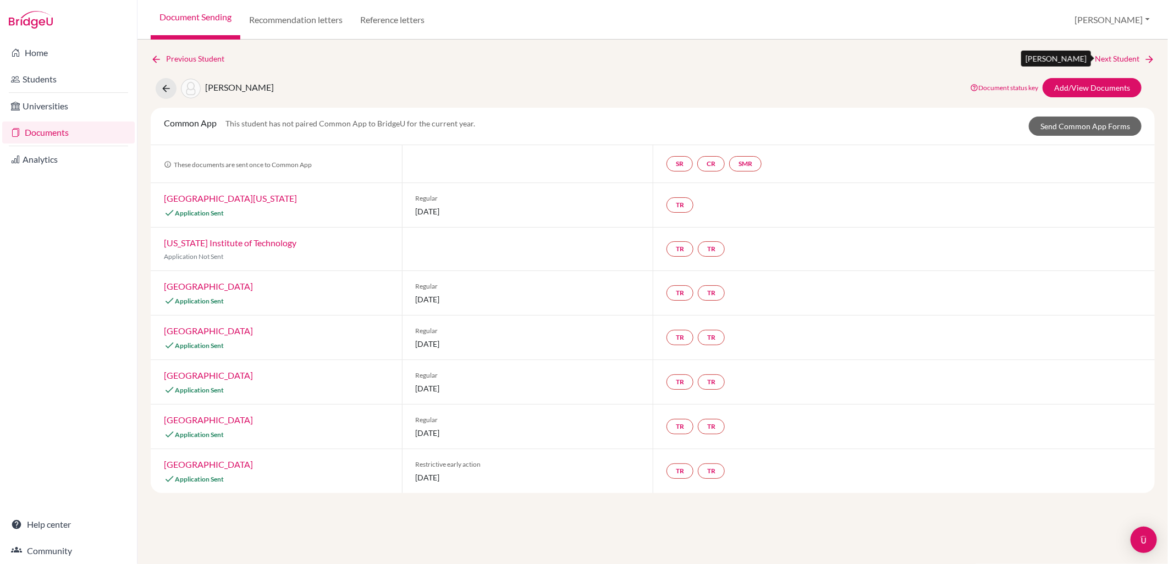
click at [1125, 58] on link "Next Student" at bounding box center [1125, 59] width 60 height 12
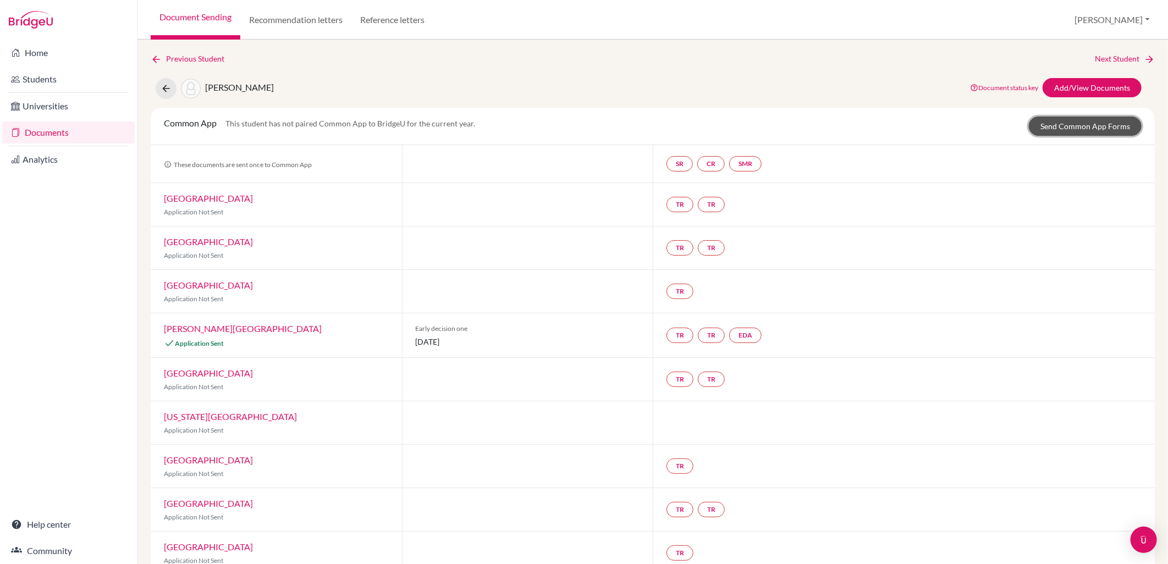
click at [1098, 127] on link "Send Common App Forms" at bounding box center [1085, 126] width 113 height 19
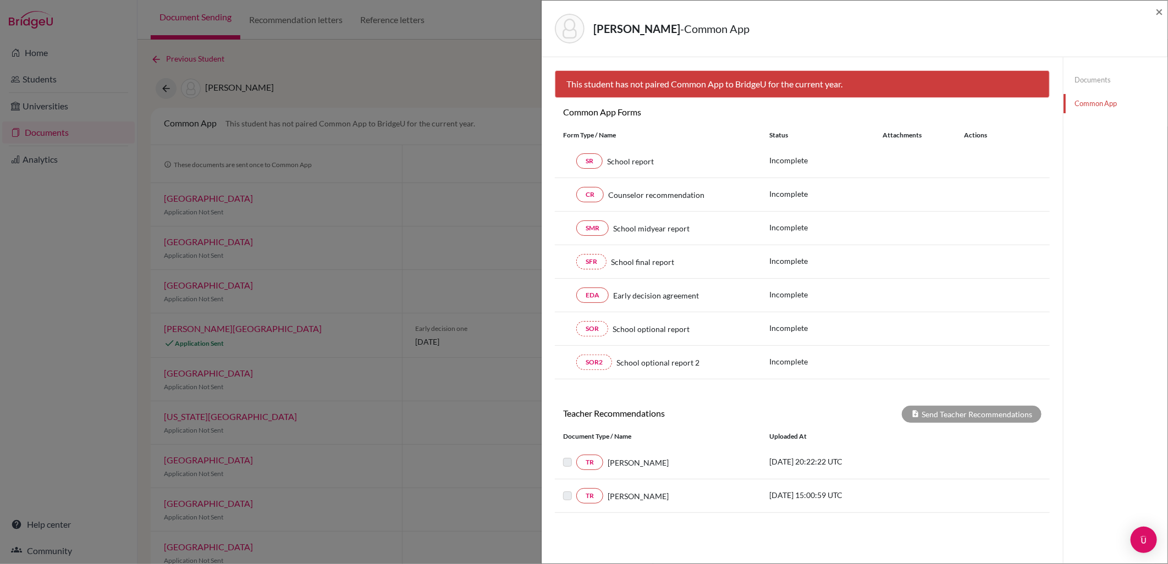
click at [1094, 79] on link "Documents" at bounding box center [1116, 79] width 104 height 19
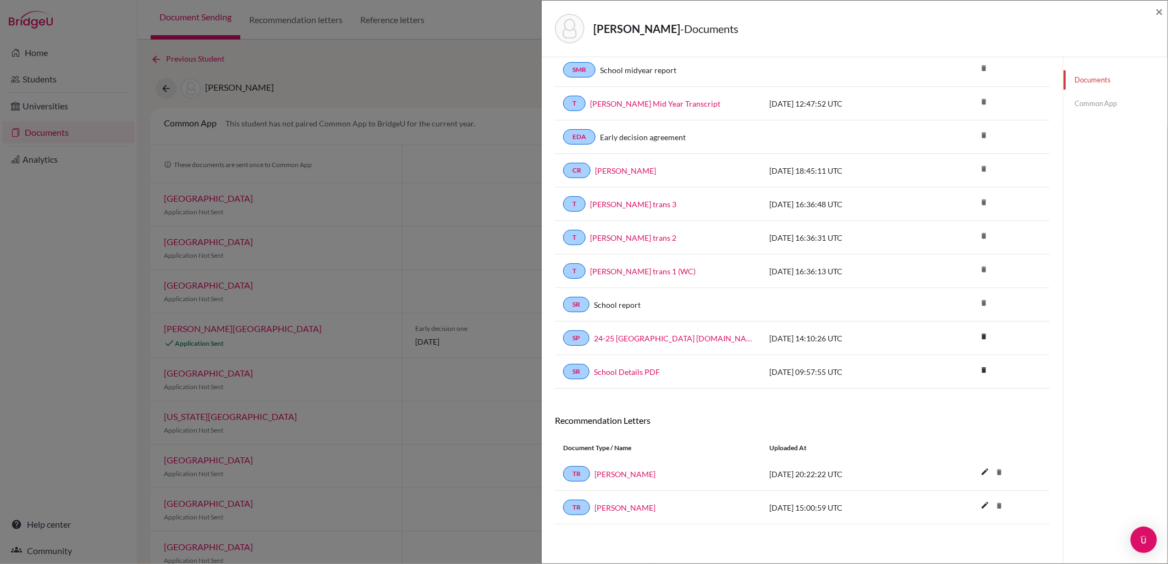
scroll to position [127, 0]
click at [612, 504] on link "[PERSON_NAME]" at bounding box center [624, 508] width 61 height 12
click at [642, 475] on link "Pennington, Benjamin" at bounding box center [624, 474] width 61 height 12
click at [1159, 9] on span "×" at bounding box center [1159, 11] width 8 height 16
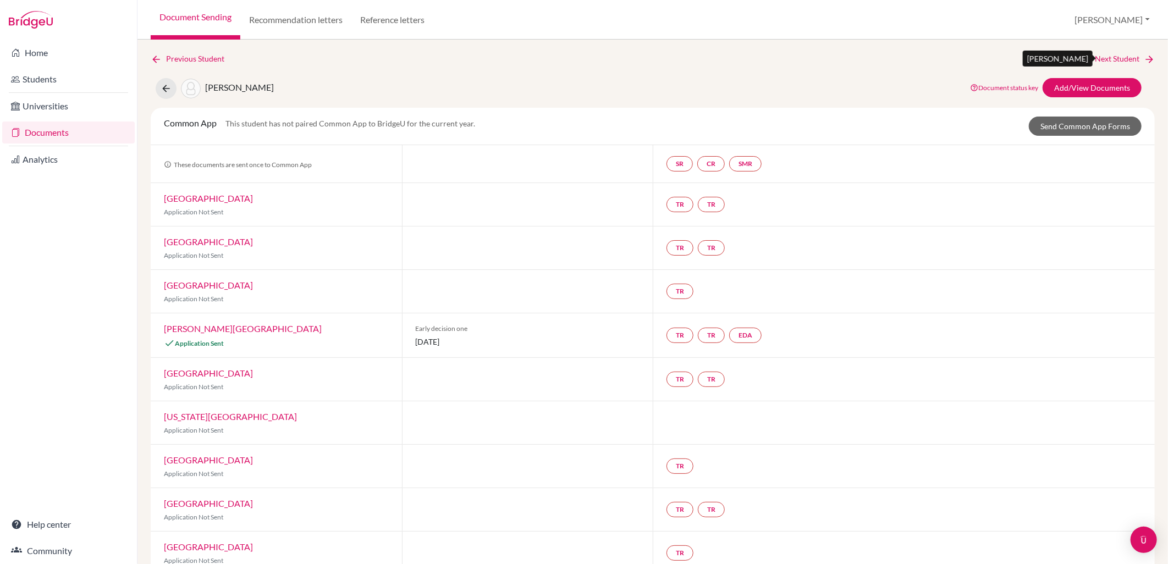
click at [1119, 60] on link "Next Student" at bounding box center [1125, 59] width 60 height 12
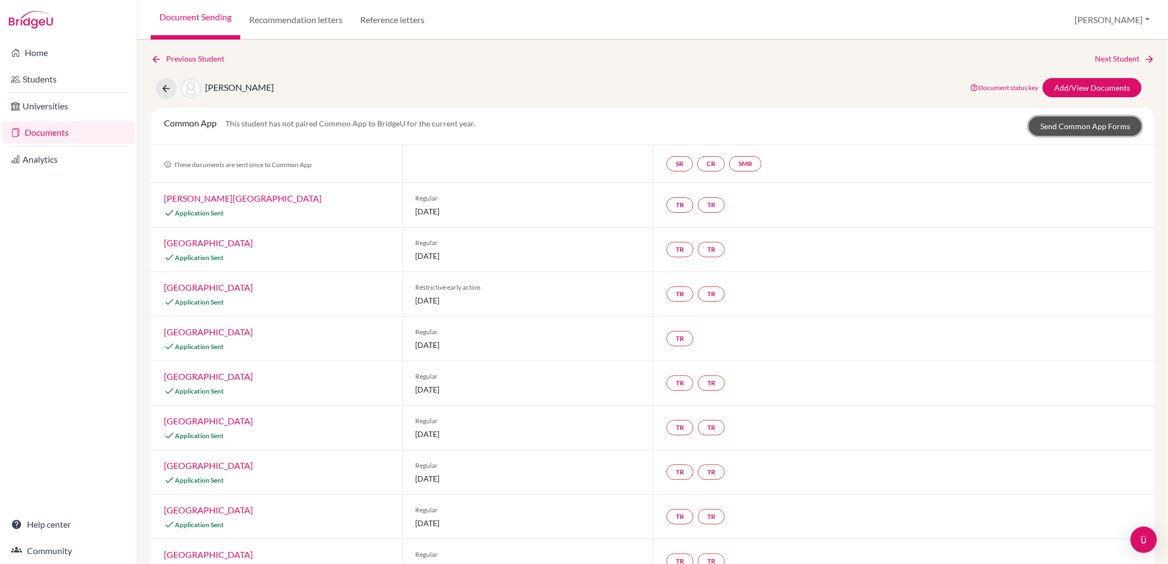
click at [1034, 129] on link "Send Common App Forms" at bounding box center [1085, 126] width 113 height 19
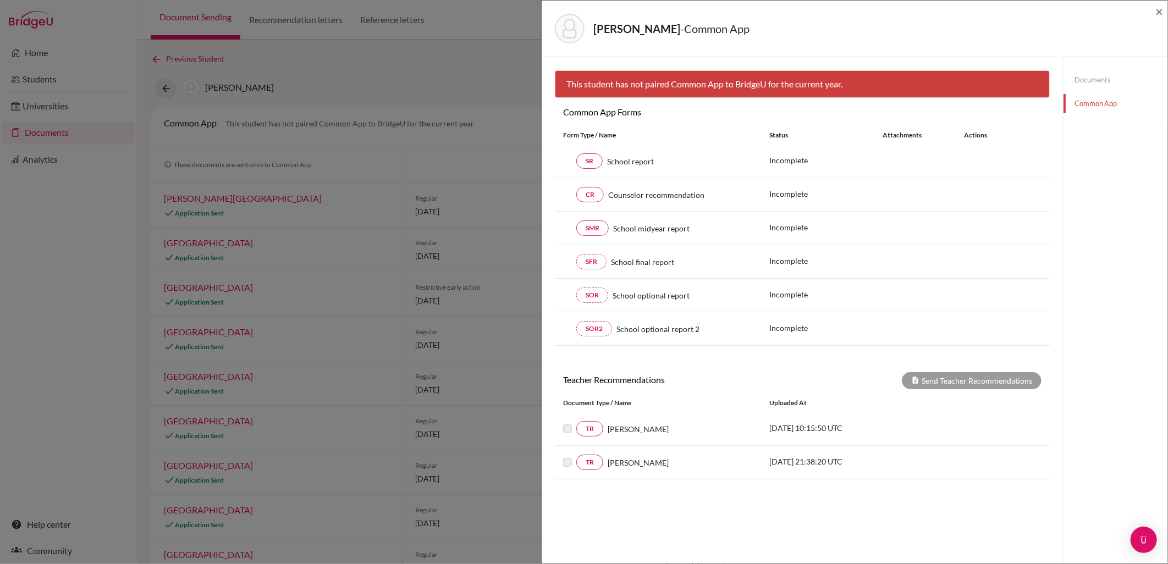
click at [1102, 72] on link "Documents" at bounding box center [1116, 79] width 104 height 19
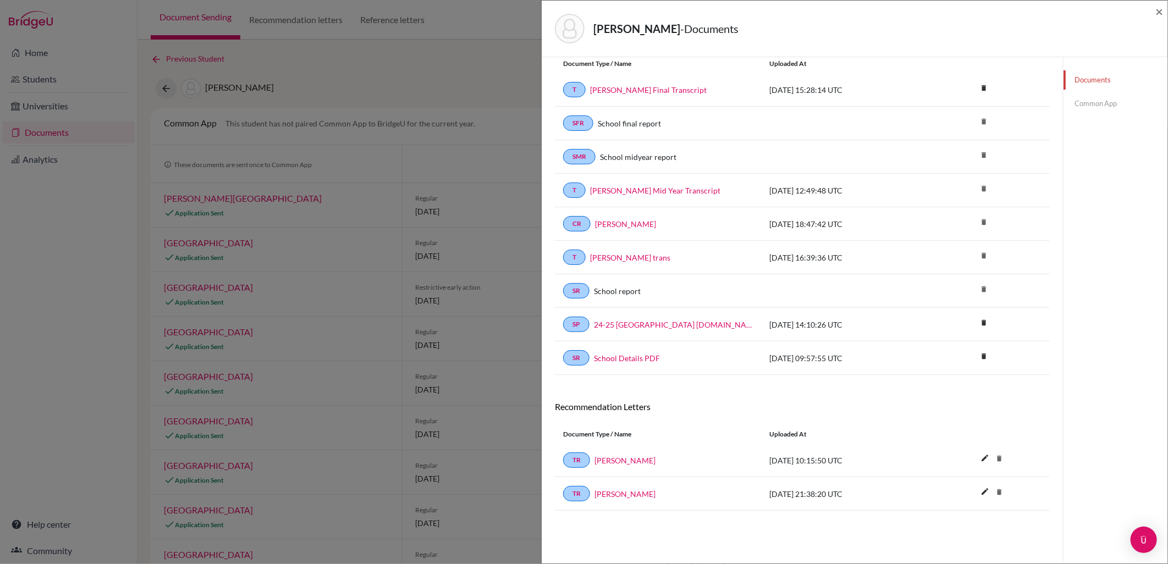
scroll to position [58, 0]
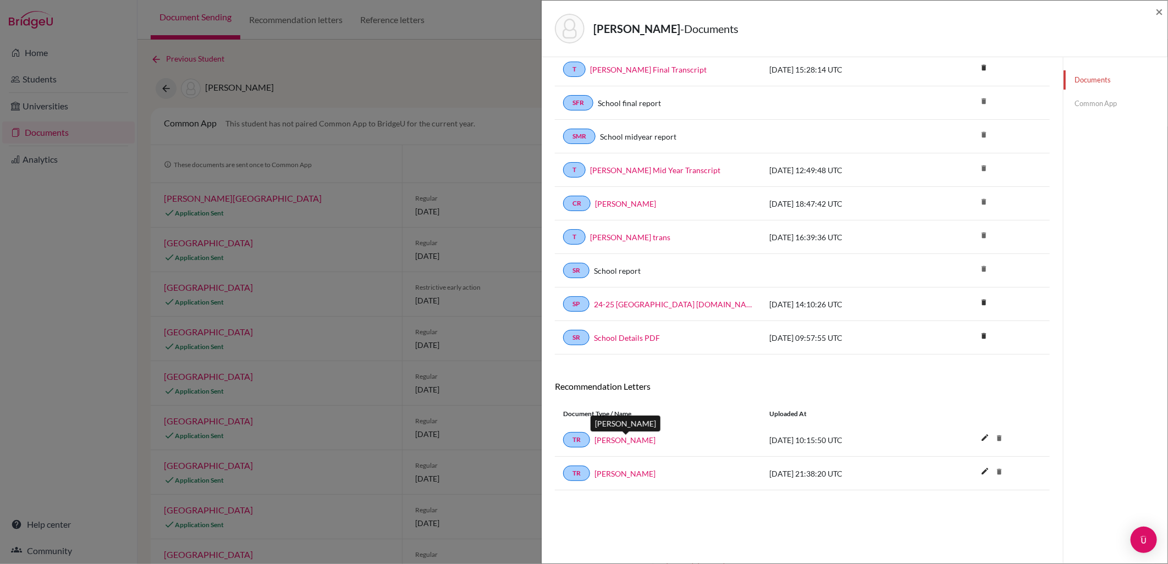
click at [641, 436] on link "James Livingstone" at bounding box center [624, 440] width 61 height 12
click at [1095, 101] on link "Common App" at bounding box center [1116, 103] width 104 height 19
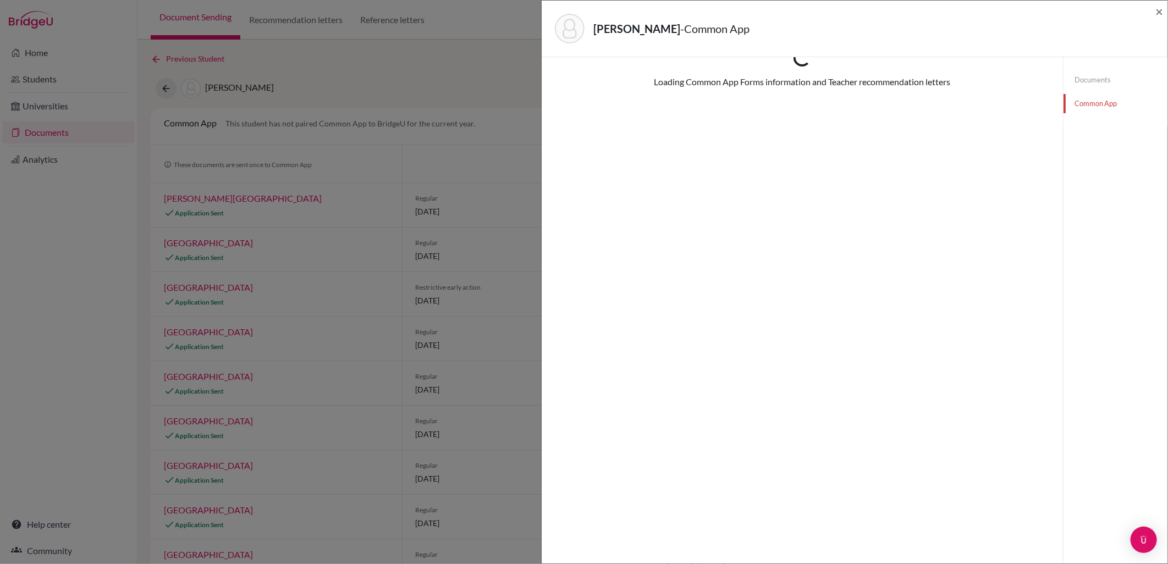
click at [1090, 84] on link "Documents" at bounding box center [1116, 79] width 104 height 19
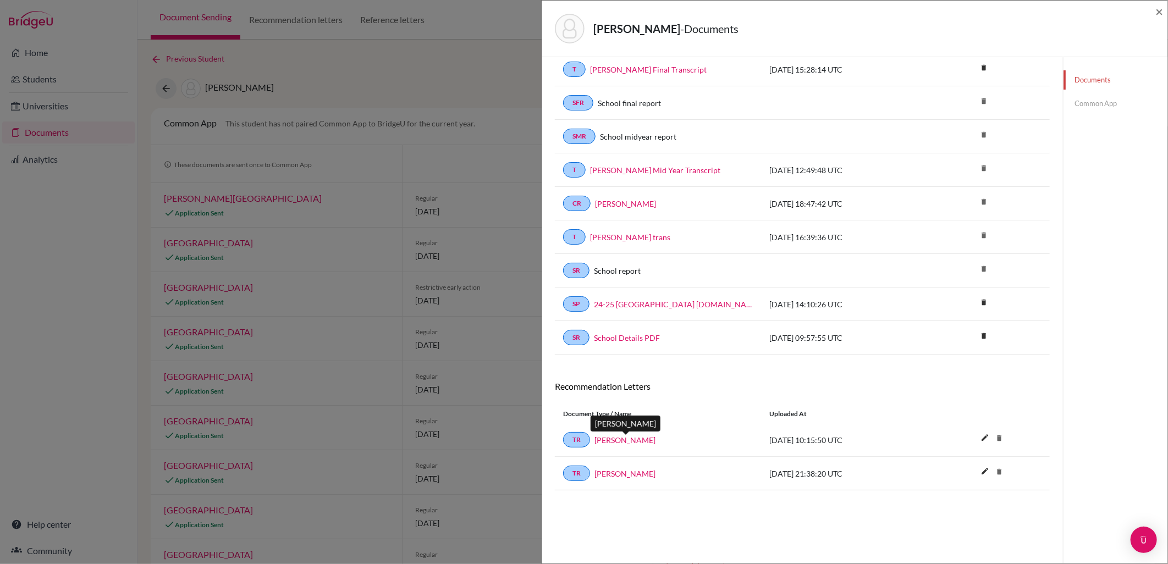
click at [623, 442] on link "James Livingstone" at bounding box center [624, 440] width 61 height 12
click at [617, 474] on link "James King" at bounding box center [624, 474] width 61 height 12
click at [1161, 14] on span "×" at bounding box center [1159, 11] width 8 height 16
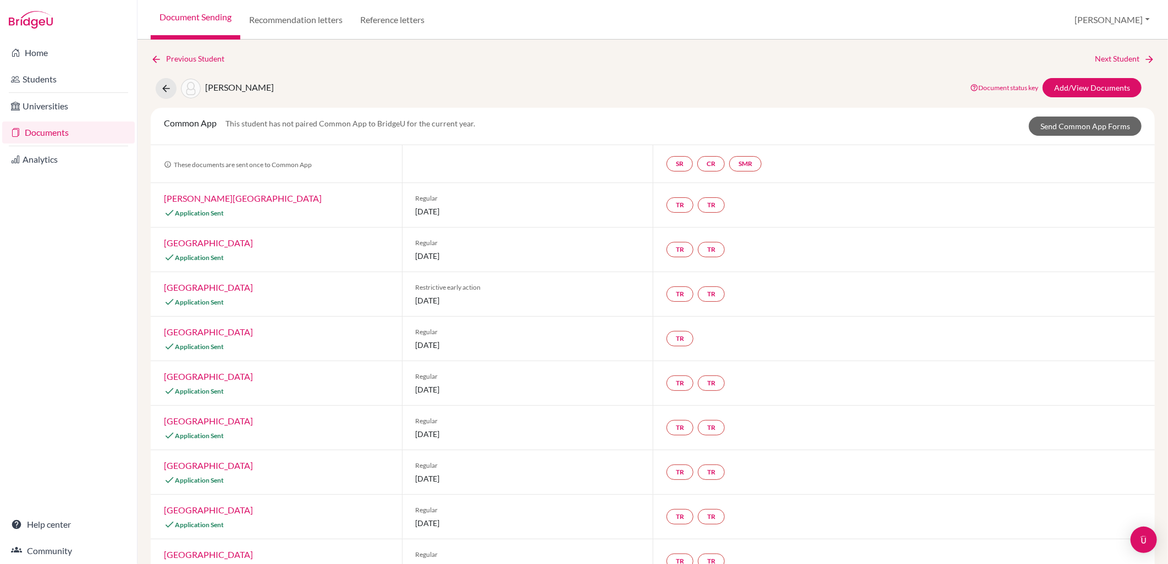
click at [1125, 53] on link "Next Student" at bounding box center [1125, 59] width 60 height 12
click at [1093, 118] on link "Send Common App Forms" at bounding box center [1085, 126] width 113 height 19
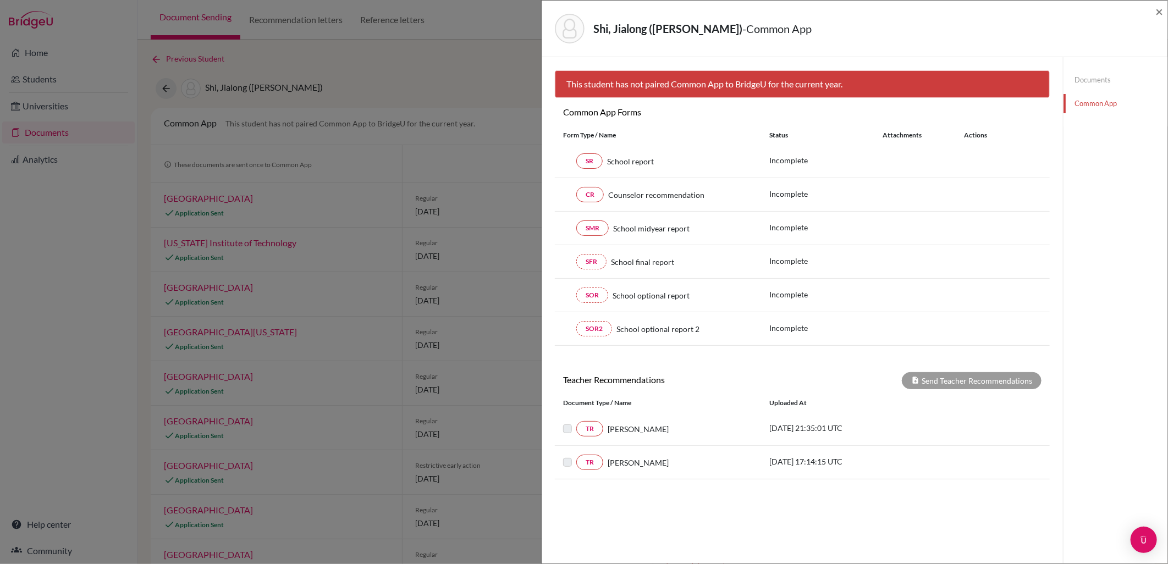
click at [1091, 80] on link "Documents" at bounding box center [1116, 79] width 104 height 19
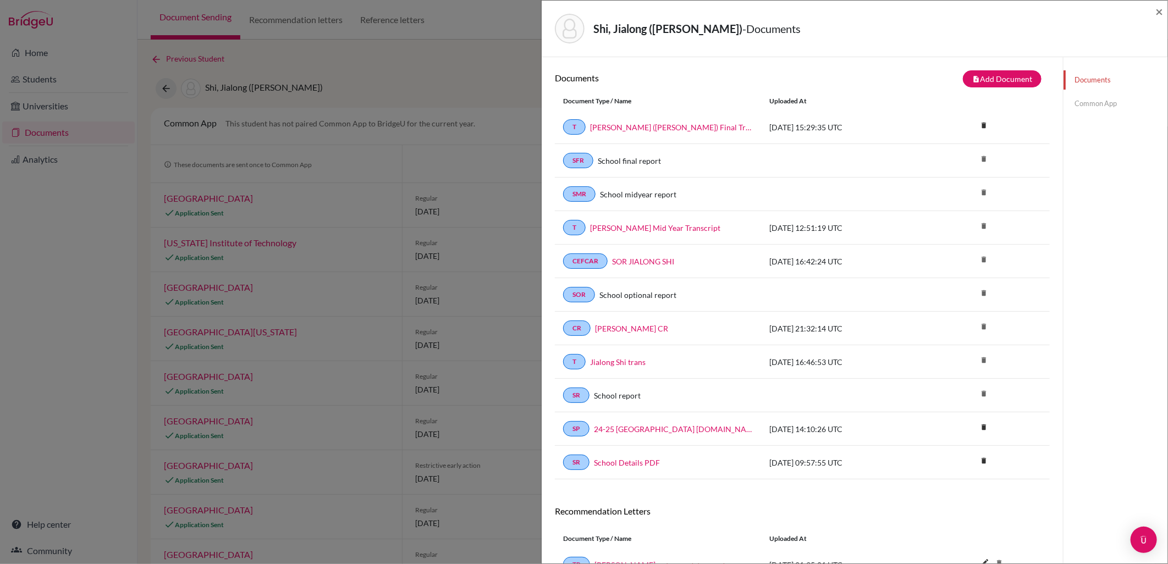
scroll to position [93, 0]
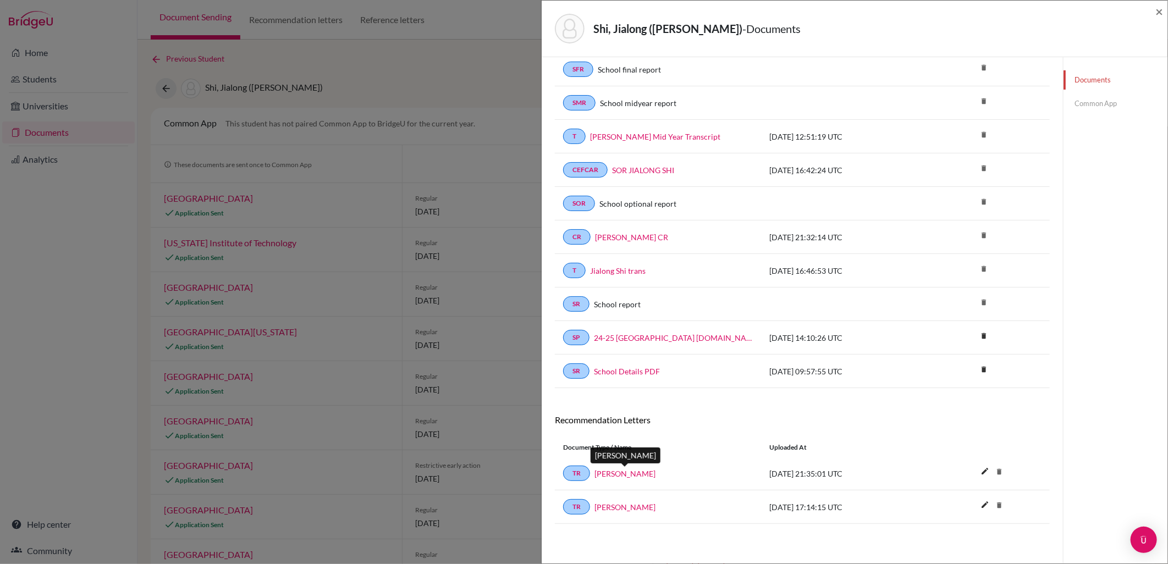
click at [641, 470] on link "Dominic Rowland" at bounding box center [624, 474] width 61 height 12
click at [1159, 14] on span "×" at bounding box center [1159, 11] width 8 height 16
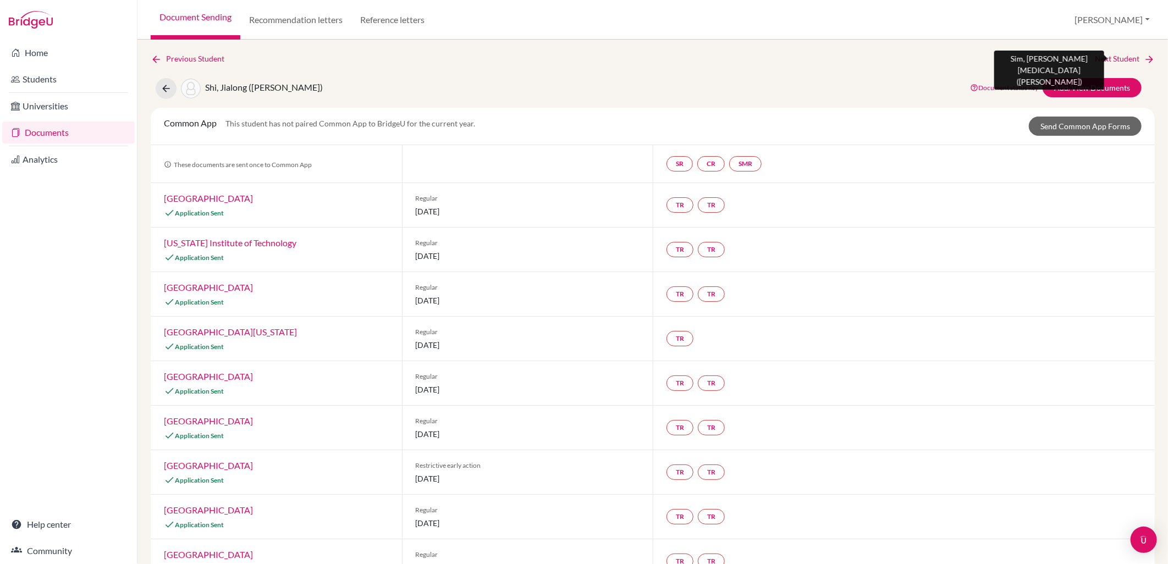
click at [1112, 53] on link "Next Student" at bounding box center [1125, 59] width 60 height 12
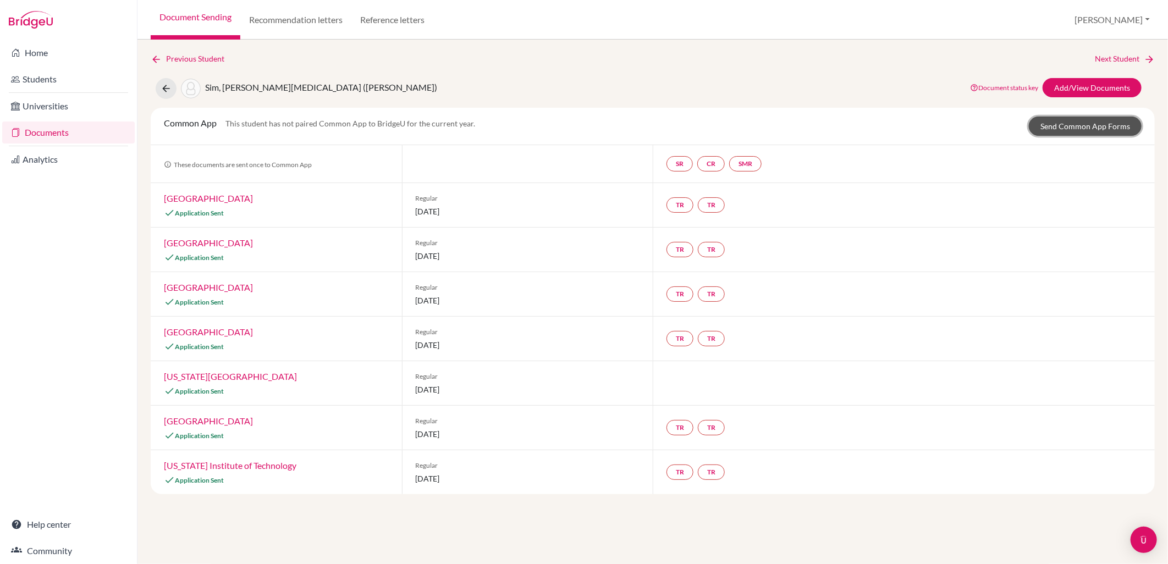
click at [1049, 124] on link "Send Common App Forms" at bounding box center [1085, 126] width 113 height 19
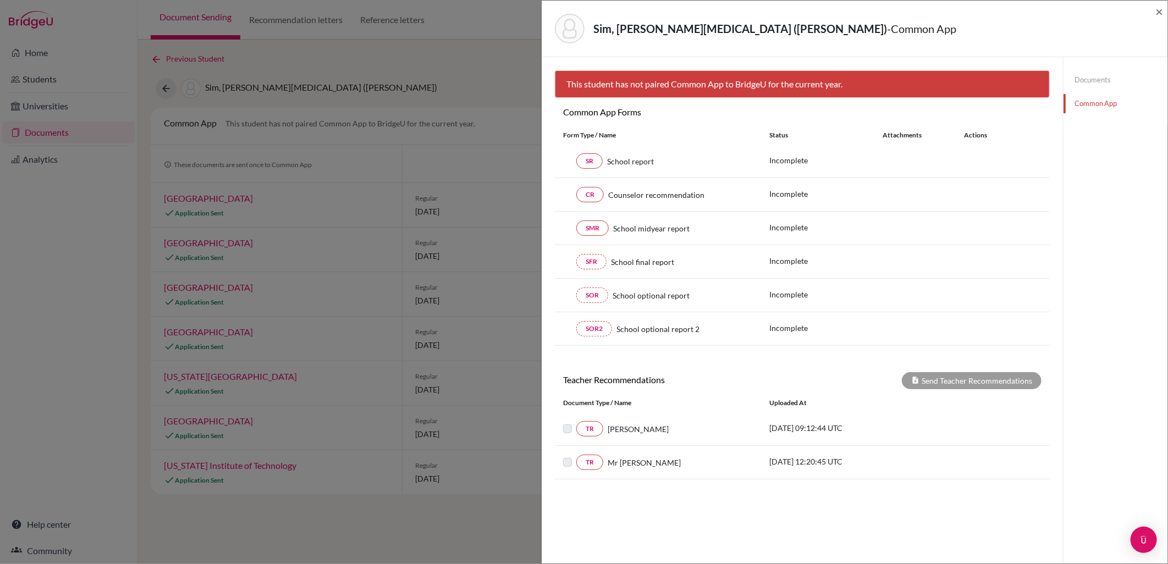
click at [1084, 78] on link "Documents" at bounding box center [1116, 79] width 104 height 19
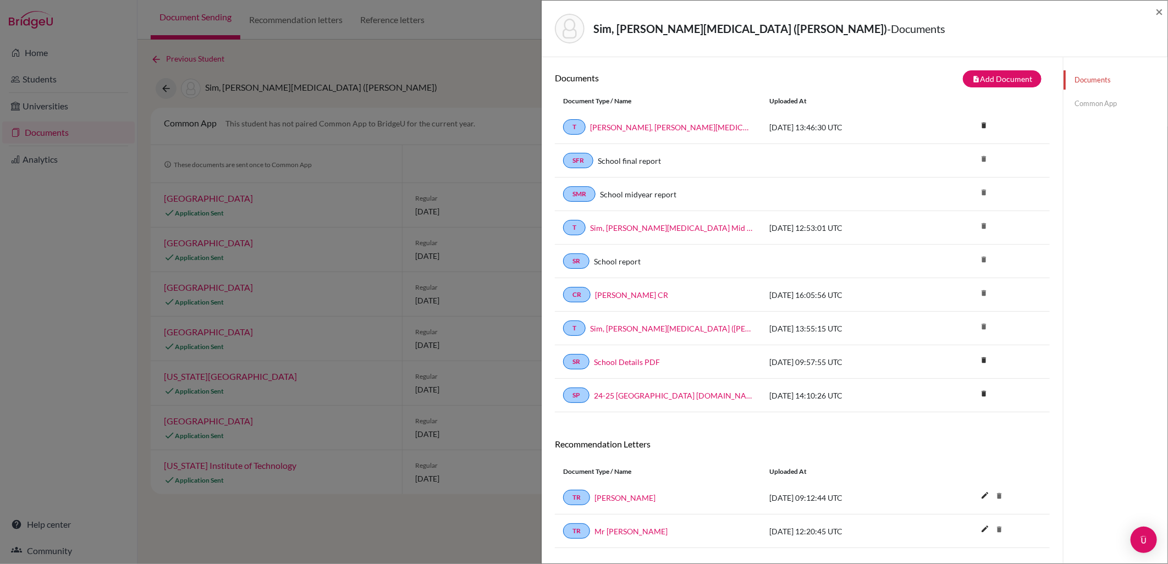
scroll to position [58, 0]
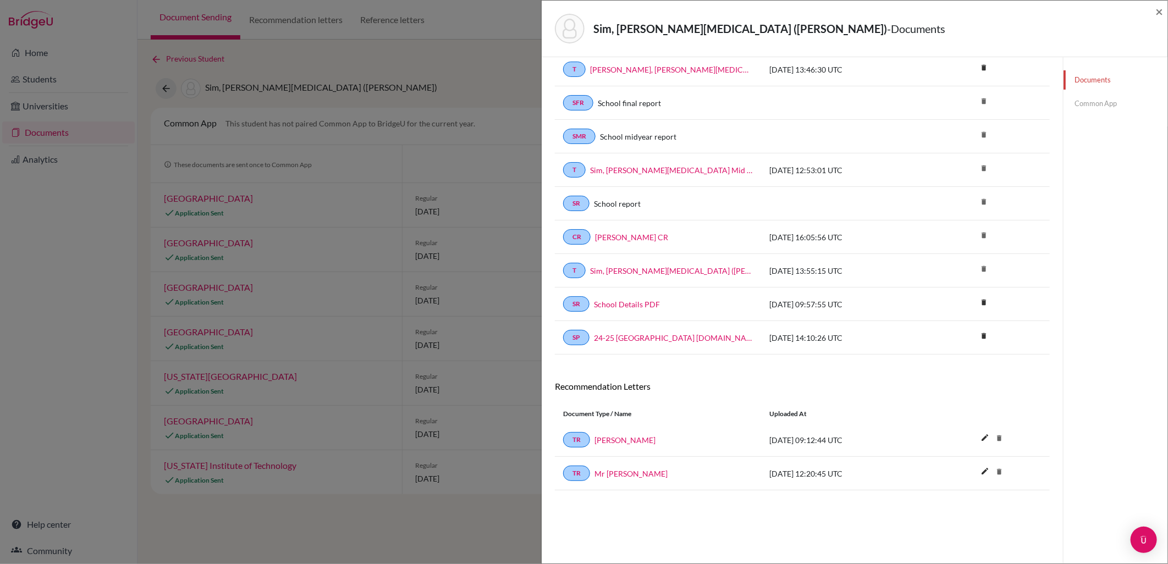
click at [639, 477] on link "Mr O'Ceallaigh" at bounding box center [630, 474] width 73 height 12
click at [1162, 8] on span "×" at bounding box center [1159, 11] width 8 height 16
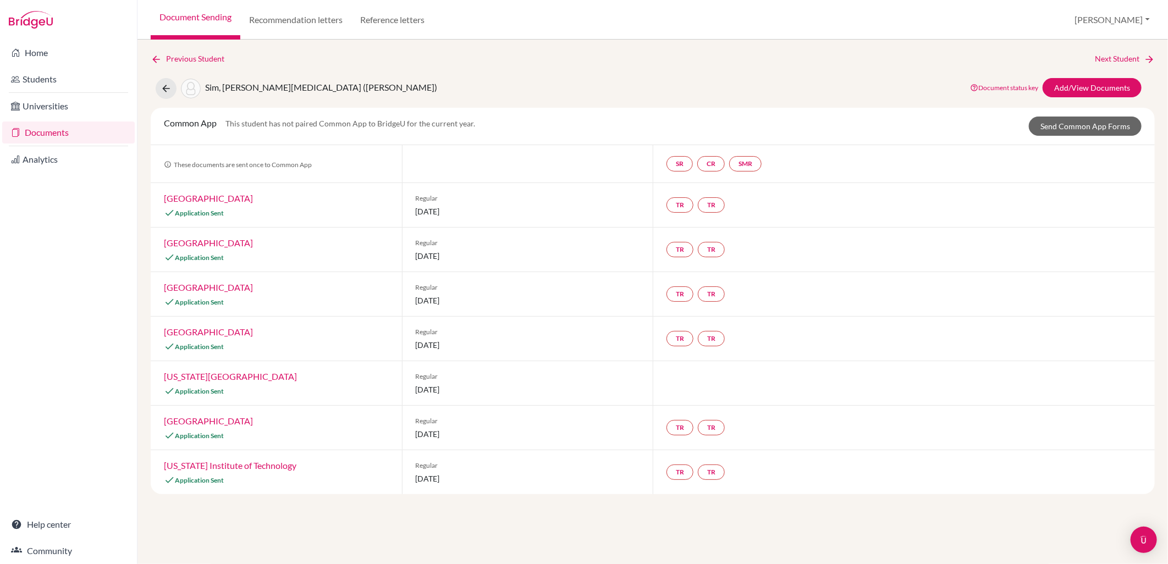
click at [1131, 51] on div "Previous Student Next Student Sim, Wei Tao (Victor) Document status key TR Requ…" at bounding box center [652, 302] width 1031 height 525
click at [1130, 59] on link "Next Student" at bounding box center [1125, 59] width 60 height 12
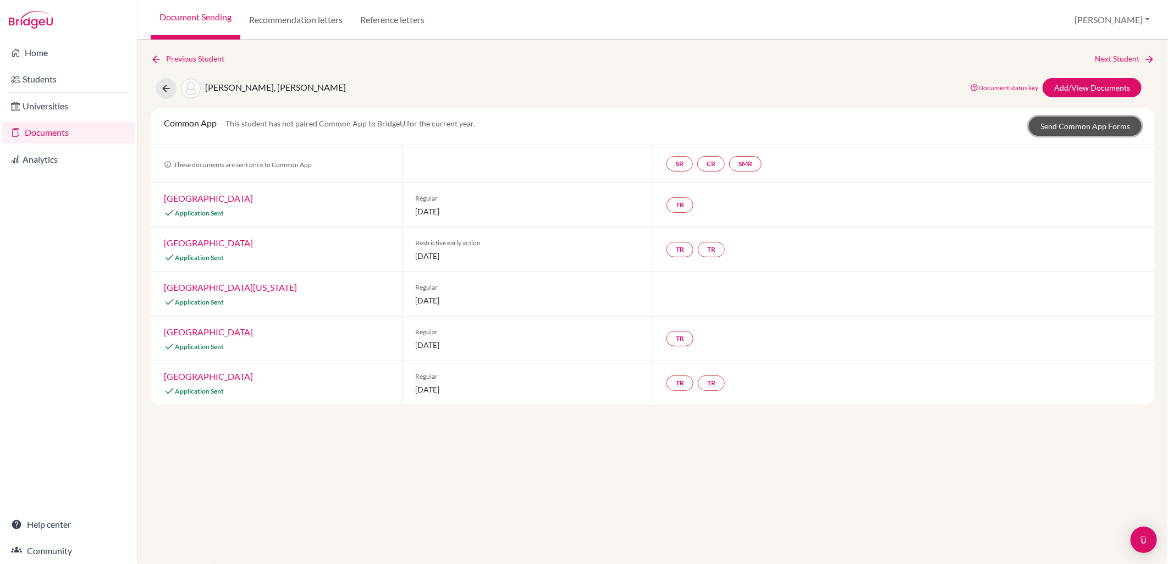
click at [1072, 123] on link "Send Common App Forms" at bounding box center [1085, 126] width 113 height 19
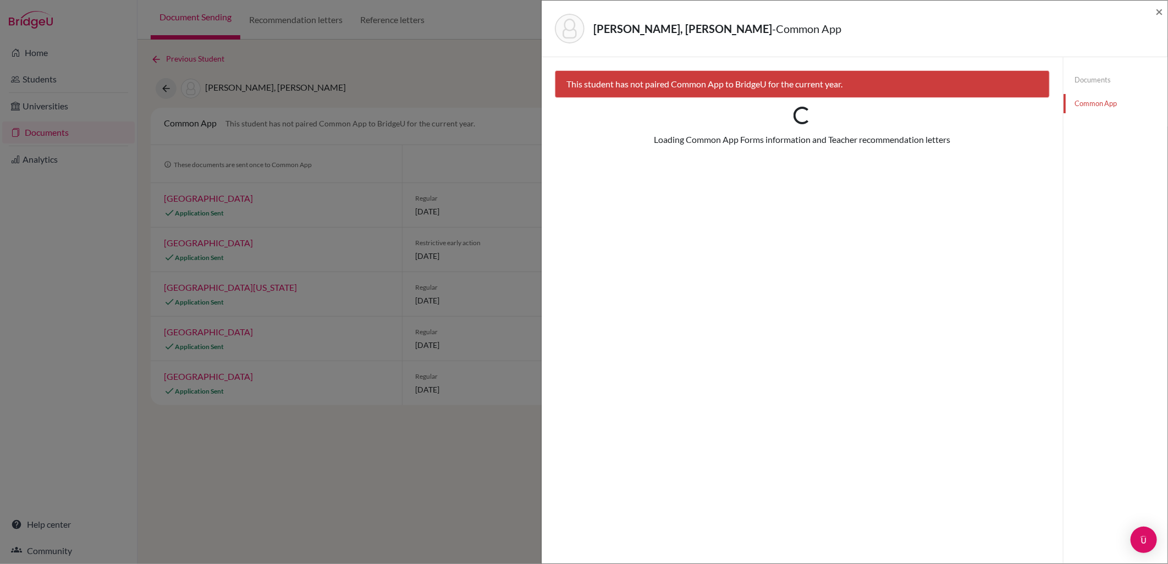
click at [1087, 85] on link "Documents" at bounding box center [1116, 79] width 104 height 19
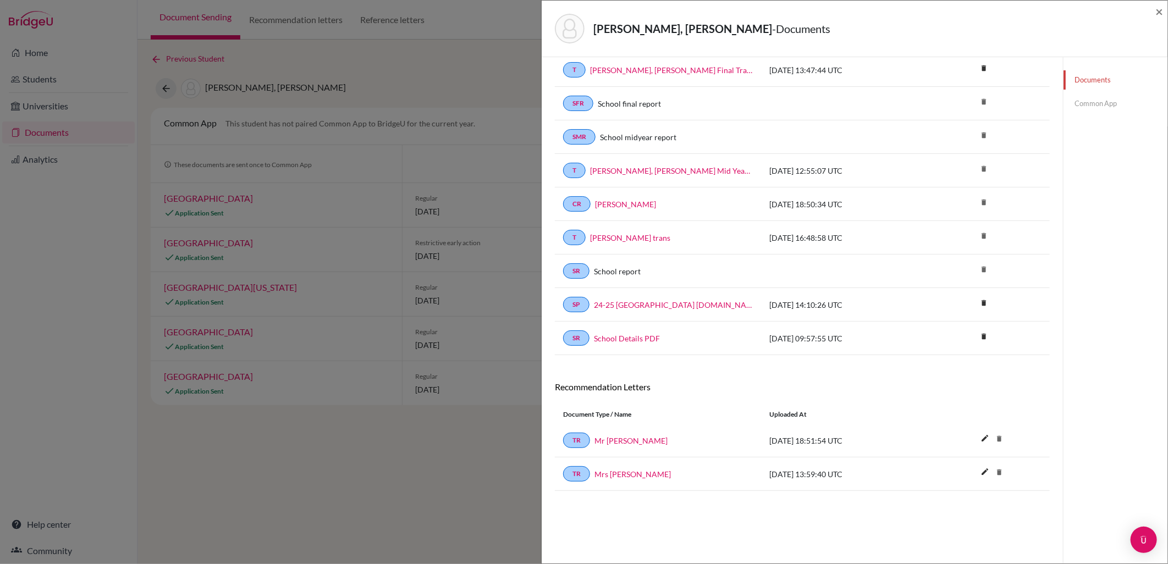
scroll to position [58, 0]
click at [634, 438] on link "Mr C Barnes" at bounding box center [630, 440] width 73 height 12
click at [627, 468] on div "TR Mrs Zampeta" at bounding box center [658, 473] width 190 height 15
click at [627, 472] on link "Mrs Zampeta" at bounding box center [632, 474] width 76 height 12
click at [1161, 8] on span "×" at bounding box center [1159, 11] width 8 height 16
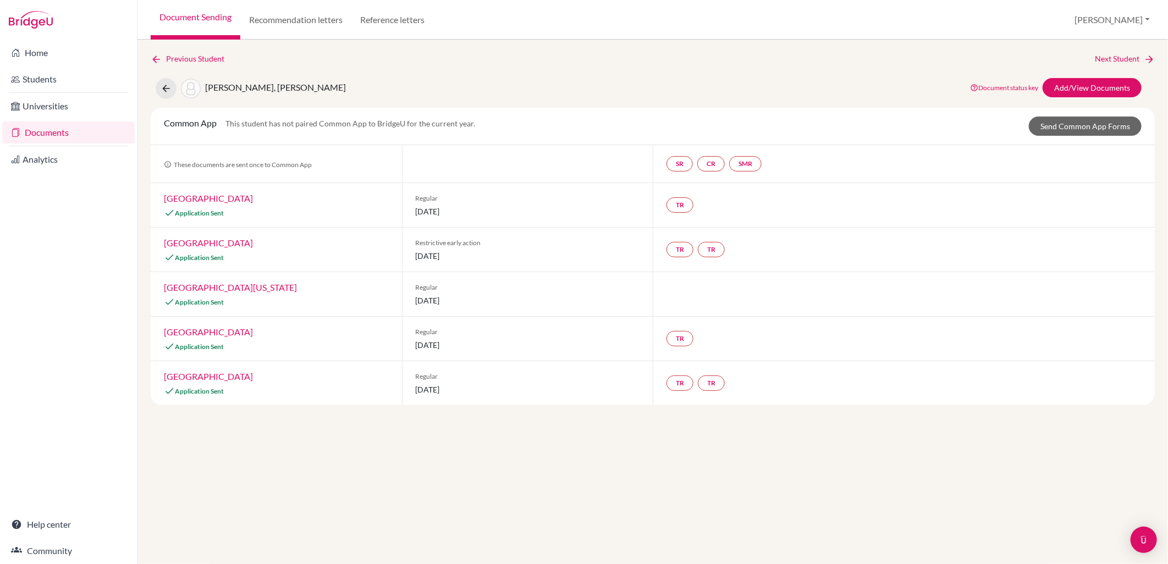
click at [1104, 65] on div "Previous Student Next Student Takenoshita-Kin, Yuki Document status key TR Requ…" at bounding box center [653, 229] width 1004 height 353
click at [1108, 56] on link "Next Student" at bounding box center [1125, 59] width 60 height 12
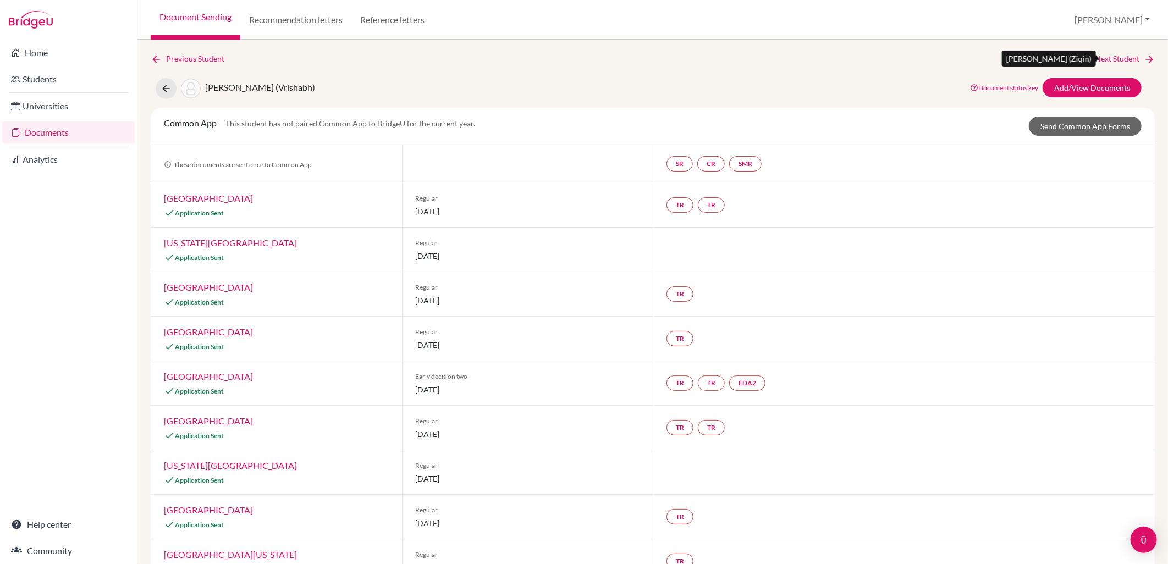
click at [1121, 56] on link "Next Student" at bounding box center [1125, 59] width 60 height 12
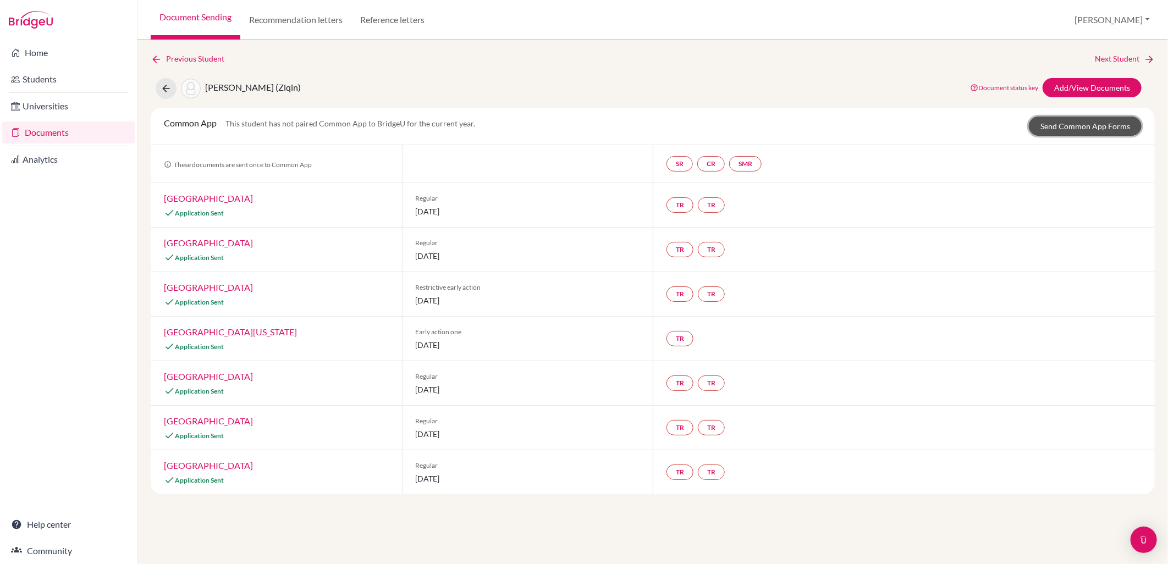
click at [1106, 126] on link "Send Common App Forms" at bounding box center [1085, 126] width 113 height 19
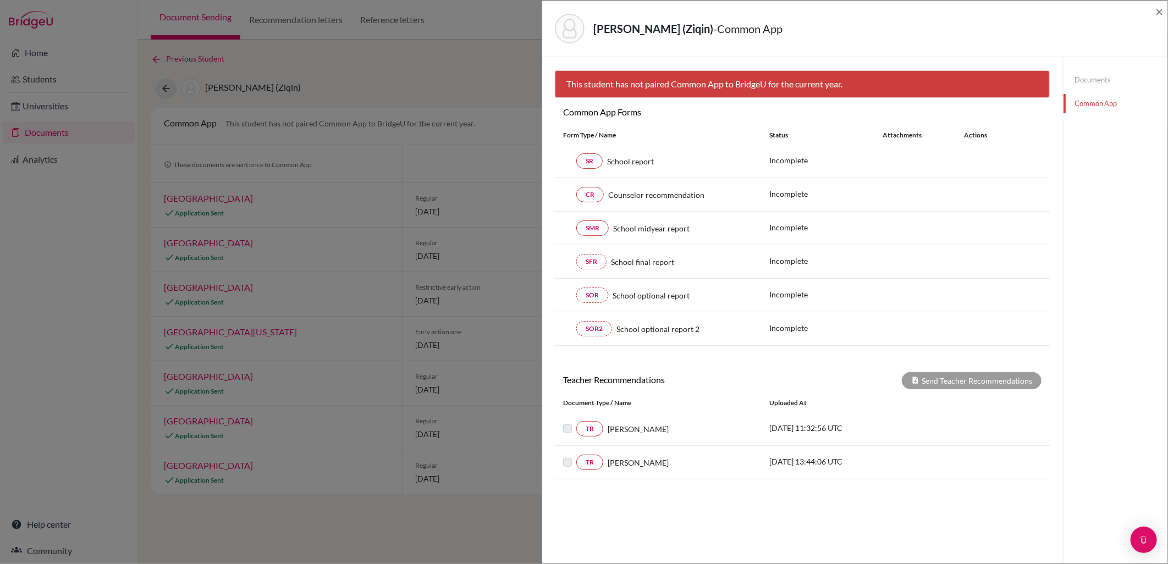
click at [1091, 93] on div "Documents Common App" at bounding box center [1116, 91] width 104 height 69
click at [1089, 86] on link "Documents" at bounding box center [1116, 79] width 104 height 19
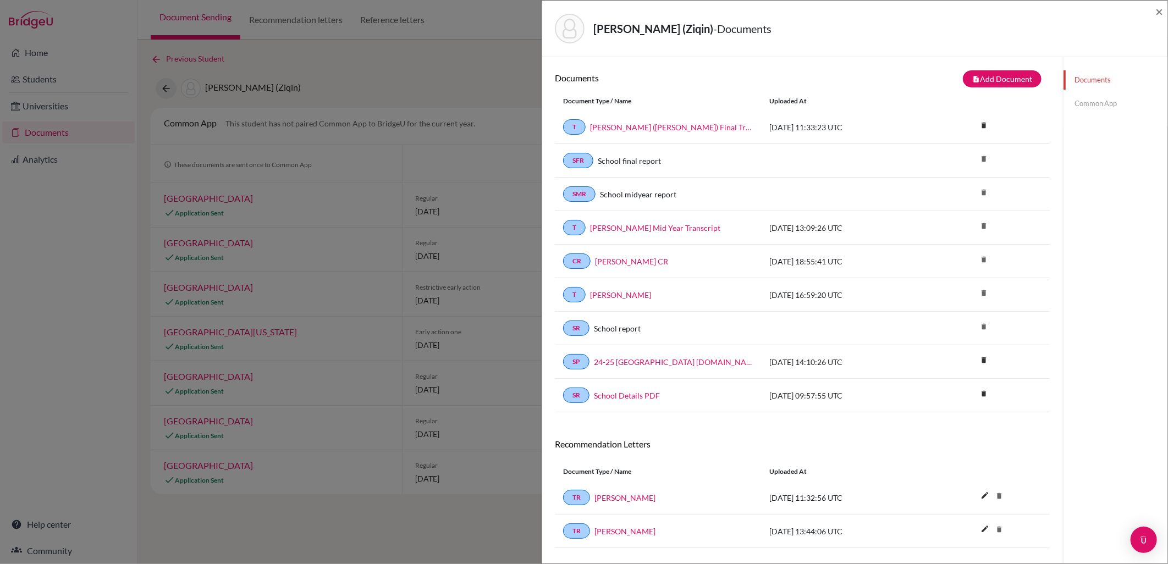
scroll to position [58, 0]
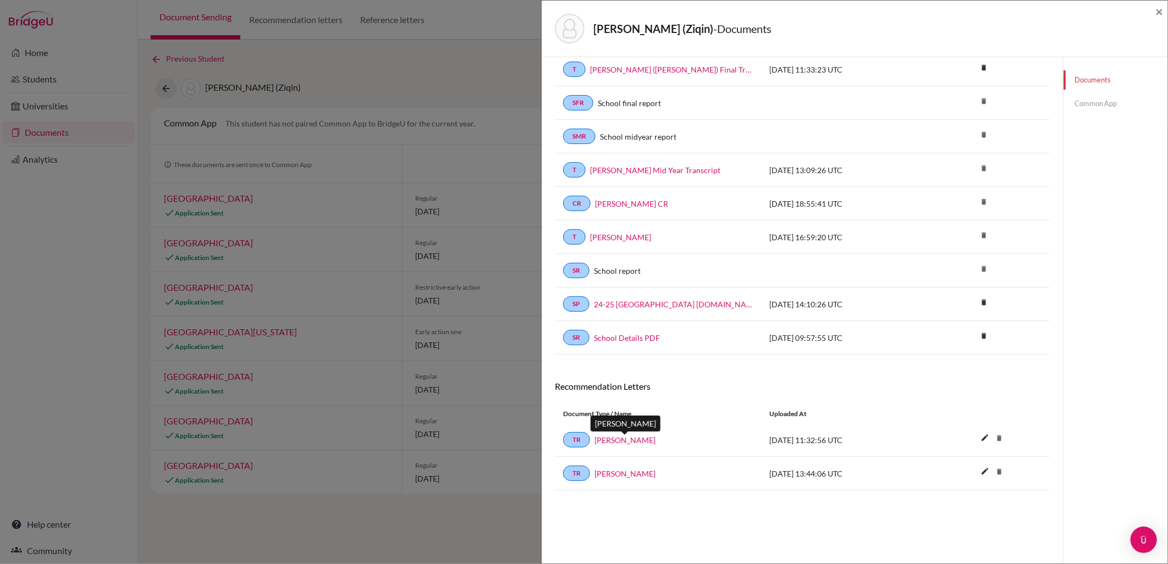
click at [633, 440] on link "Dominic Rowland" at bounding box center [624, 440] width 61 height 12
click at [1157, 8] on span "×" at bounding box center [1159, 11] width 8 height 16
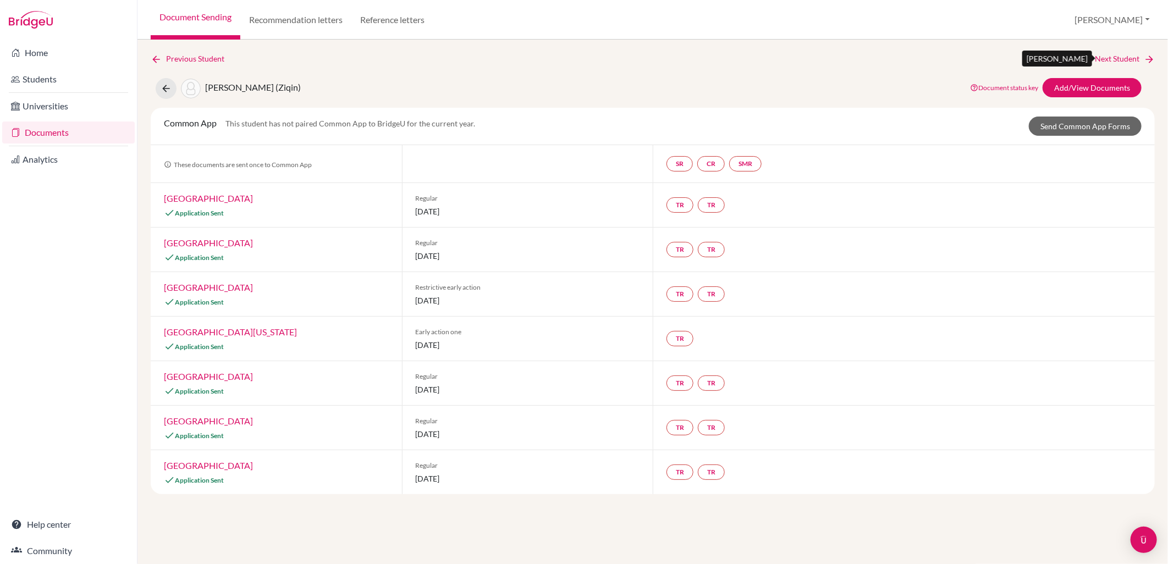
click at [1128, 63] on link "Next Student" at bounding box center [1125, 59] width 60 height 12
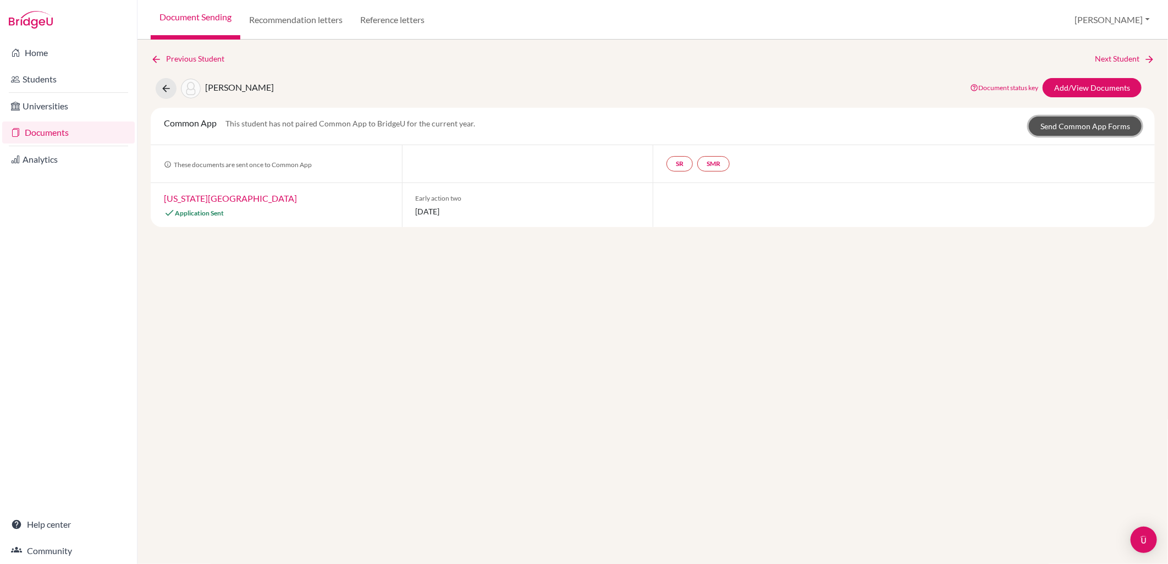
click at [1107, 127] on link "Send Common App Forms" at bounding box center [1085, 126] width 113 height 19
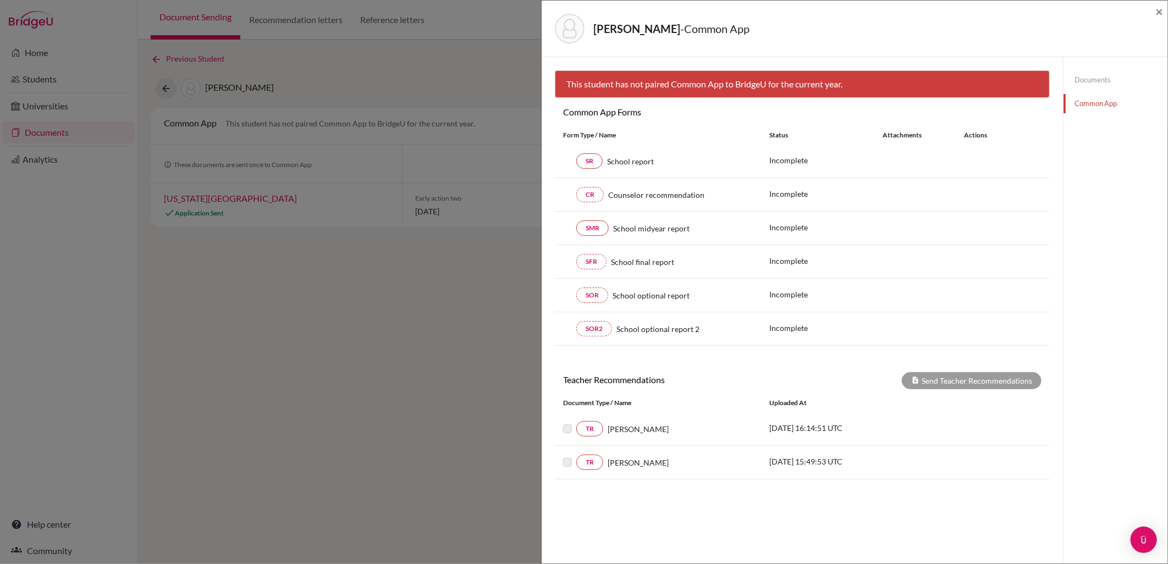
click at [1086, 78] on link "Documents" at bounding box center [1116, 79] width 104 height 19
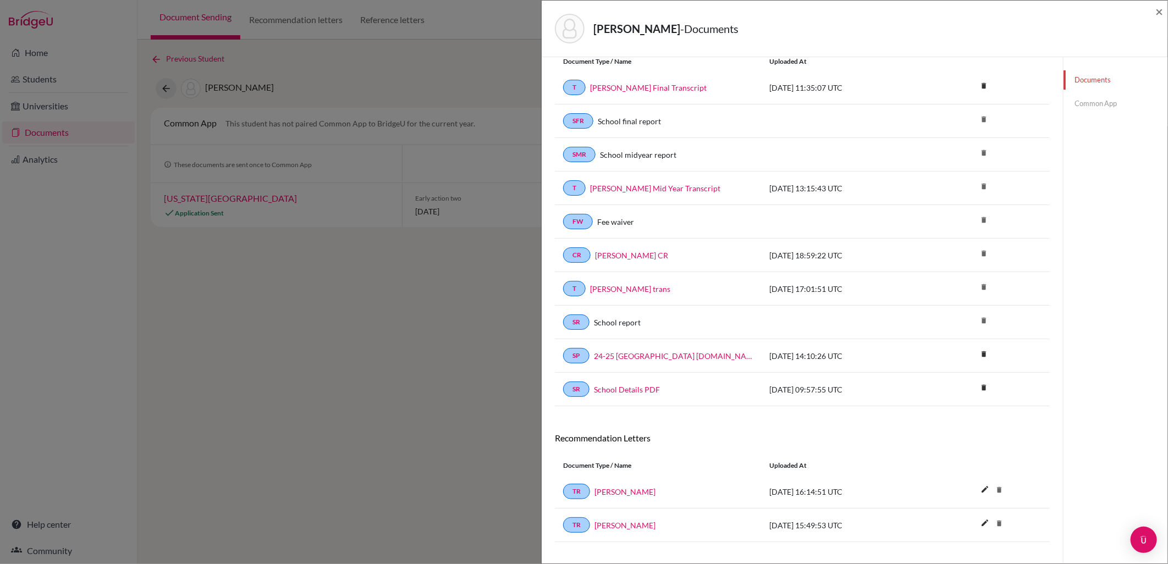
scroll to position [59, 0]
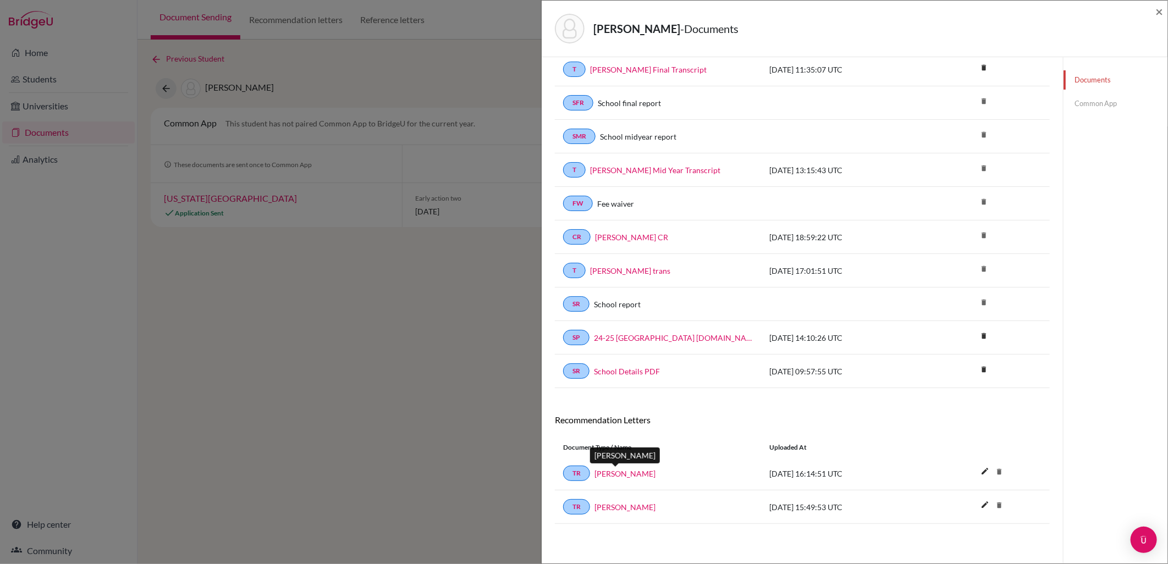
click at [625, 471] on link "Layla Stabile" at bounding box center [624, 474] width 61 height 12
click at [1157, 15] on span "×" at bounding box center [1159, 11] width 8 height 16
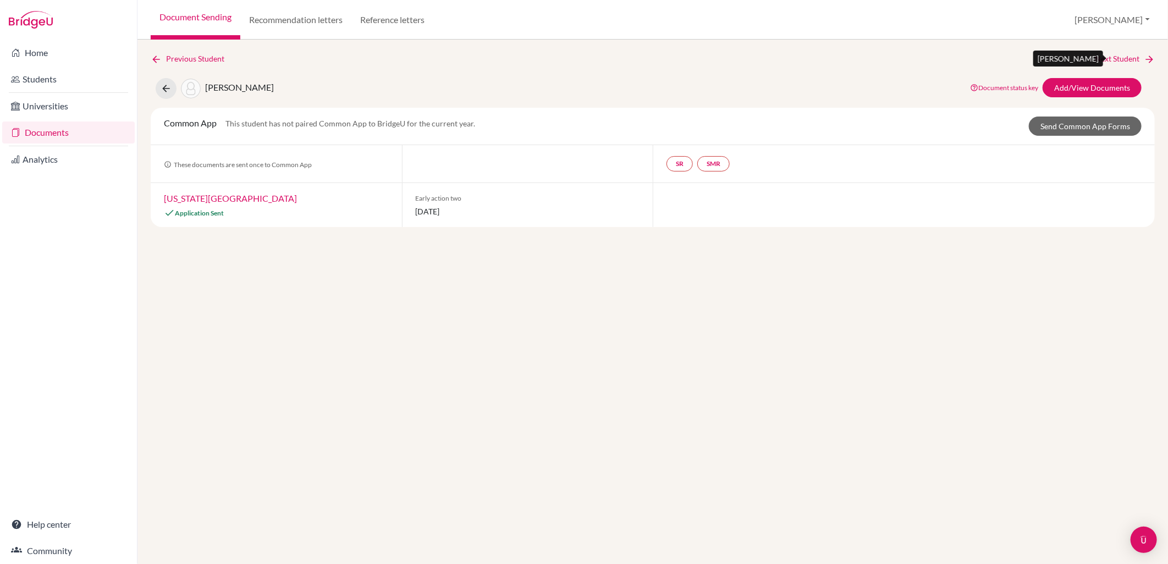
click at [1132, 56] on link "Next Student" at bounding box center [1125, 59] width 60 height 12
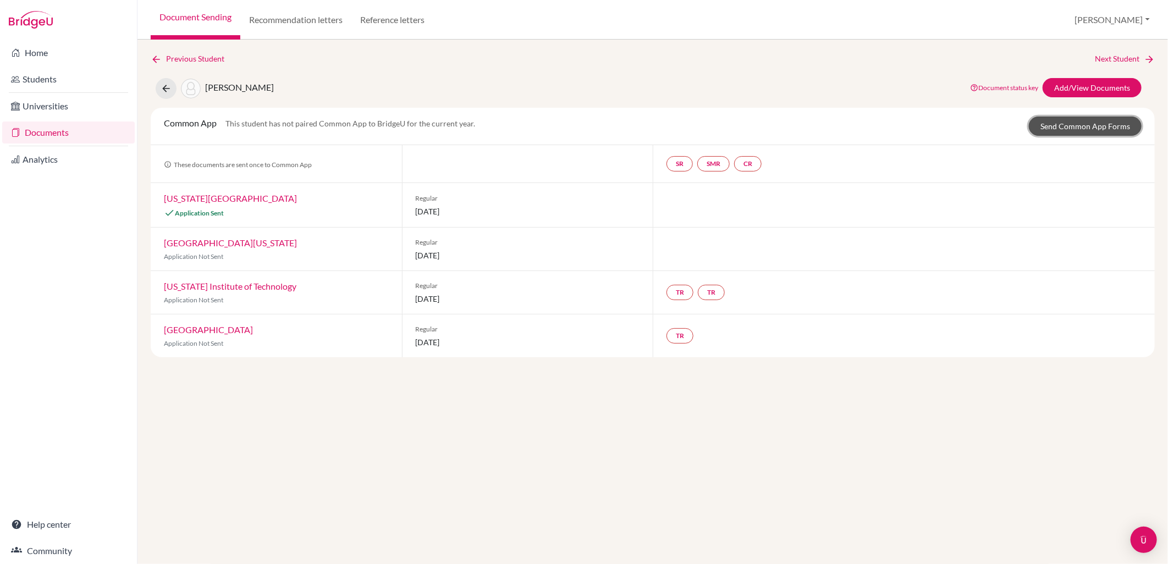
click at [1050, 129] on link "Send Common App Forms" at bounding box center [1085, 126] width 113 height 19
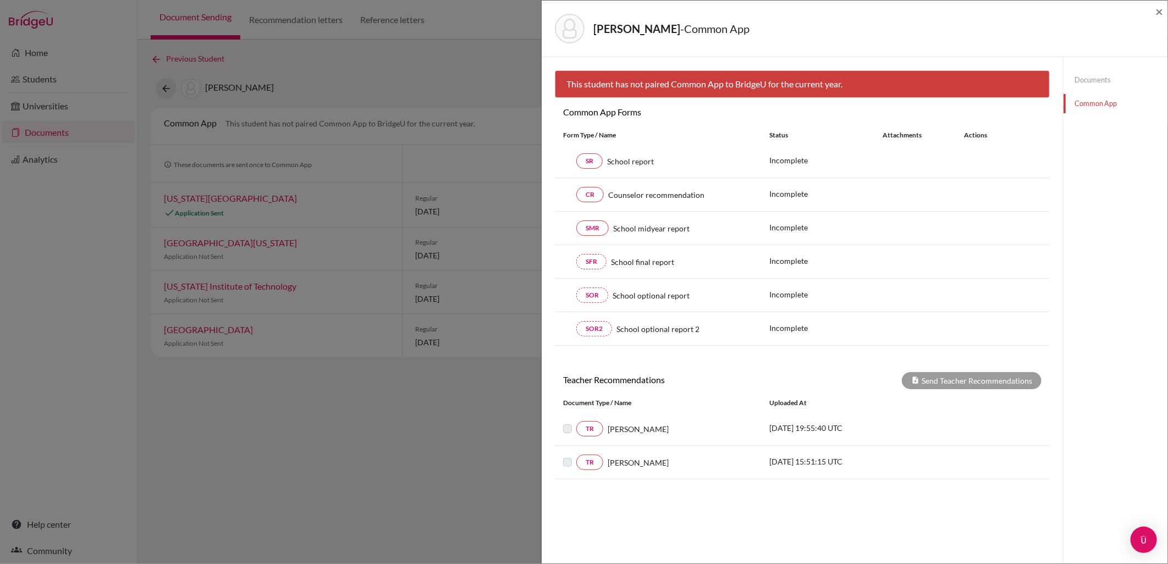
click at [1086, 84] on link "Documents" at bounding box center [1116, 79] width 104 height 19
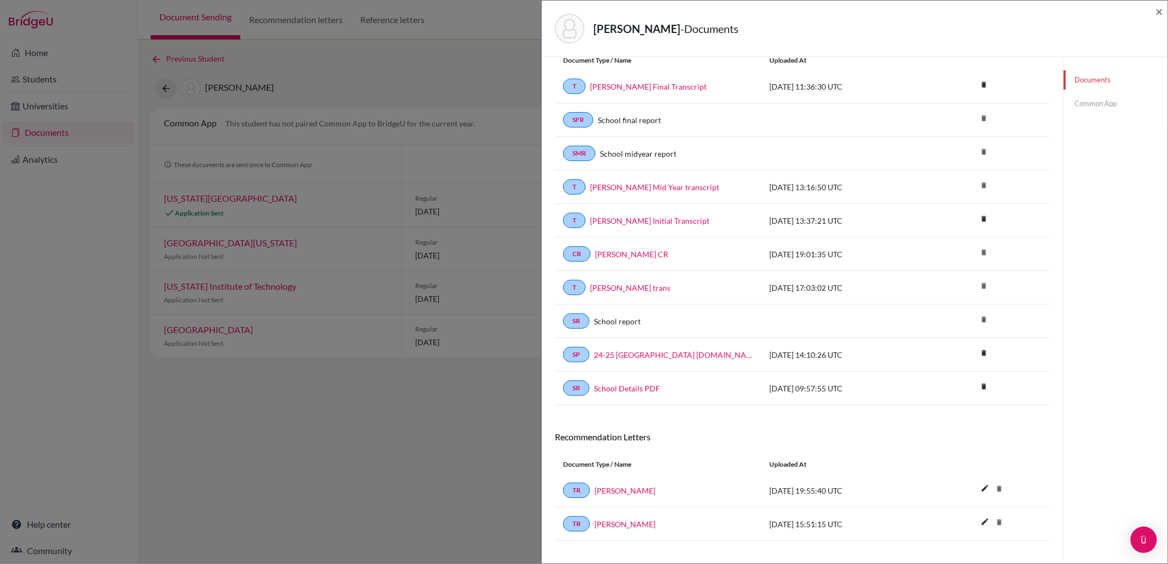
scroll to position [59, 0]
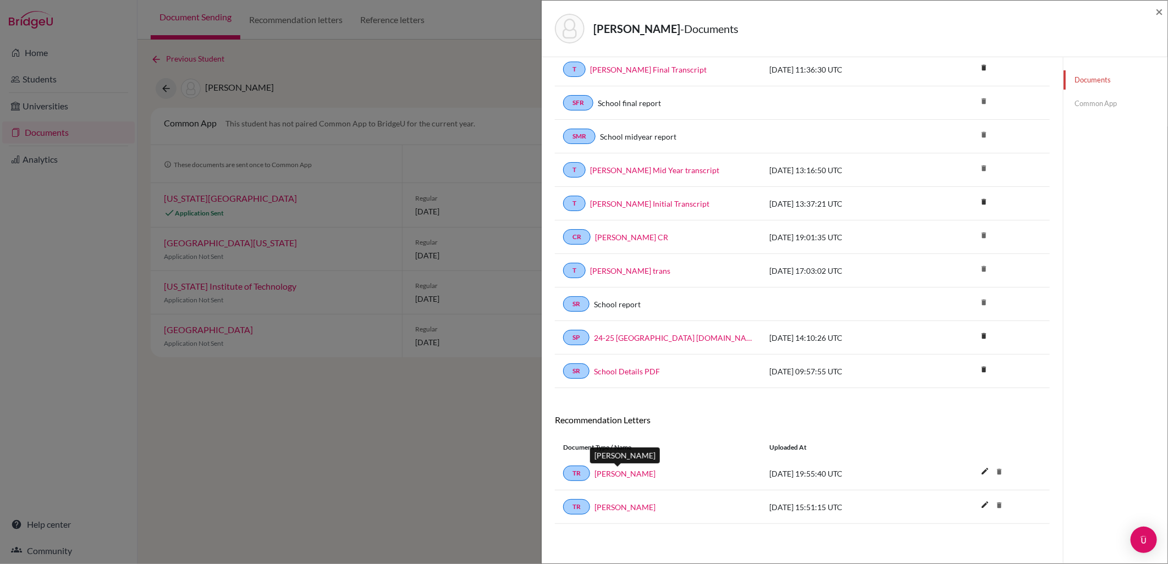
click at [624, 476] on link "Adam Rattray" at bounding box center [624, 474] width 61 height 12
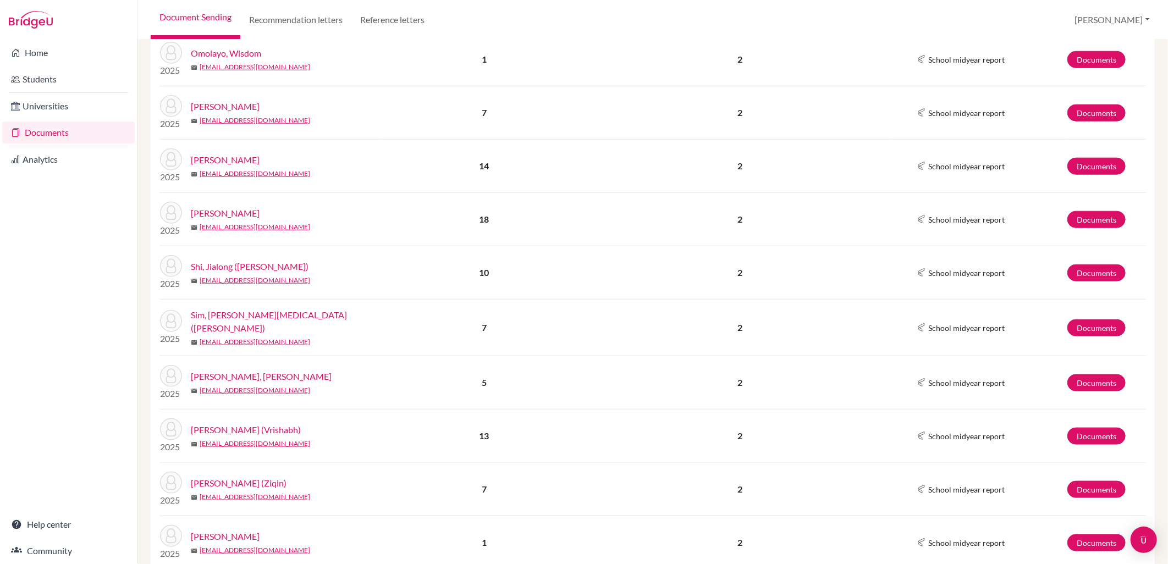
scroll to position [812, 0]
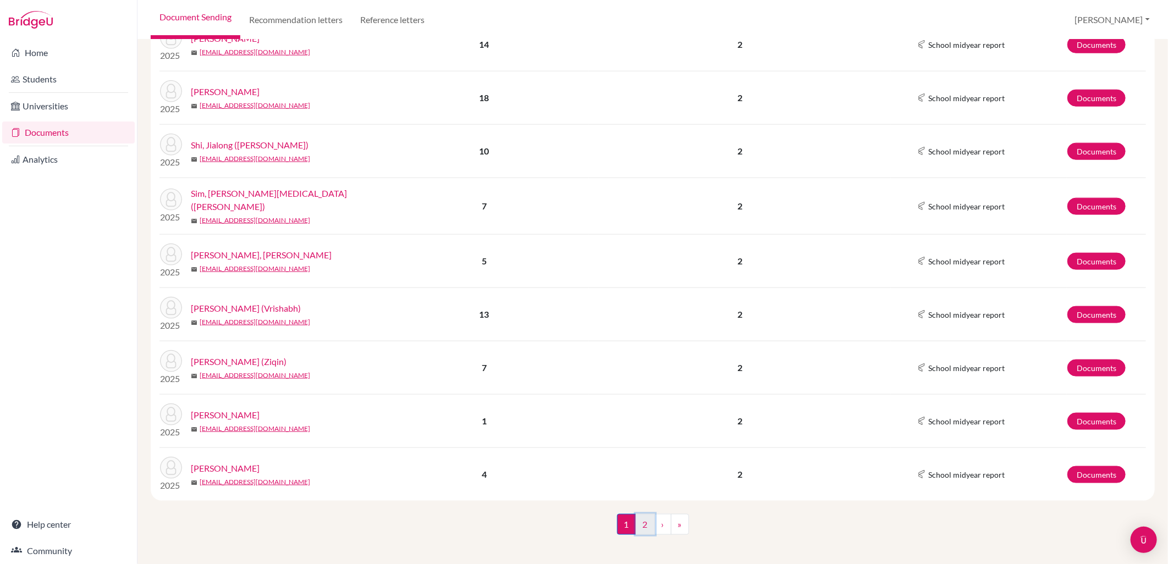
click at [648, 519] on link "2" at bounding box center [645, 524] width 19 height 21
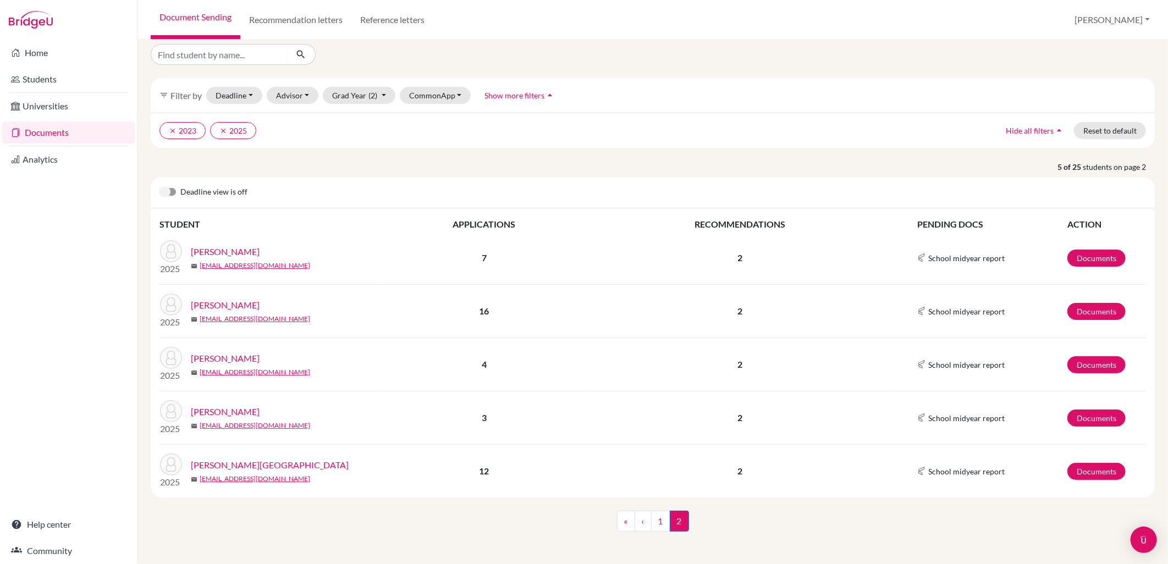
scroll to position [12, 0]
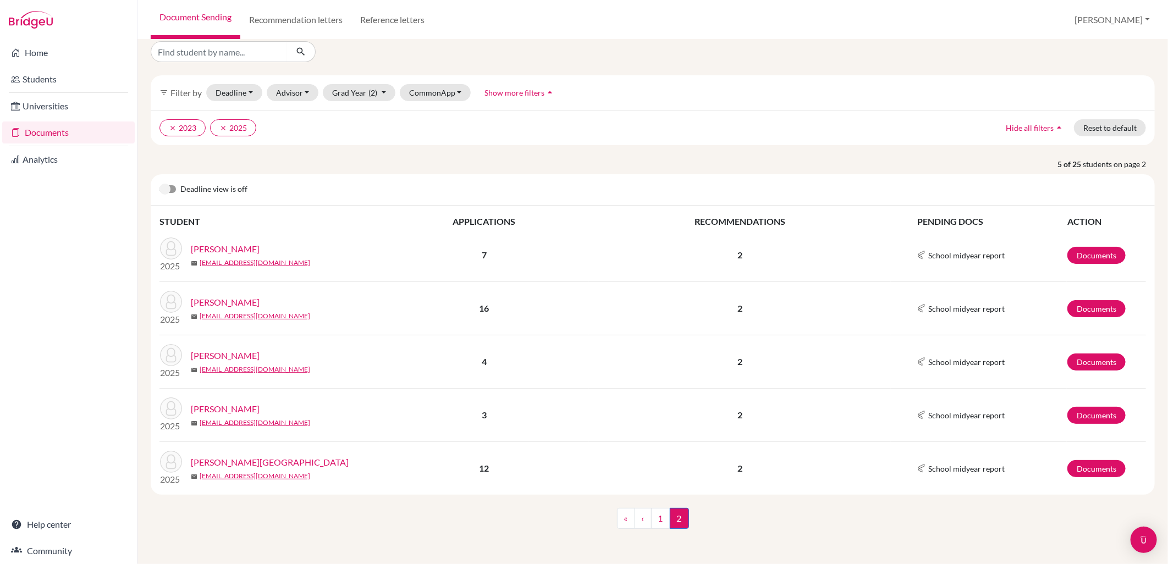
click at [234, 249] on link "Wong, Anthony" at bounding box center [225, 249] width 69 height 13
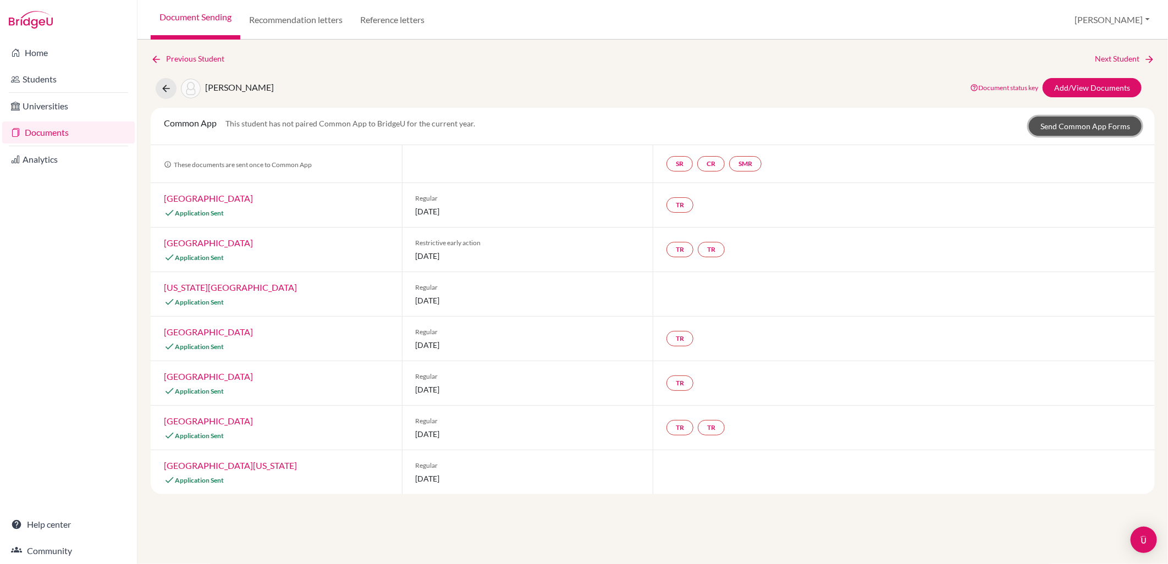
click at [1088, 122] on link "Send Common App Forms" at bounding box center [1085, 126] width 113 height 19
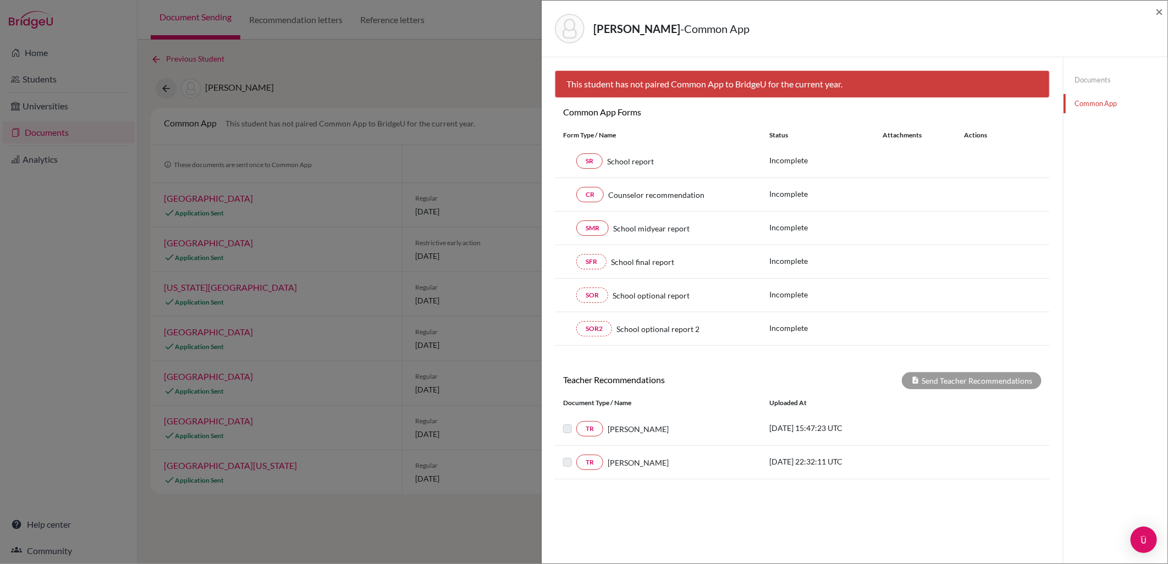
click at [1089, 88] on link "Documents" at bounding box center [1116, 79] width 104 height 19
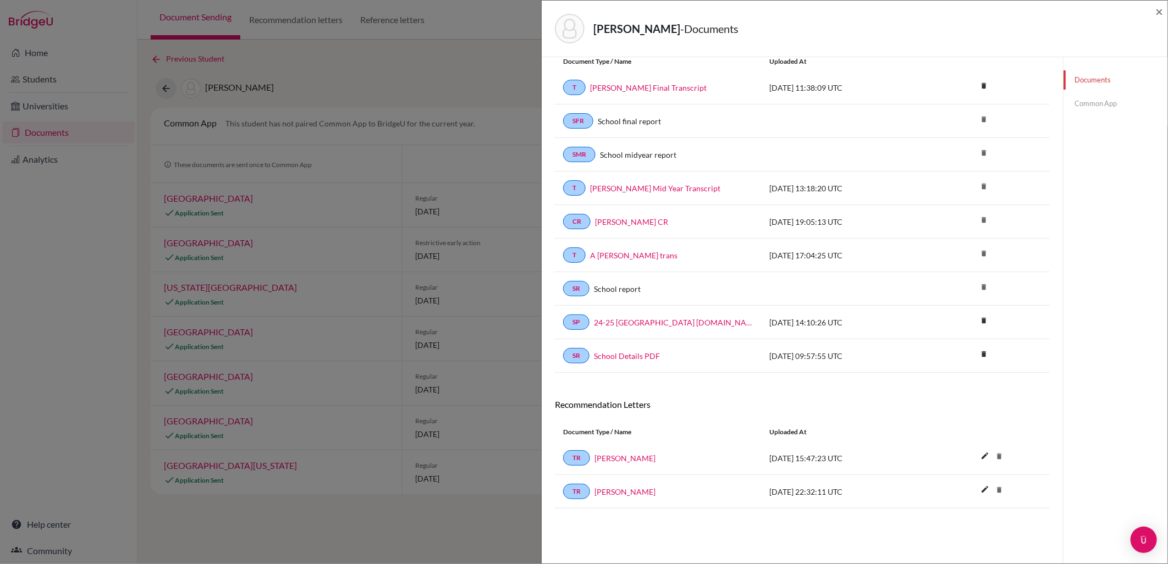
scroll to position [58, 0]
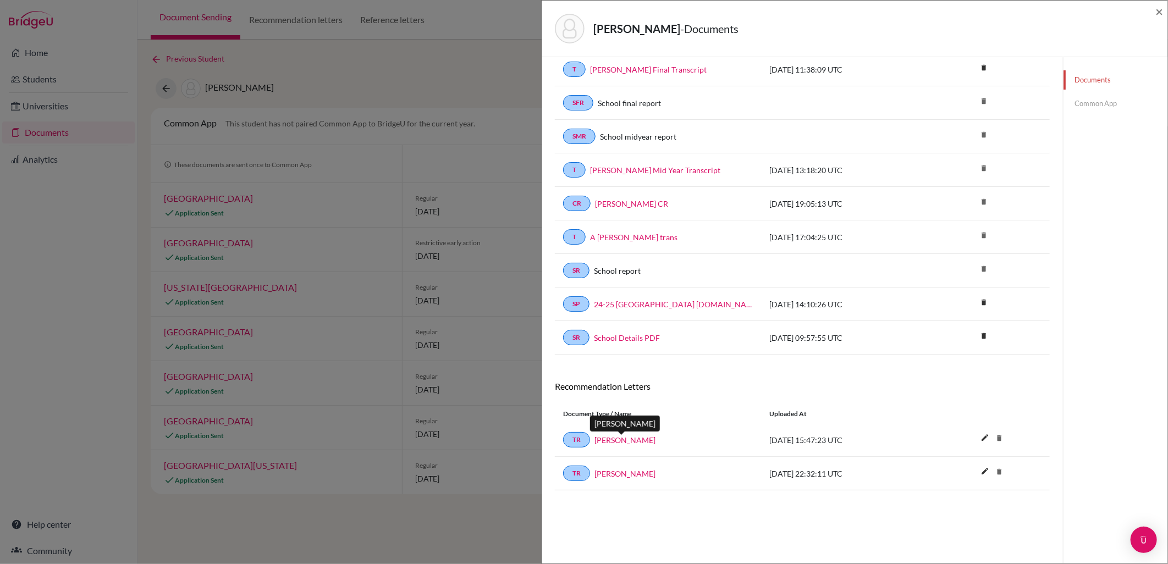
click at [605, 444] on link "[PERSON_NAME]" at bounding box center [624, 440] width 61 height 12
click at [627, 477] on link "[PERSON_NAME]" at bounding box center [624, 474] width 61 height 12
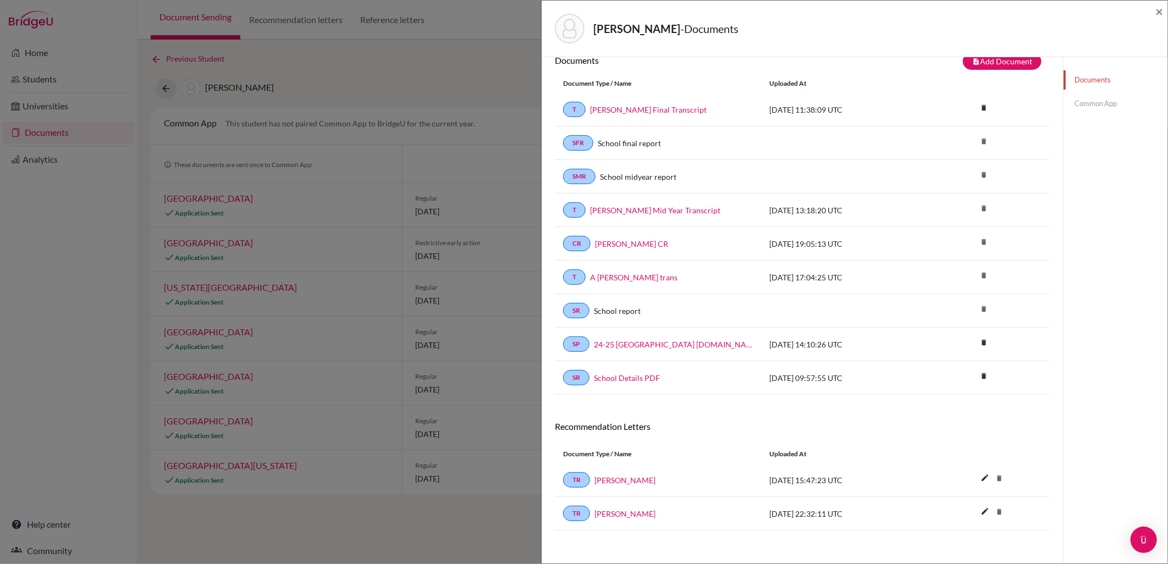
scroll to position [0, 0]
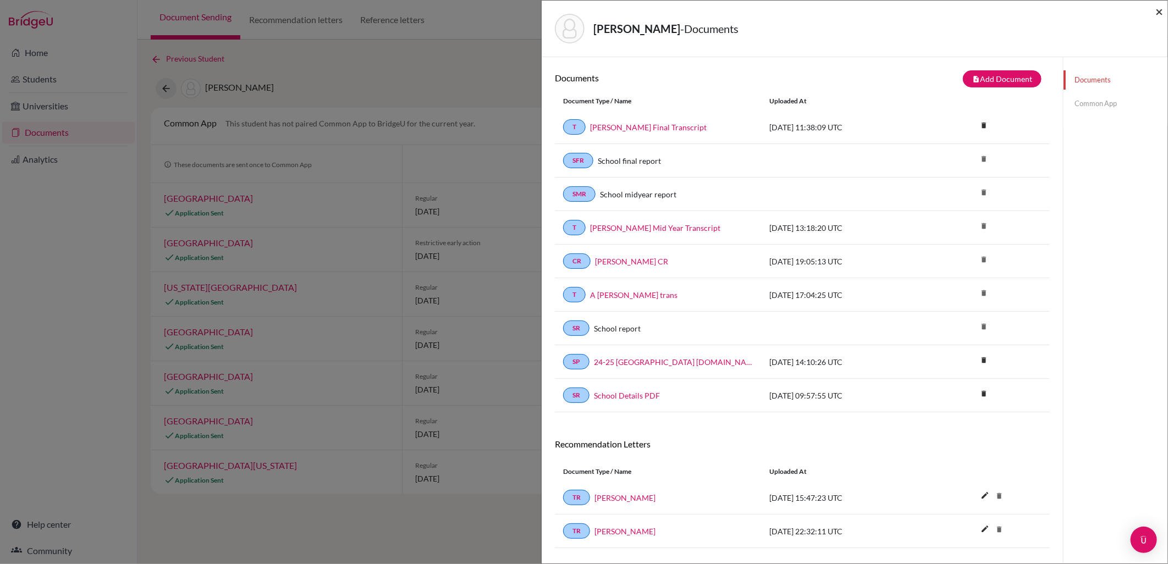
click at [1163, 9] on span "×" at bounding box center [1159, 11] width 8 height 16
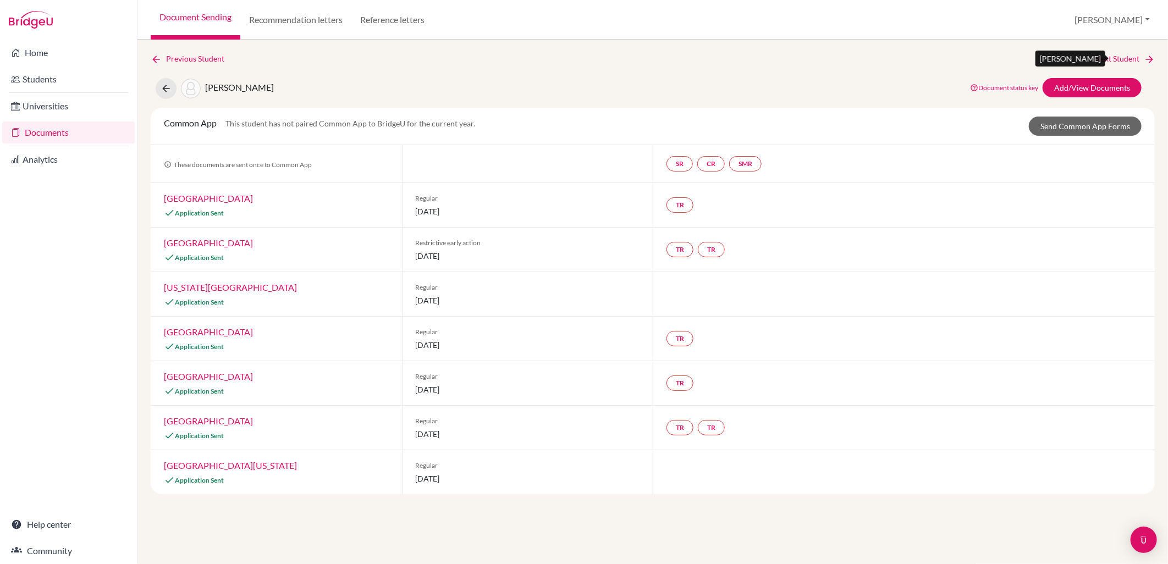
click at [1131, 62] on link "Next Student" at bounding box center [1125, 59] width 60 height 12
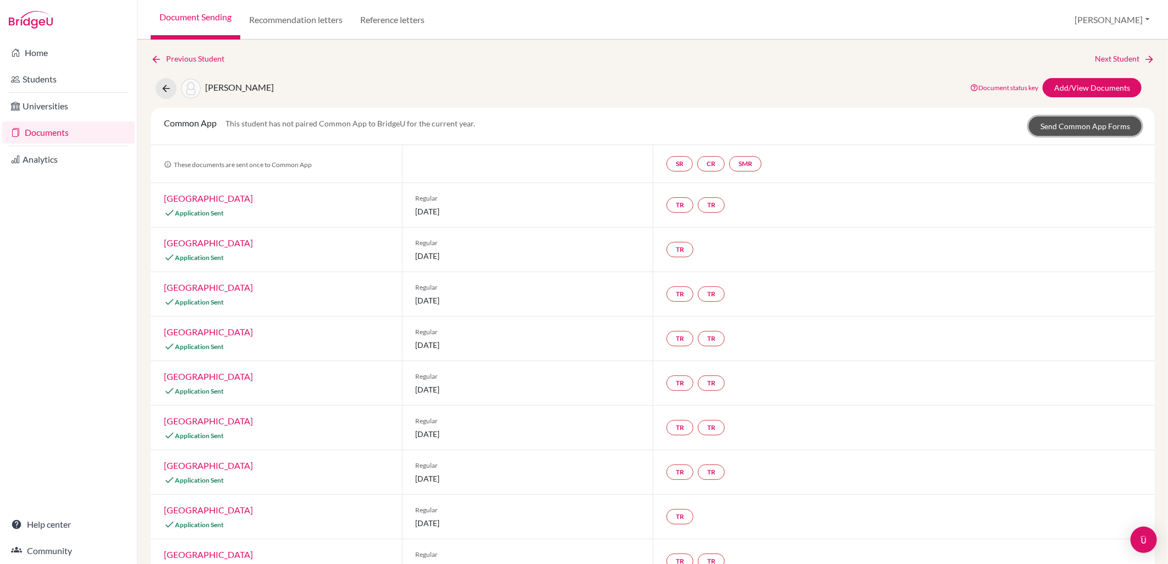
click at [1109, 128] on link "Send Common App Forms" at bounding box center [1085, 126] width 113 height 19
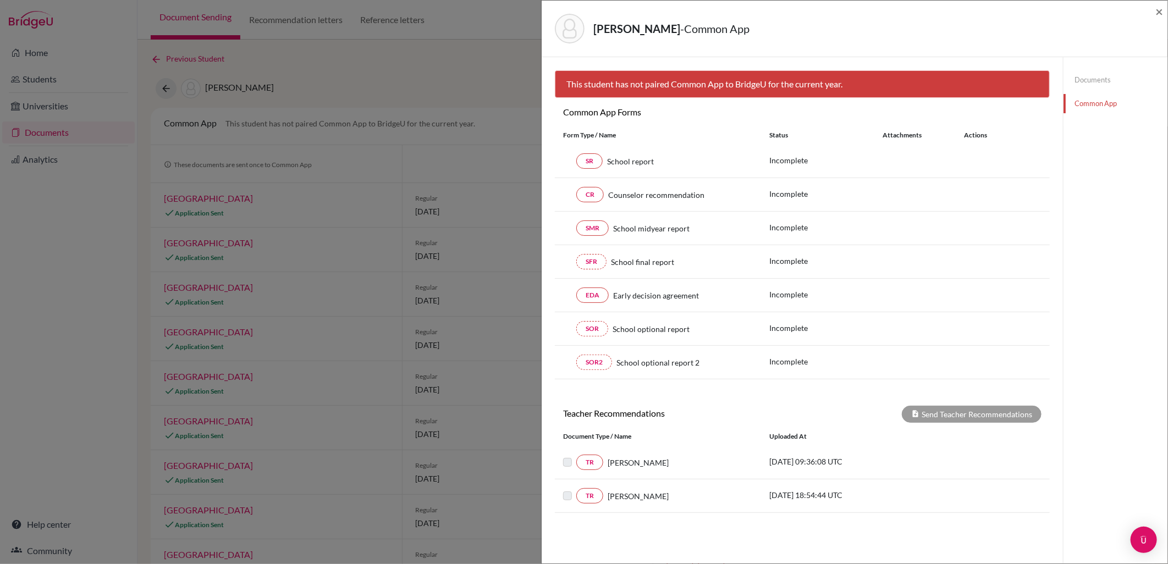
click at [1088, 75] on link "Documents" at bounding box center [1116, 79] width 104 height 19
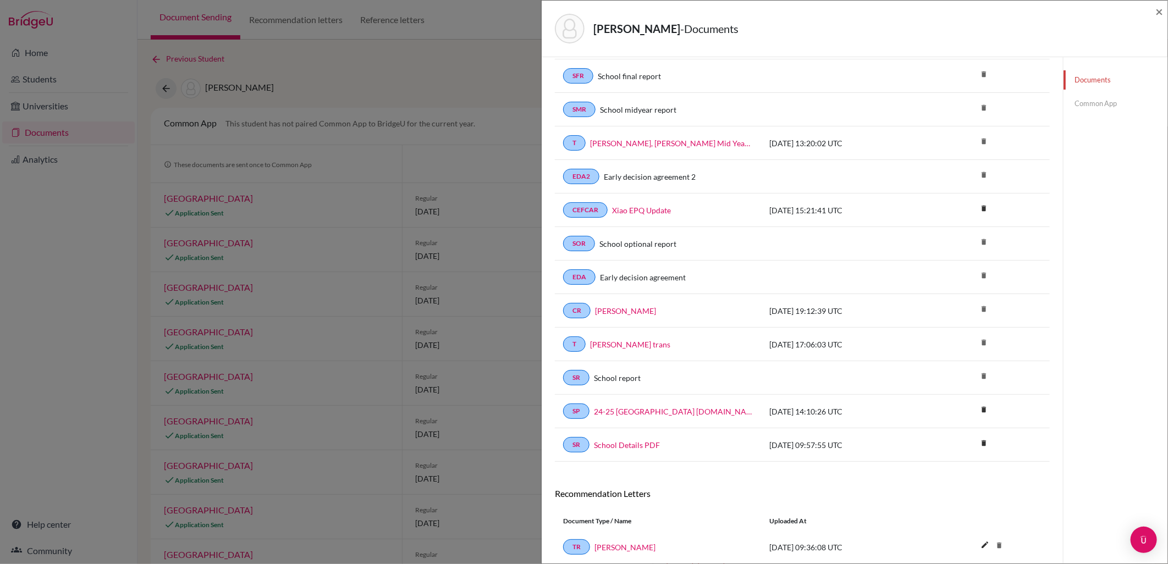
scroll to position [161, 0]
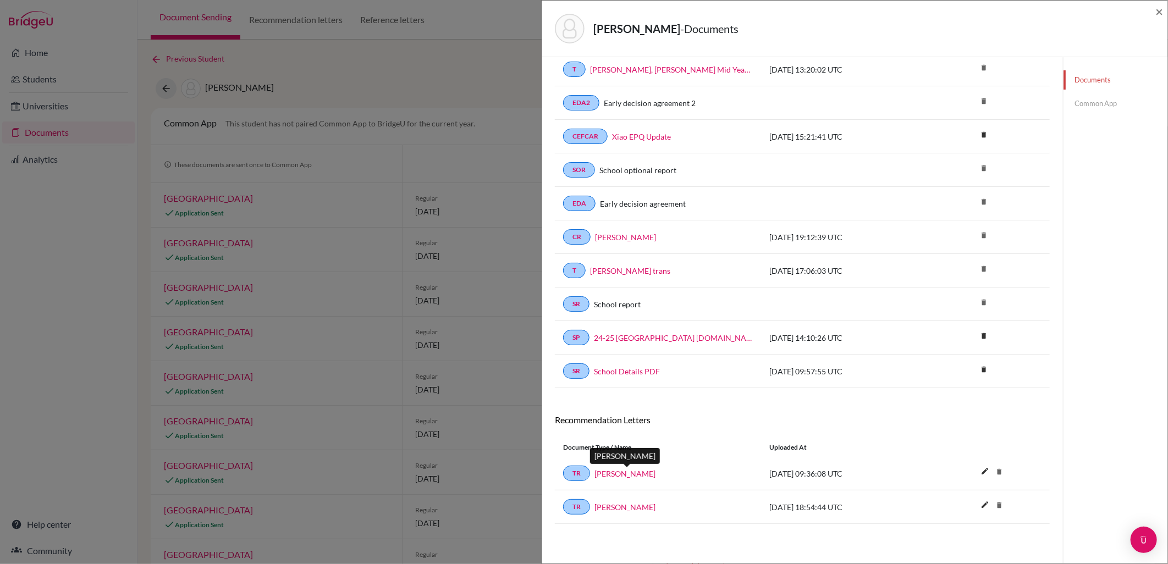
click at [647, 476] on link "Mr Tom Flowerdew" at bounding box center [624, 474] width 61 height 12
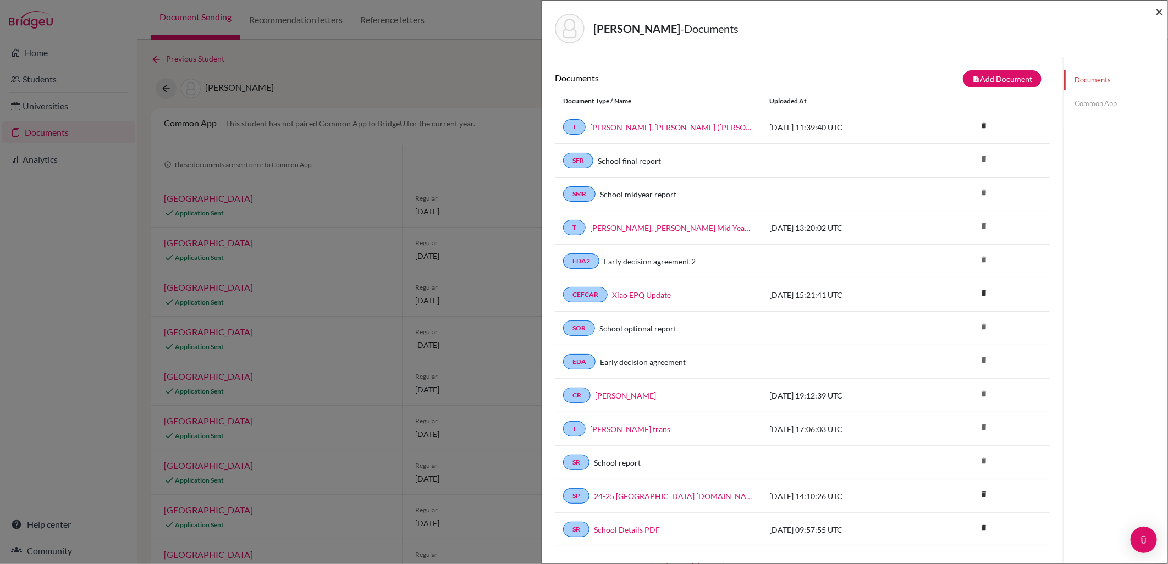
click at [1161, 15] on span "×" at bounding box center [1159, 11] width 8 height 16
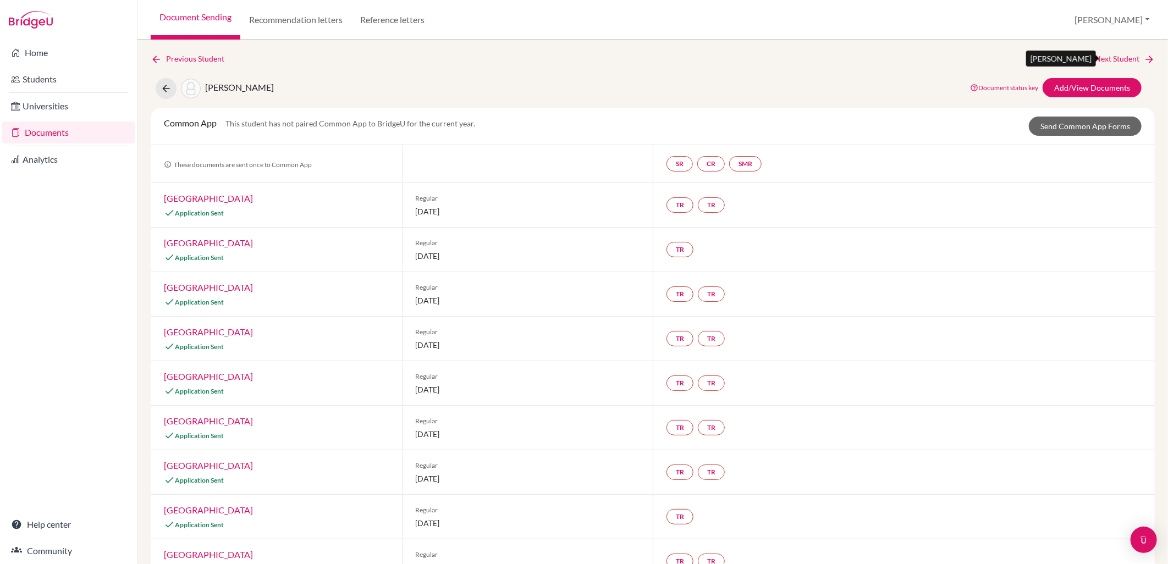
click at [1120, 61] on link "Next Student" at bounding box center [1125, 59] width 60 height 12
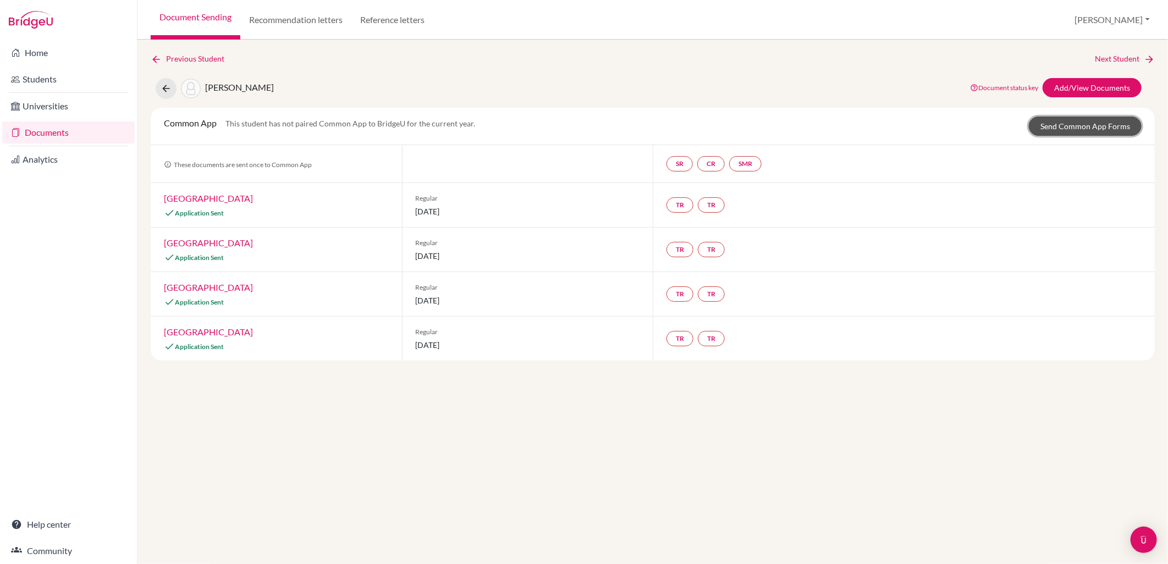
click at [1060, 118] on link "Send Common App Forms" at bounding box center [1085, 126] width 113 height 19
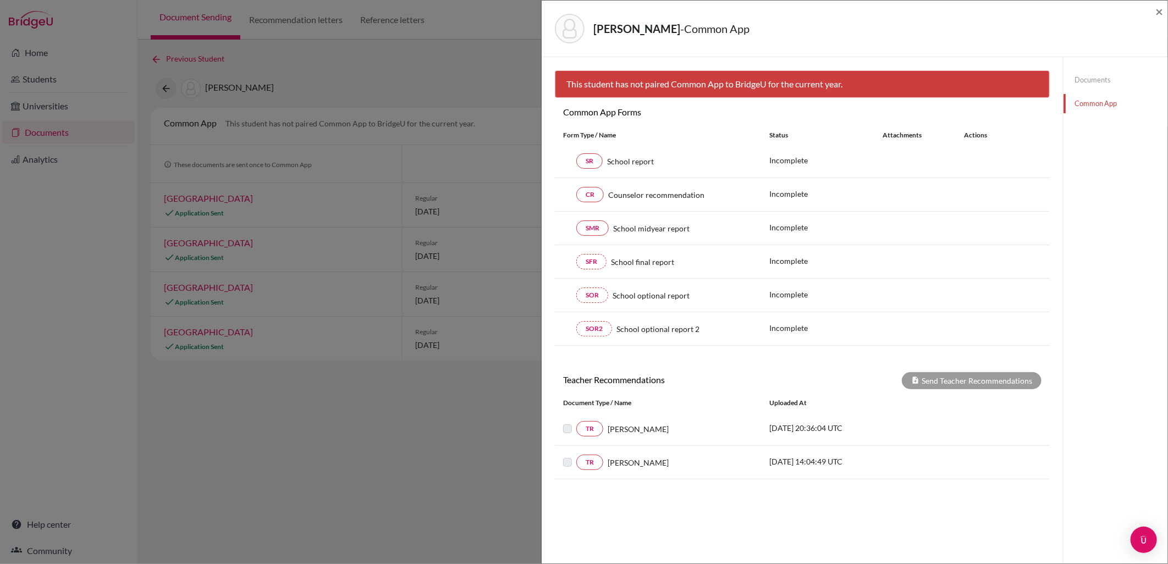
click at [1078, 79] on link "Documents" at bounding box center [1116, 79] width 104 height 19
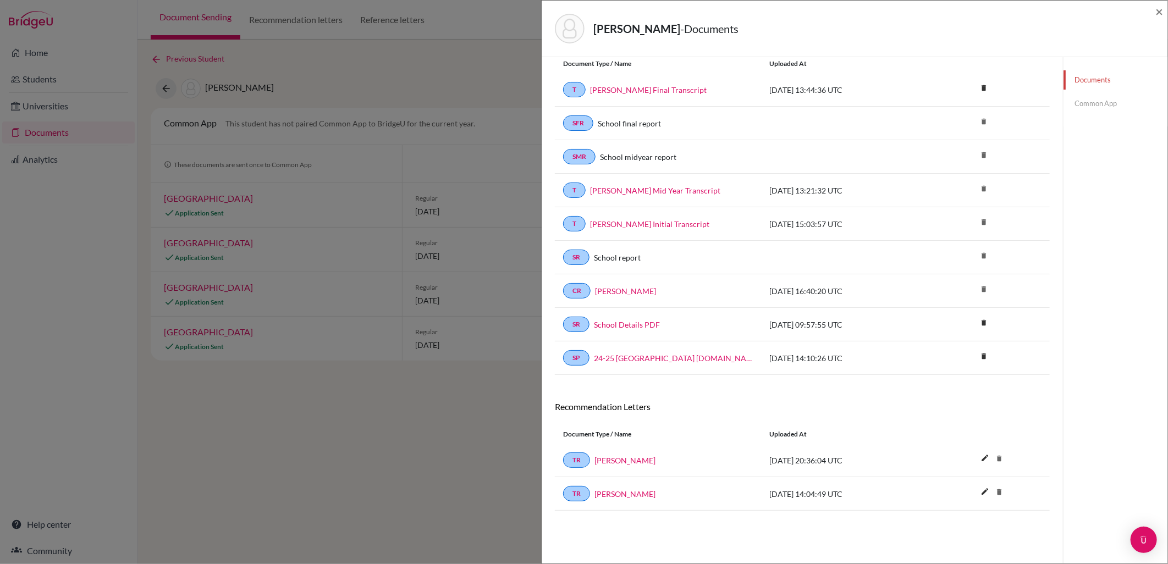
scroll to position [58, 0]
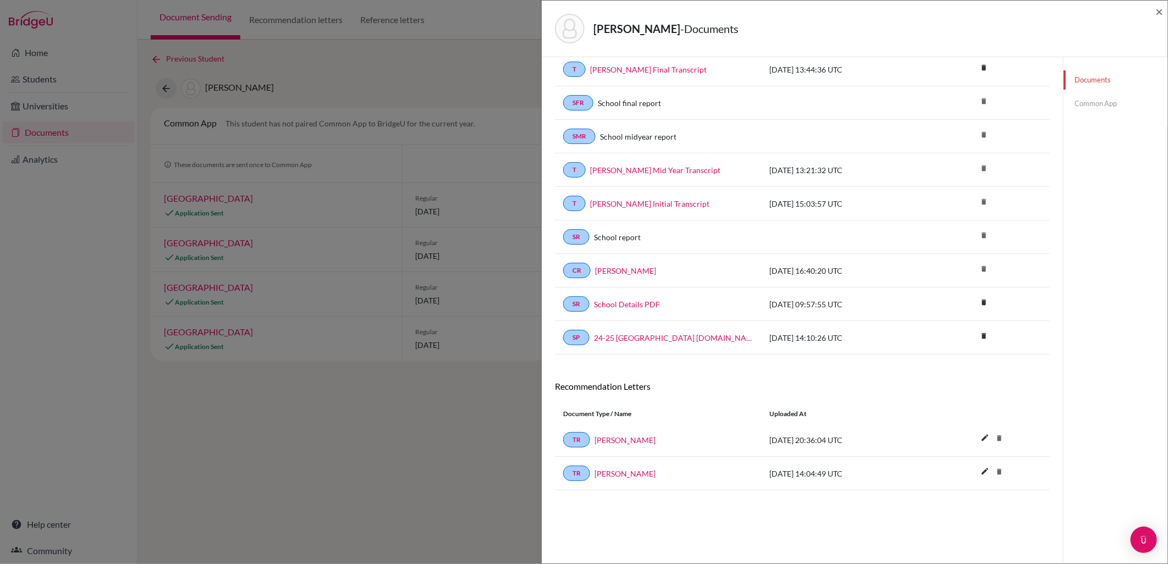
click at [1111, 89] on link "Documents" at bounding box center [1116, 79] width 104 height 19
click at [1109, 93] on div "Documents Common App" at bounding box center [1116, 91] width 104 height 69
click at [1107, 101] on link "Common App" at bounding box center [1116, 103] width 104 height 19
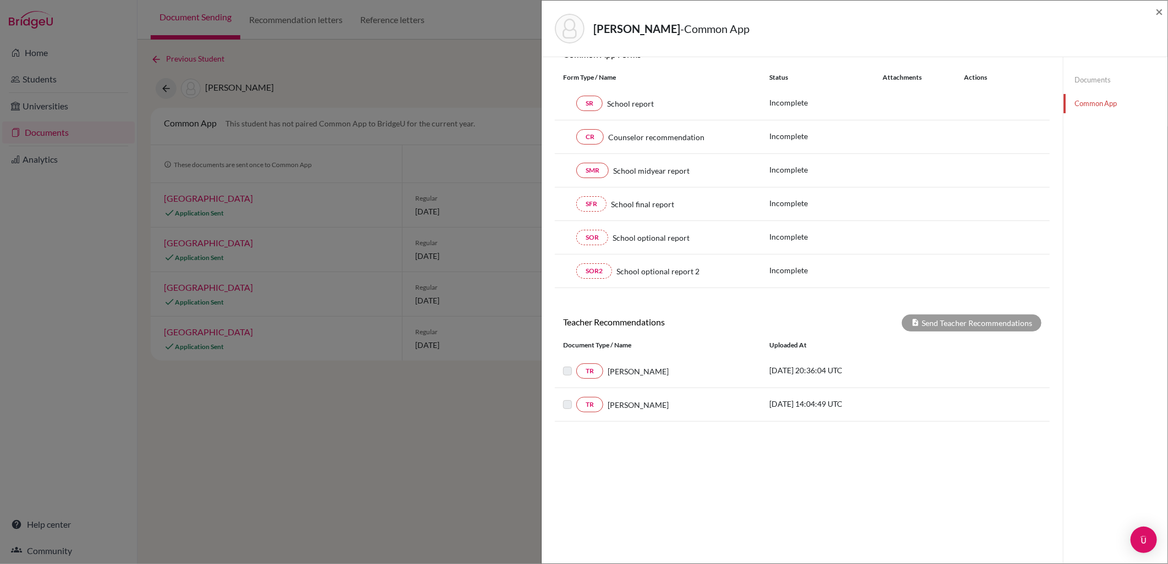
click at [1089, 77] on link "Documents" at bounding box center [1116, 79] width 104 height 19
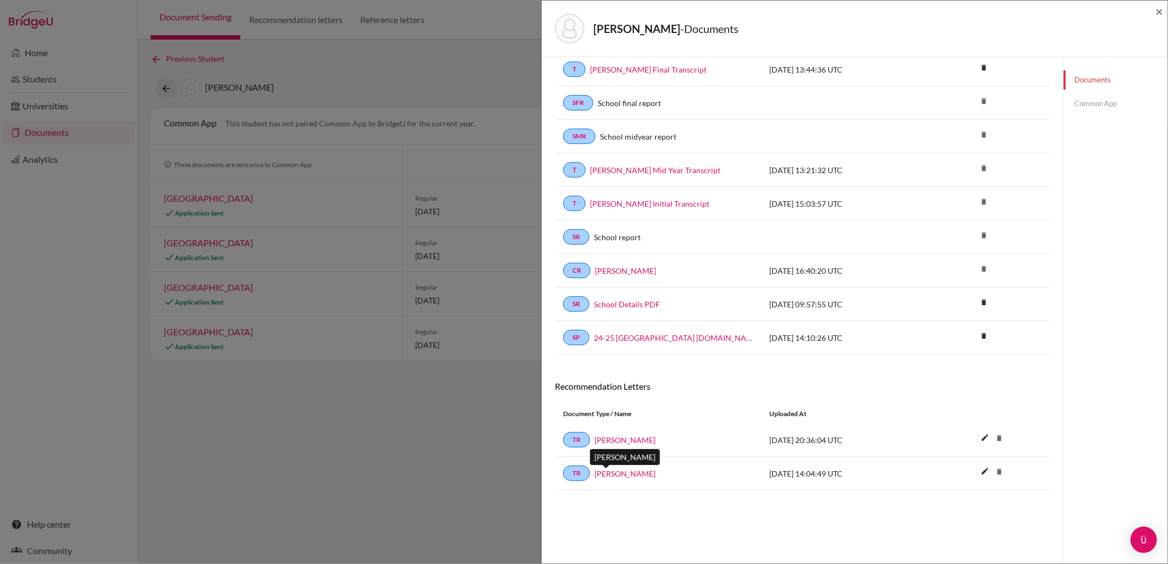
click at [612, 474] on link "Salwey" at bounding box center [624, 474] width 61 height 12
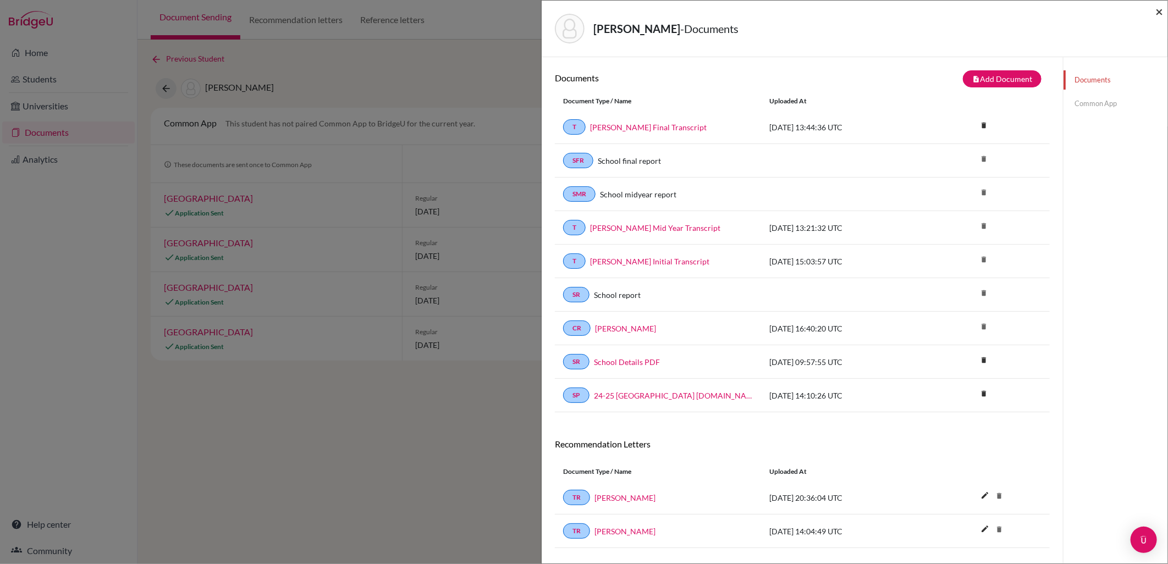
click at [1161, 8] on span "×" at bounding box center [1159, 11] width 8 height 16
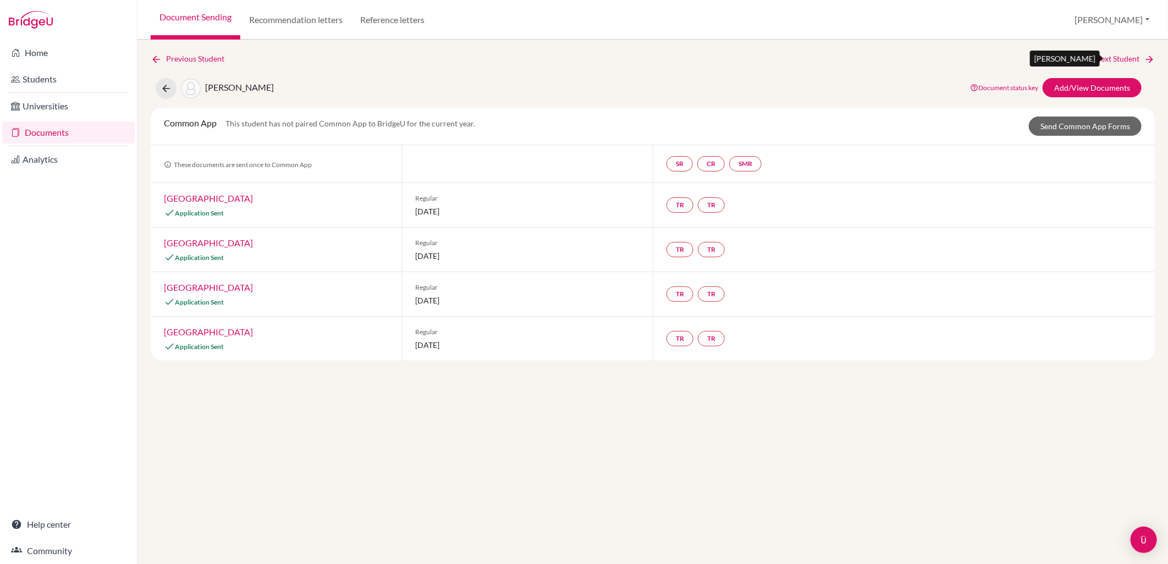
click at [1126, 63] on link "Next Student" at bounding box center [1125, 59] width 60 height 12
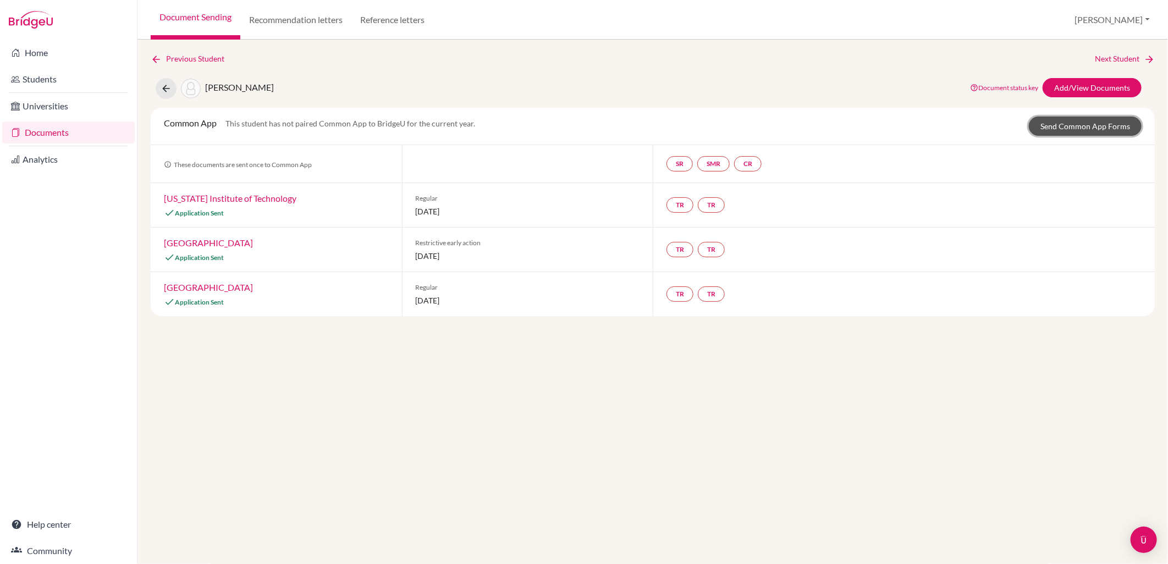
click at [1091, 129] on link "Send Common App Forms" at bounding box center [1085, 126] width 113 height 19
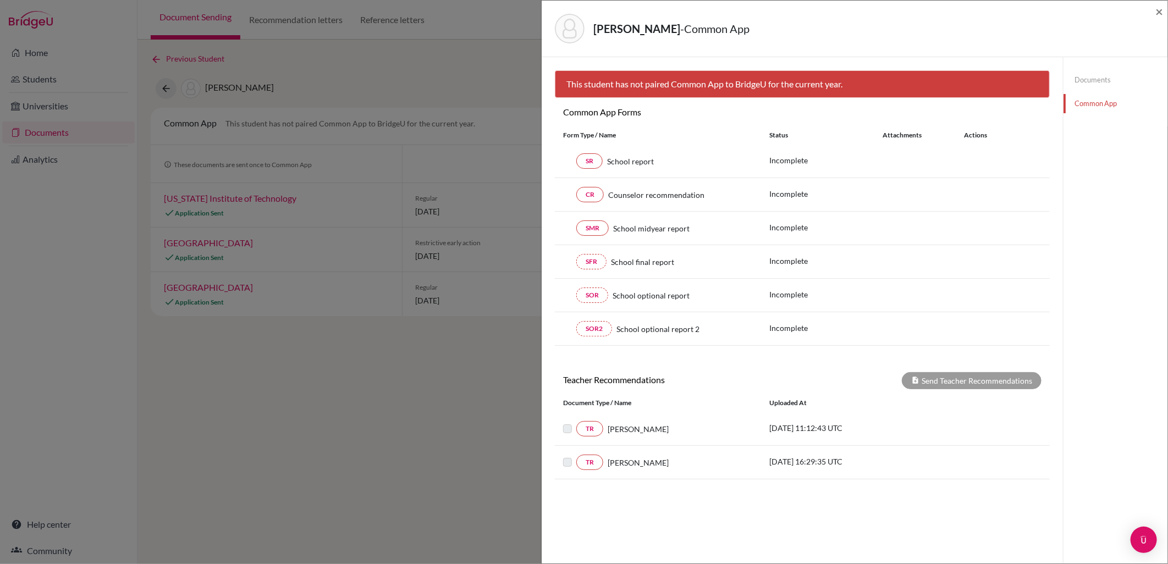
click at [1097, 84] on link "Documents" at bounding box center [1116, 79] width 104 height 19
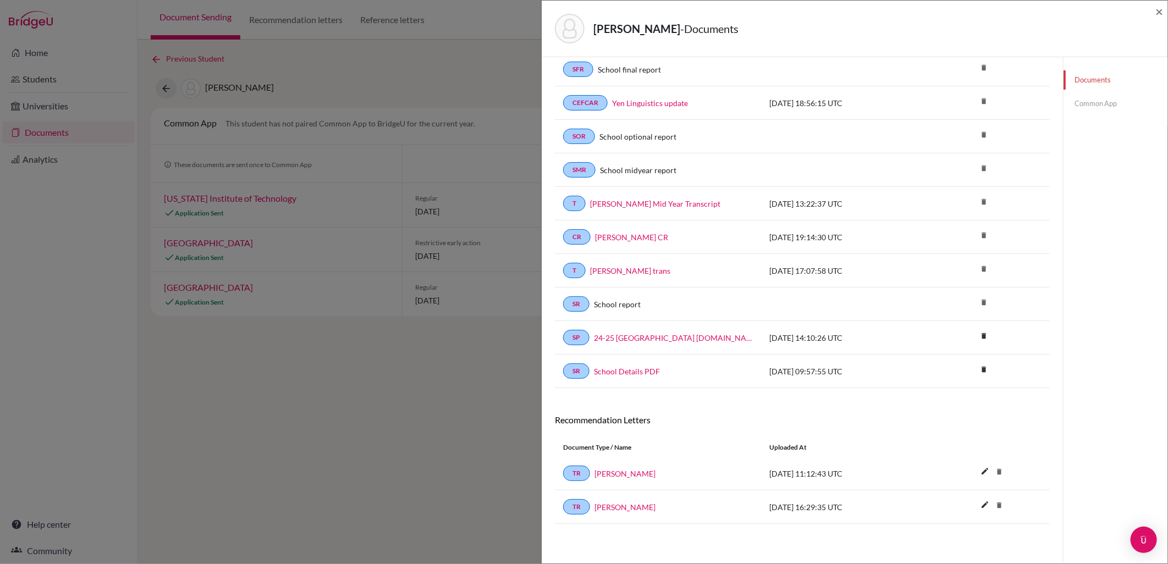
scroll to position [93, 0]
click at [626, 481] on div "TR Dominic Rowland" at bounding box center [658, 473] width 190 height 15
click at [625, 479] on link "Dominic Rowland" at bounding box center [624, 474] width 61 height 12
click at [1161, 9] on span "×" at bounding box center [1159, 11] width 8 height 16
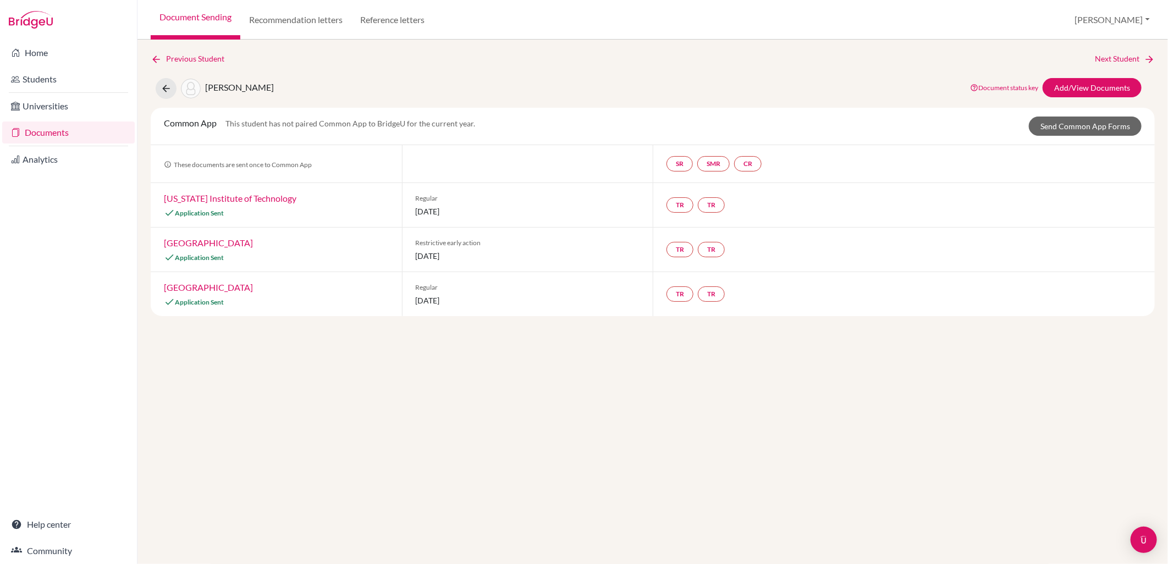
click at [187, 15] on link "Document Sending" at bounding box center [196, 20] width 90 height 40
